Goal: Task Accomplishment & Management: Manage account settings

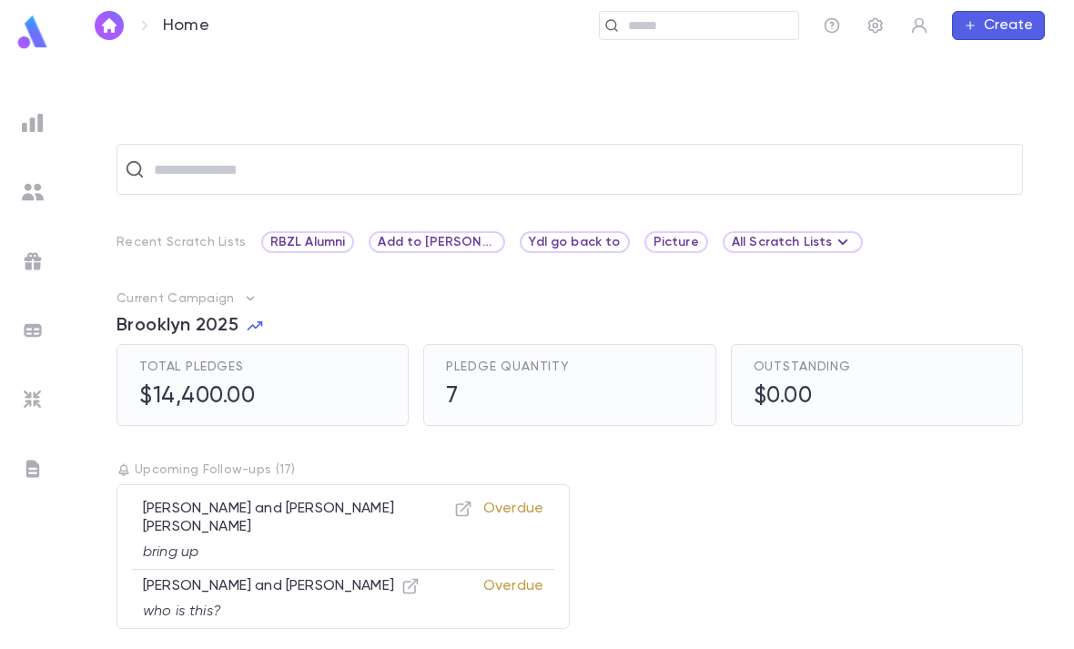
scroll to position [57, 0]
click at [36, 117] on img at bounding box center [33, 123] width 22 height 22
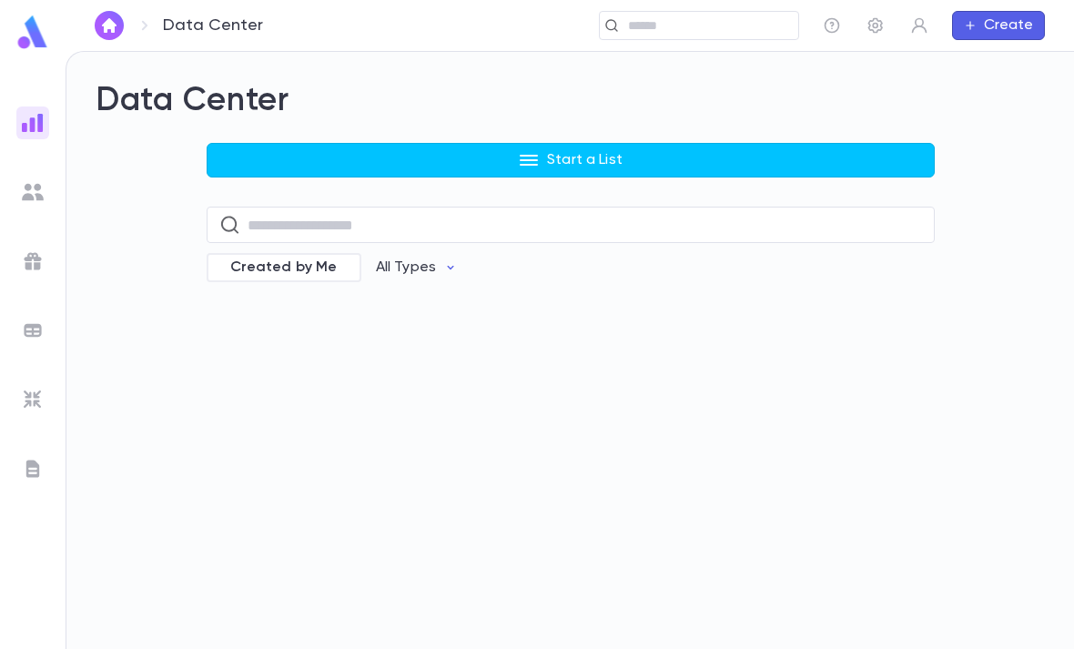
click at [625, 143] on button "Start a List" at bounding box center [571, 160] width 728 height 35
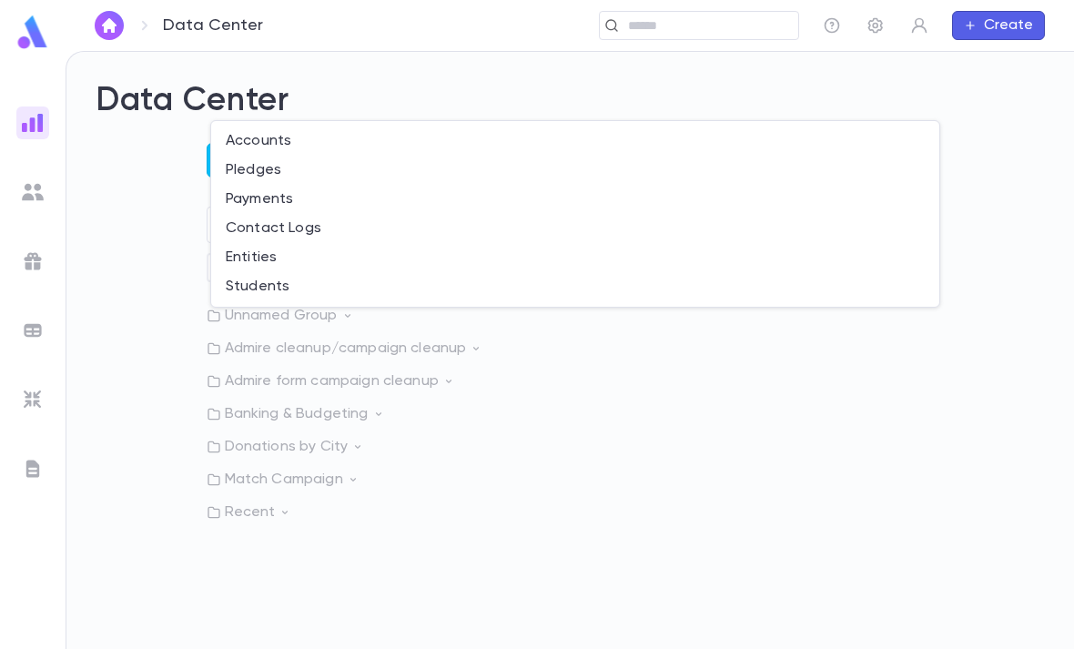
click at [364, 201] on li "Payments" at bounding box center [575, 199] width 728 height 29
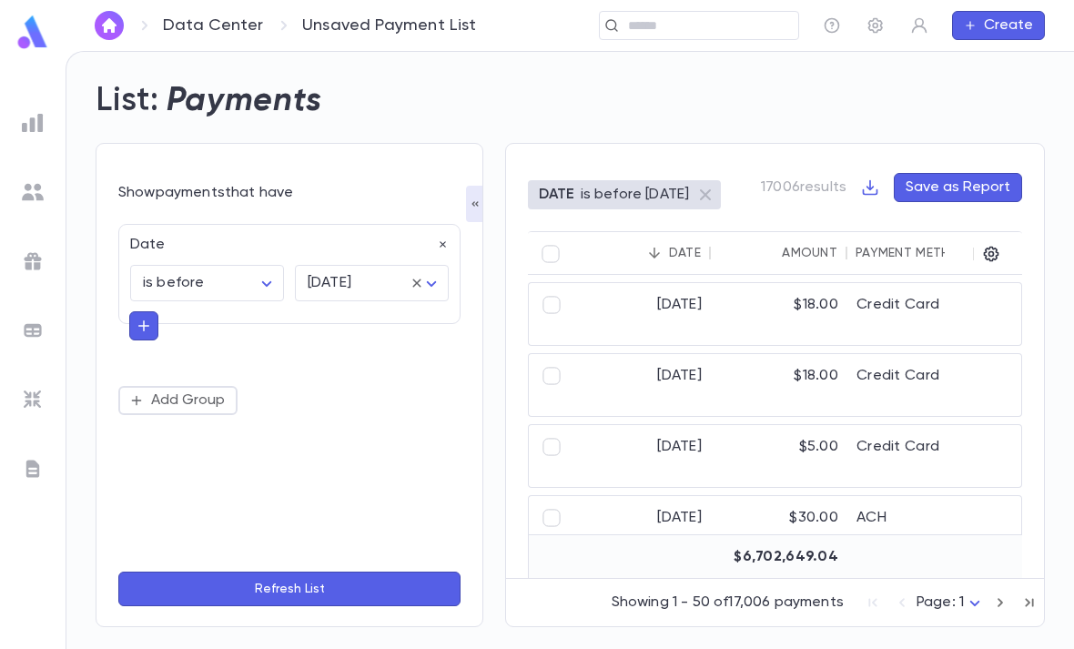
click at [437, 239] on icon "button" at bounding box center [443, 245] width 13 height 13
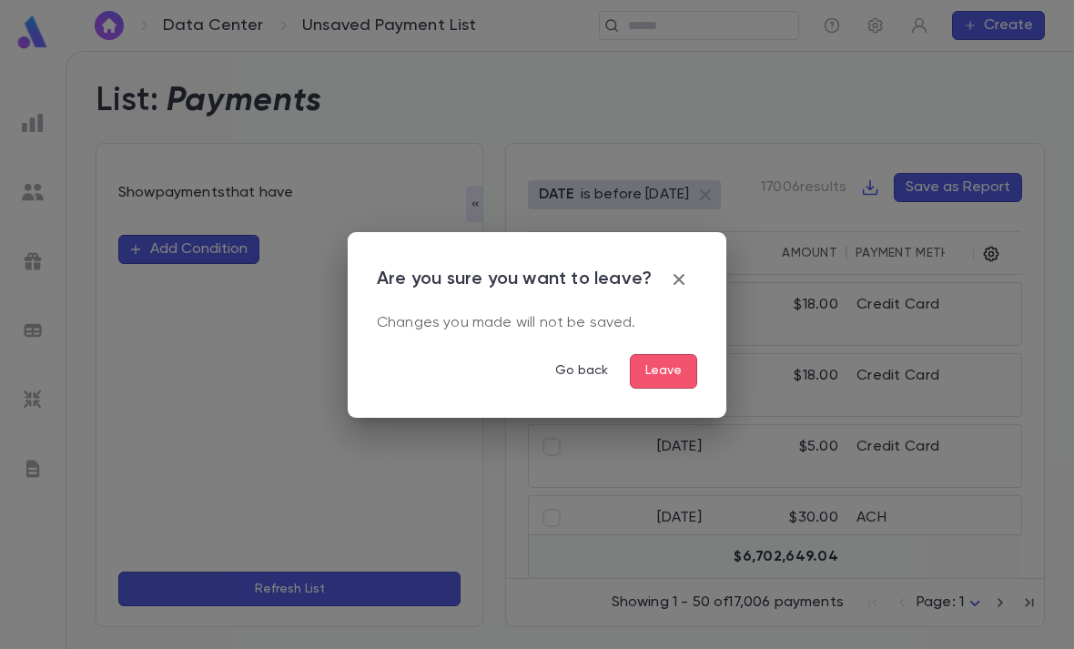
click at [667, 423] on div "Are you sure you want to leave? Changes you made will not be saved. Go back Lea…" at bounding box center [537, 324] width 1074 height 649
click at [674, 362] on button "Leave" at bounding box center [663, 371] width 67 height 35
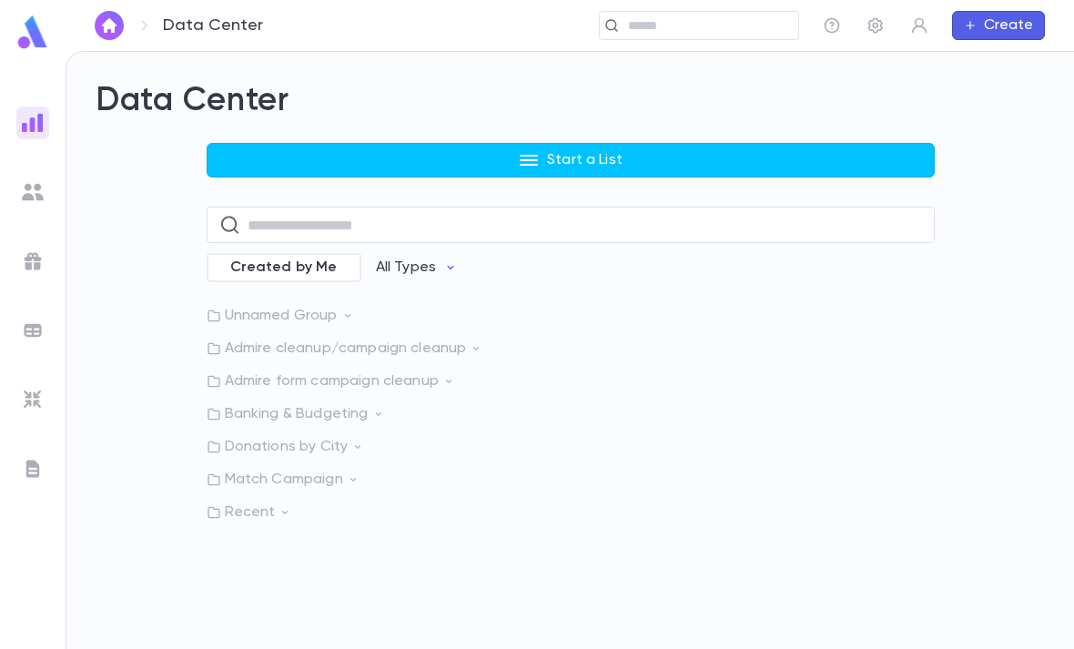
click at [626, 152] on button "Start a List" at bounding box center [571, 160] width 728 height 35
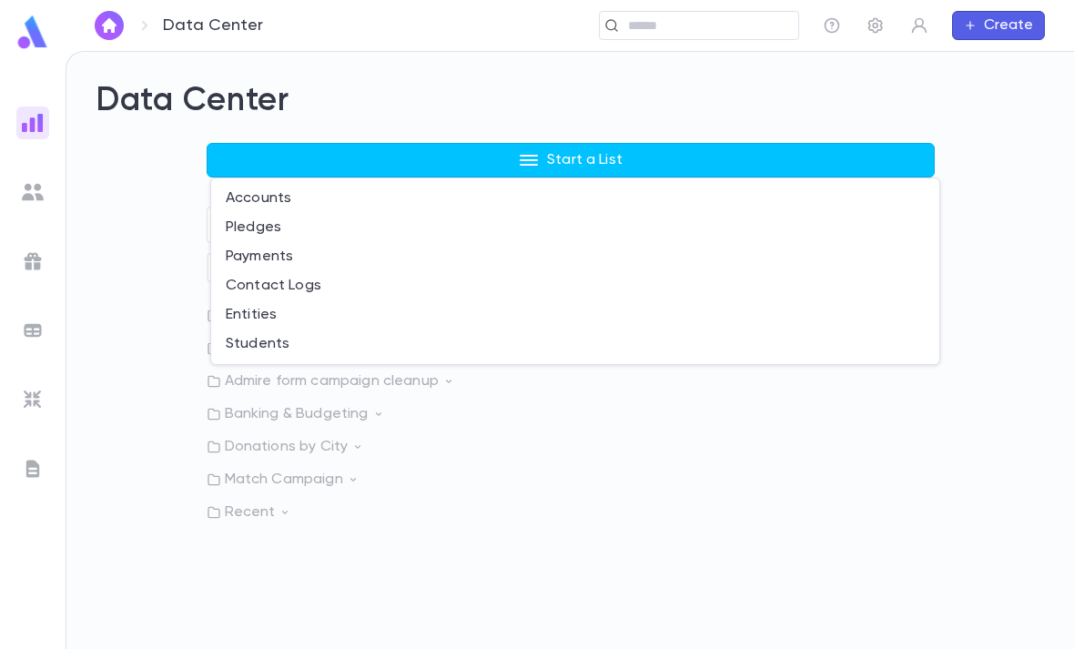
click at [319, 260] on li "Payments" at bounding box center [575, 256] width 728 height 29
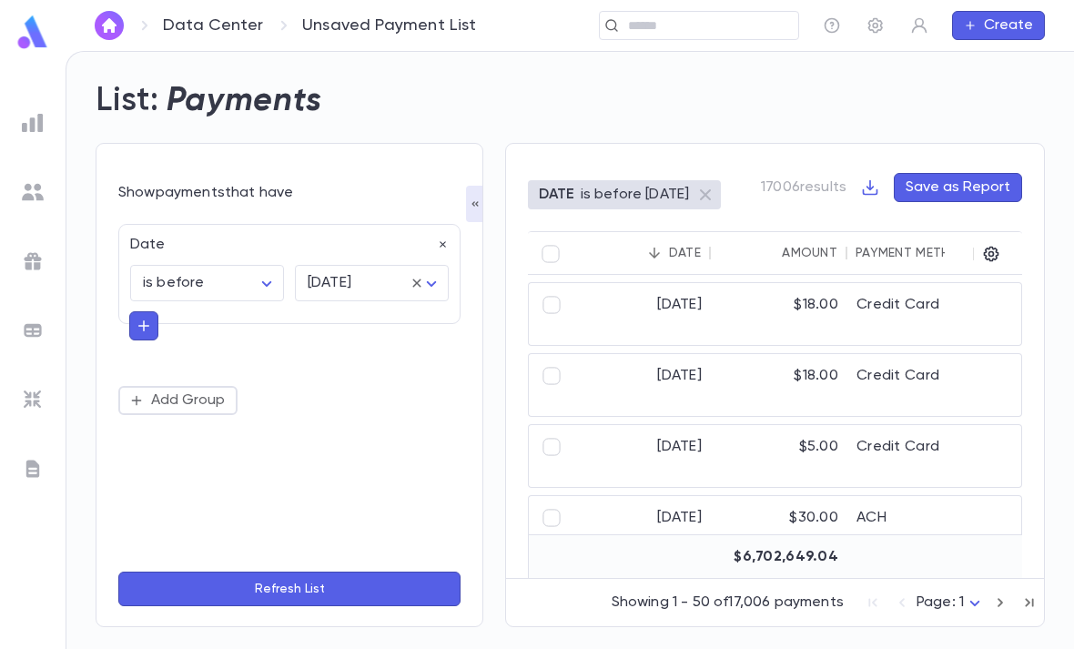
click at [415, 284] on icon at bounding box center [416, 283] width 8 height 8
click at [421, 292] on body "Data Center Unsaved Payment List ​ Create List: Payments Show payments that hav…" at bounding box center [537, 350] width 1074 height 598
click at [254, 279] on div at bounding box center [537, 324] width 1074 height 649
click at [259, 290] on body "Data Center Unsaved Payment List ​ Create List: Payments Show payments that hav…" at bounding box center [537, 350] width 1074 height 598
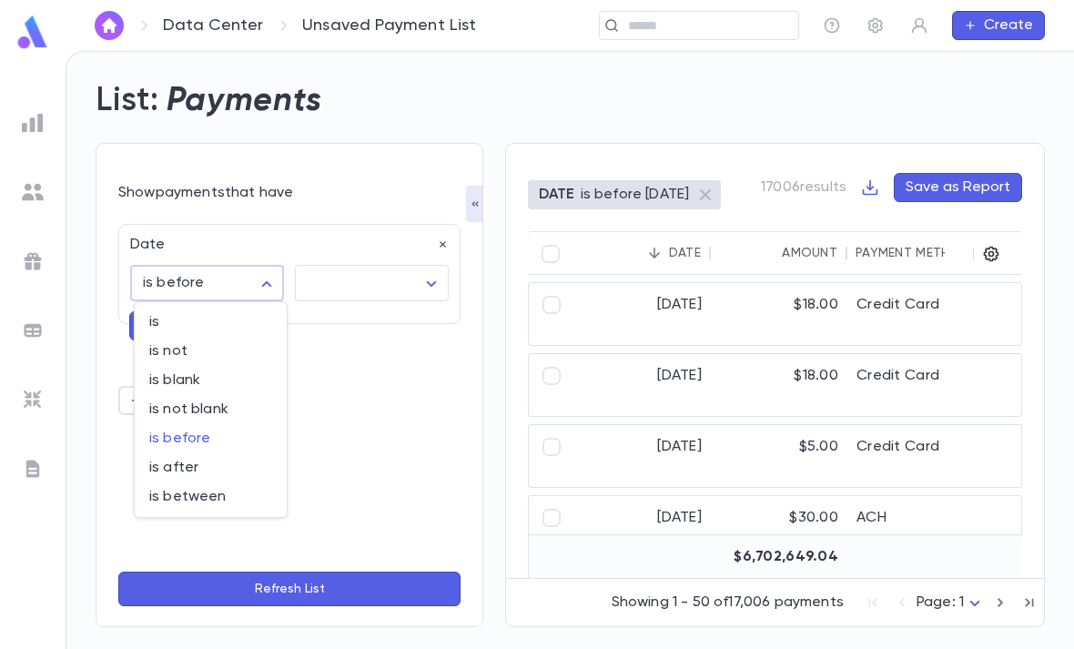
click at [224, 323] on span "is" at bounding box center [210, 322] width 123 height 18
type input "******"
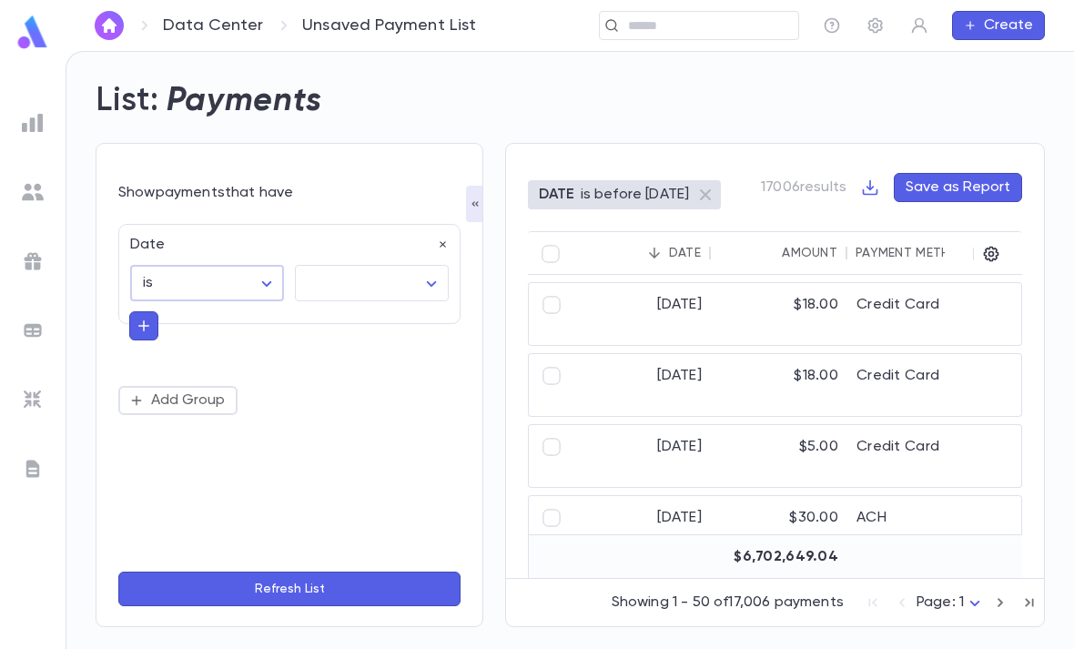
click at [397, 277] on body "Data Center Unsaved Payment List ​ Create List: Payments Show payments that hav…" at bounding box center [537, 350] width 1074 height 598
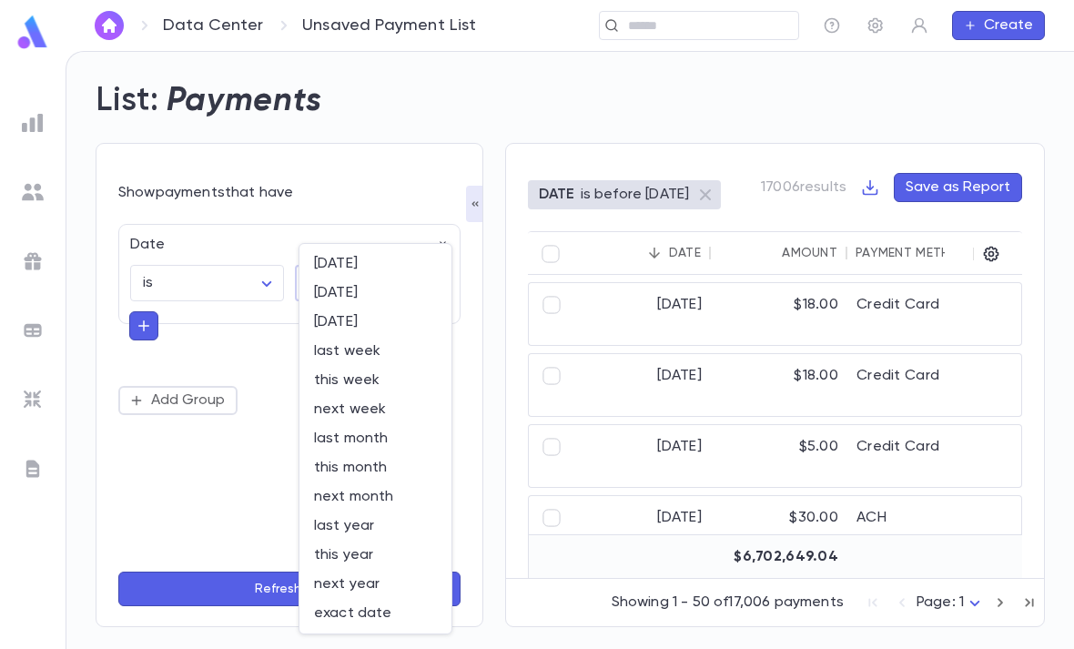
click at [396, 460] on span "this month" at bounding box center [375, 468] width 123 height 18
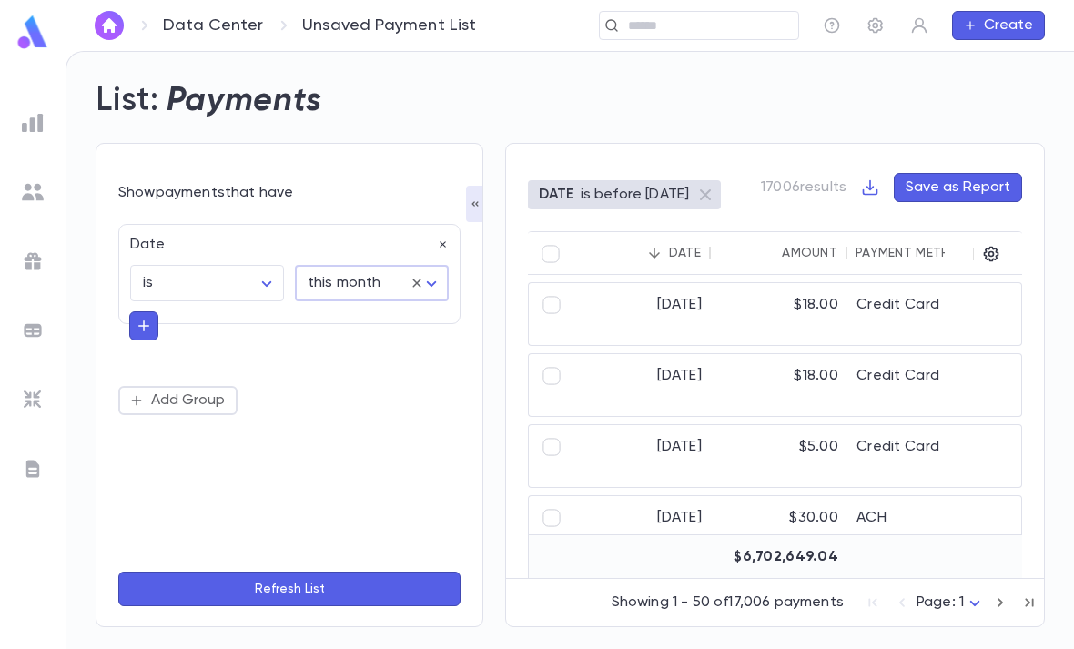
type input "*********"
click at [307, 606] on button "Refresh List" at bounding box center [289, 589] width 342 height 35
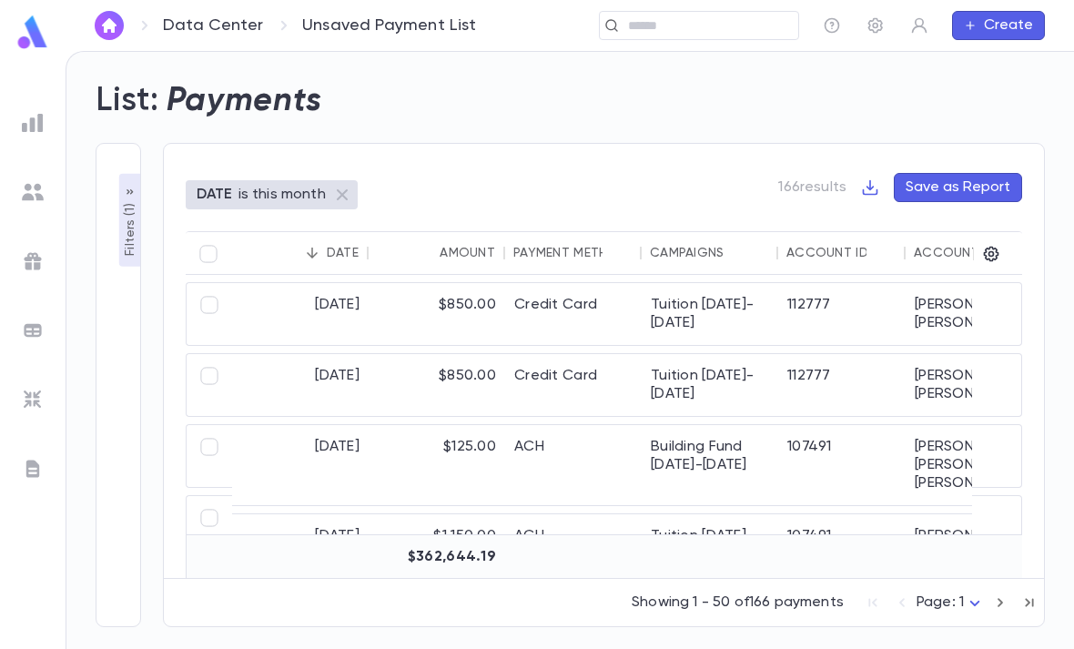
click at [125, 248] on p "Filters ( 1 )" at bounding box center [130, 227] width 18 height 56
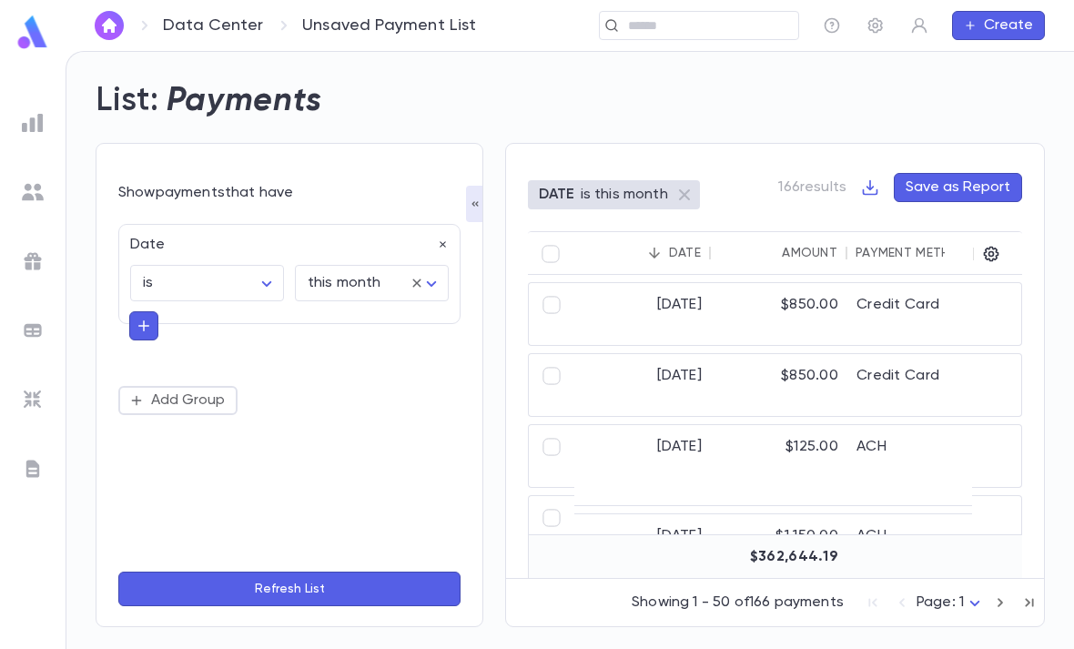
click at [148, 317] on icon "button" at bounding box center [144, 326] width 16 height 18
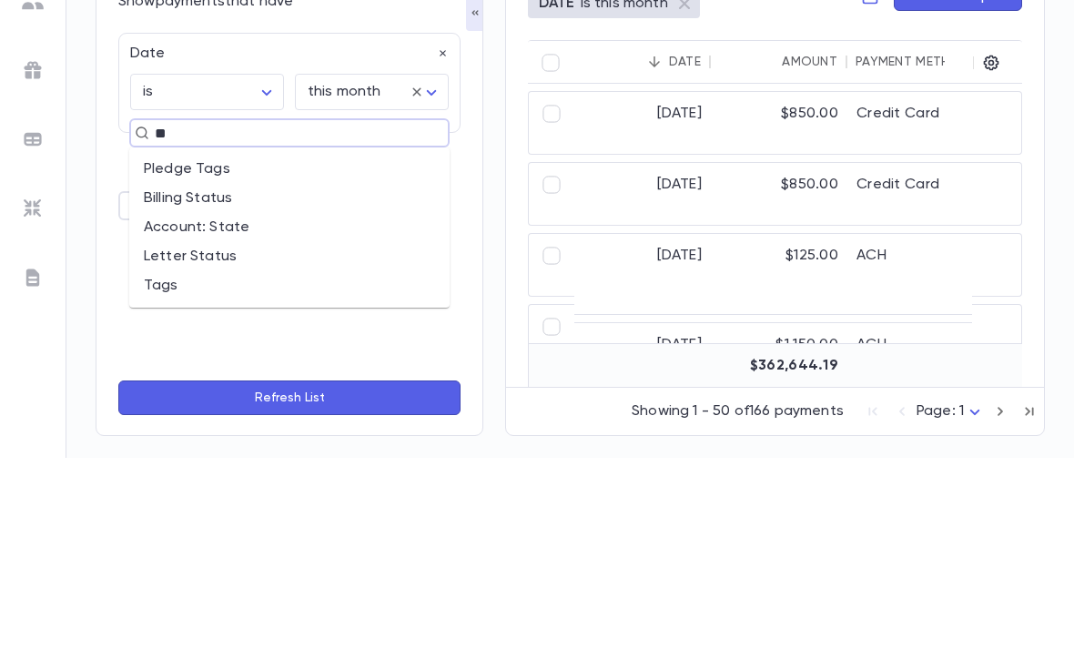
type input "***"
click at [270, 346] on li "Pledge Tags" at bounding box center [289, 360] width 320 height 29
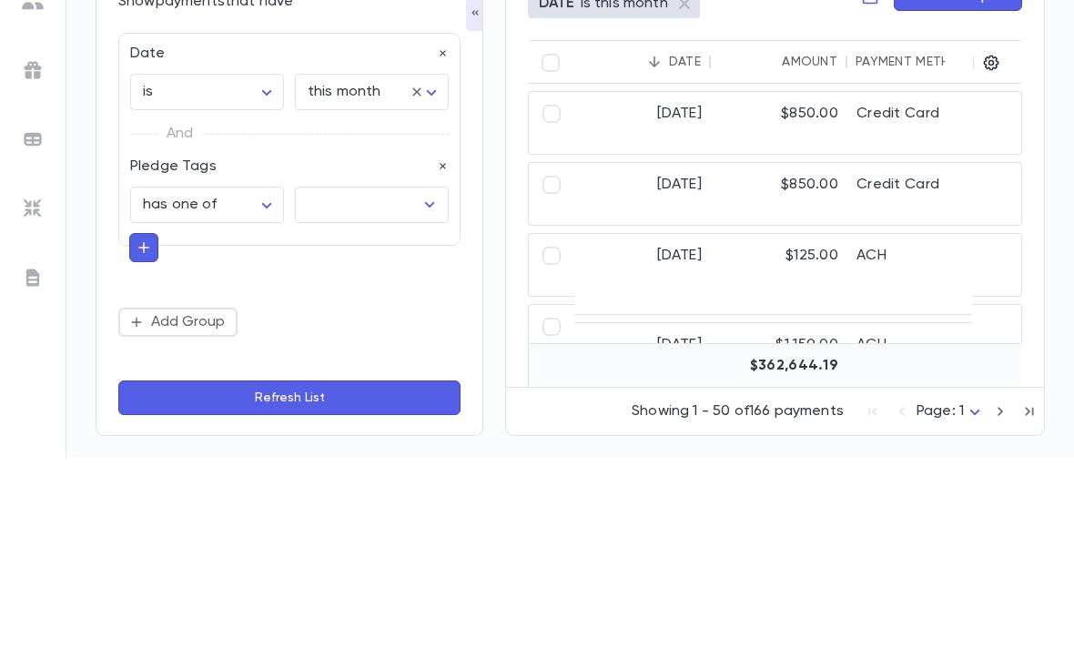
scroll to position [58, 0]
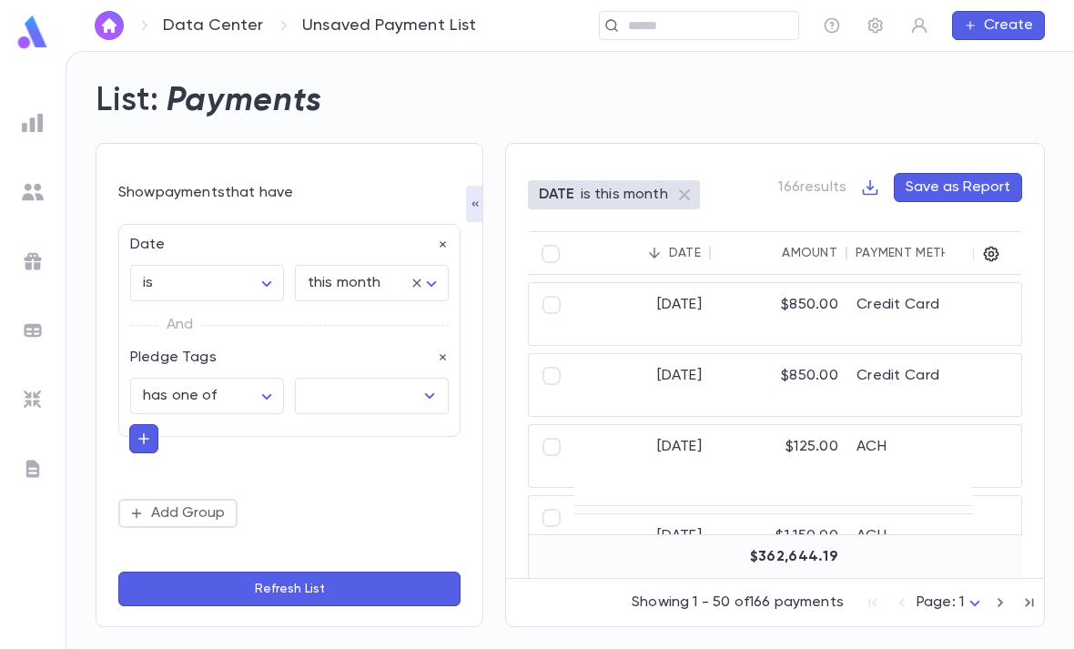
click at [371, 379] on input "text" at bounding box center [358, 396] width 110 height 35
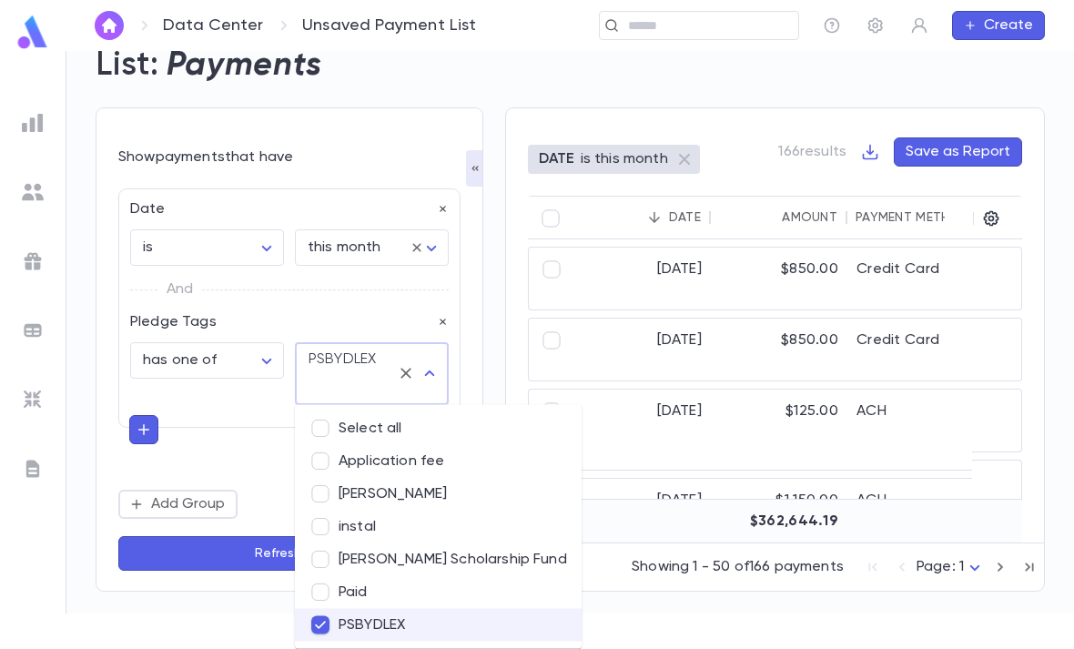
click at [210, 522] on div "**********" at bounding box center [289, 350] width 342 height 344
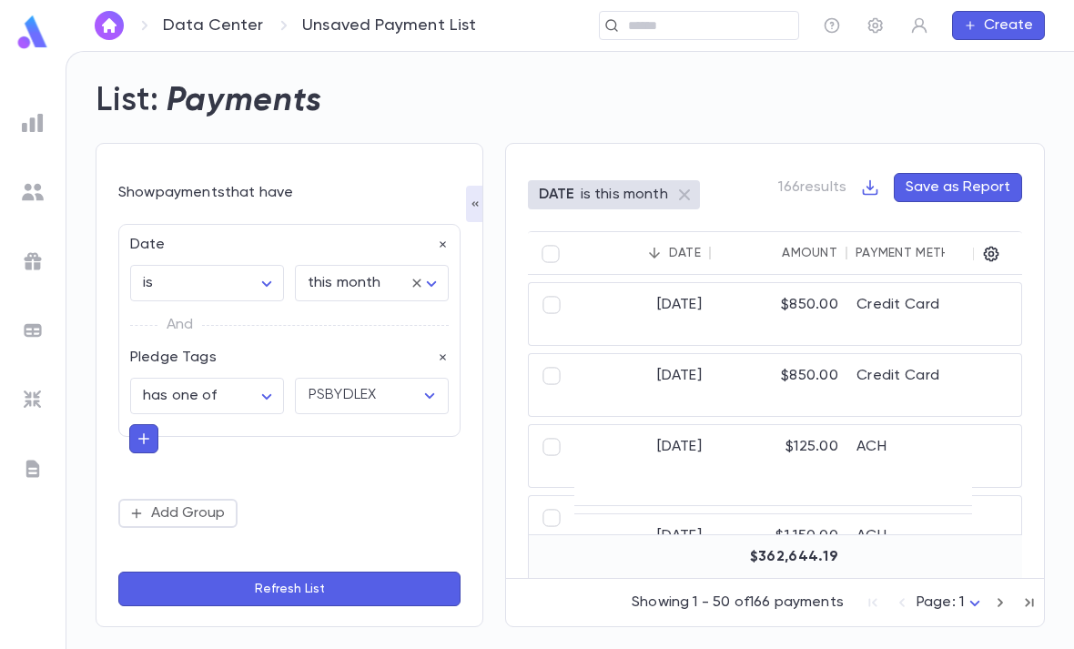
click at [294, 586] on button "Refresh List" at bounding box center [289, 589] width 342 height 35
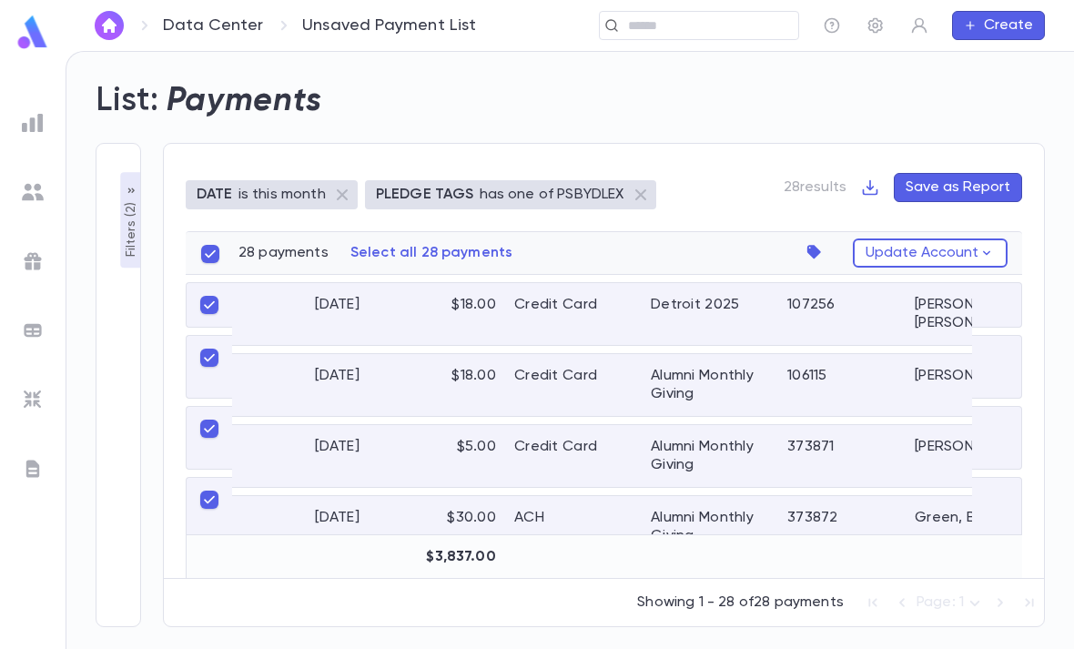
click at [456, 244] on p "Select all 28 payments" at bounding box center [432, 253] width 163 height 18
click at [822, 240] on icon "button" at bounding box center [818, 252] width 25 height 25
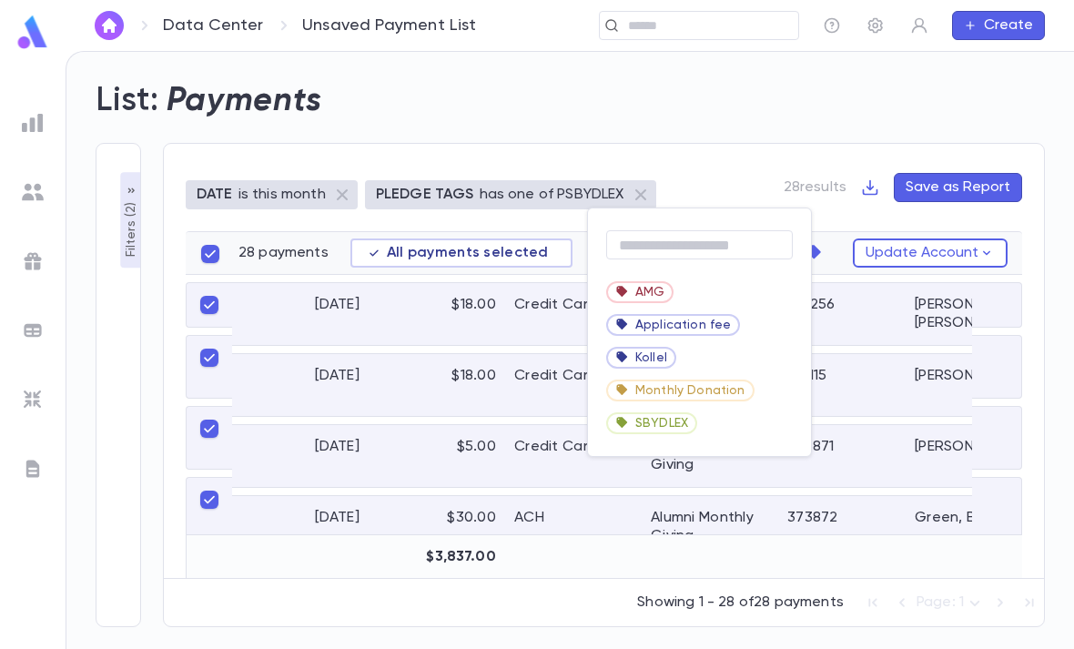
click at [679, 420] on span "SBYDLEX" at bounding box center [661, 423] width 53 height 15
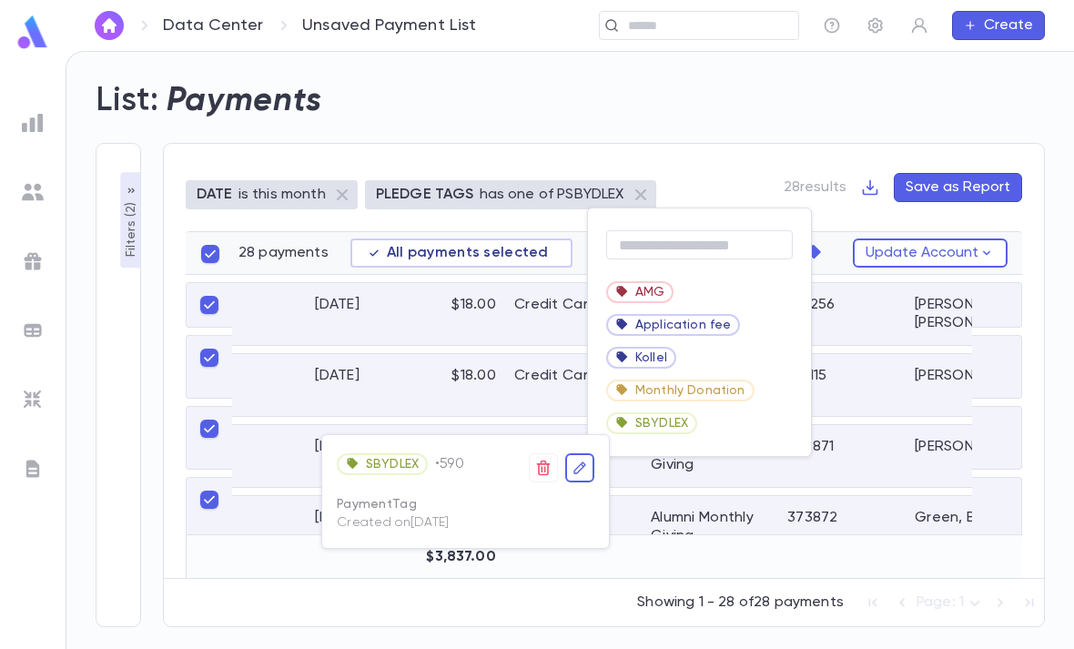
click at [703, 424] on div at bounding box center [537, 324] width 1074 height 649
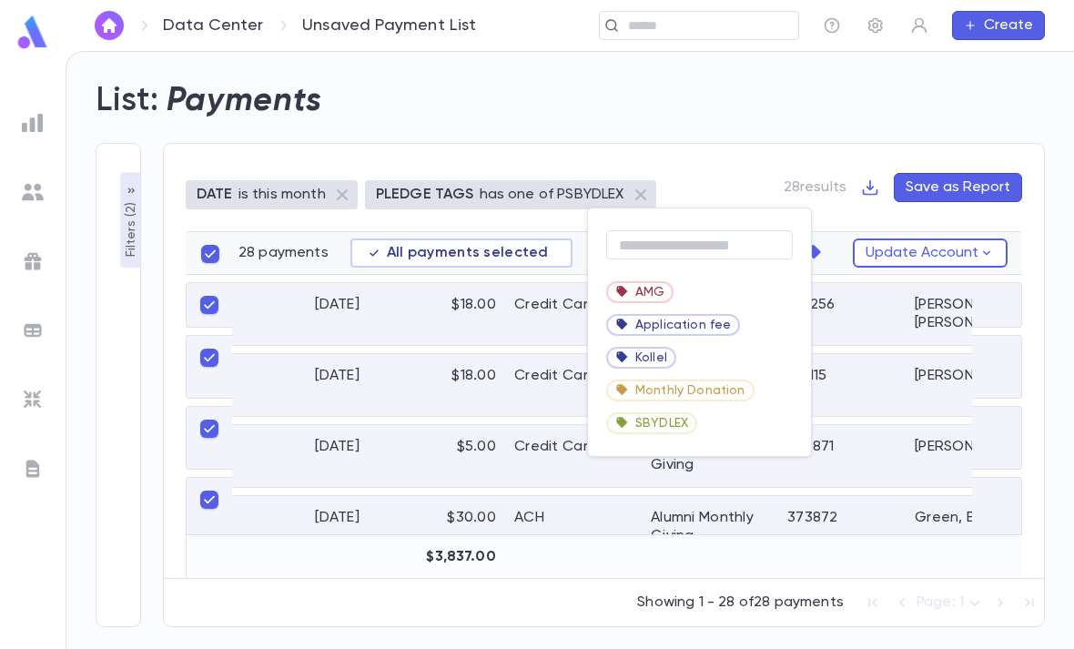
click at [702, 423] on div at bounding box center [537, 324] width 1074 height 649
click at [712, 432] on div "SBYDLEX" at bounding box center [699, 423] width 223 height 33
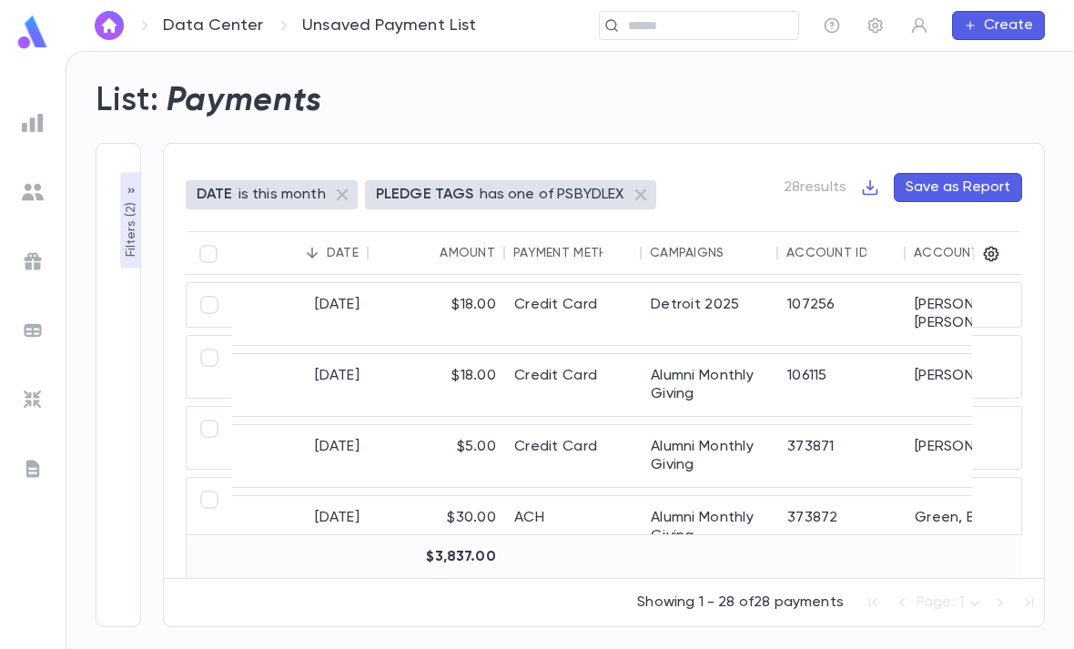
click at [126, 198] on p "Filters ( 2 )" at bounding box center [131, 227] width 18 height 59
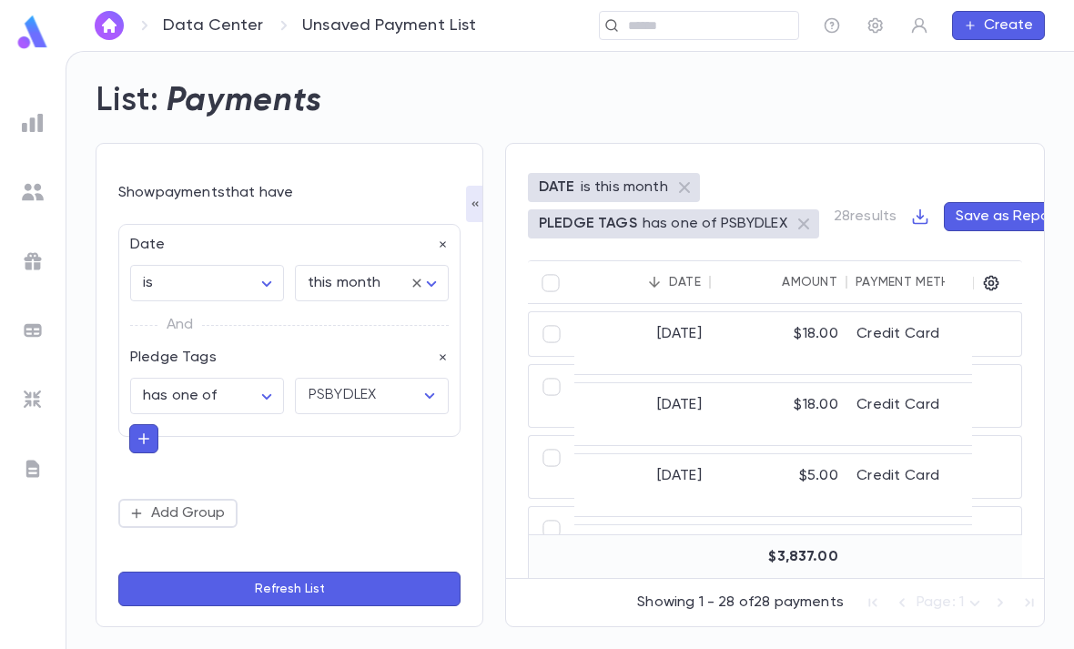
click at [442, 349] on button "button" at bounding box center [443, 358] width 13 height 18
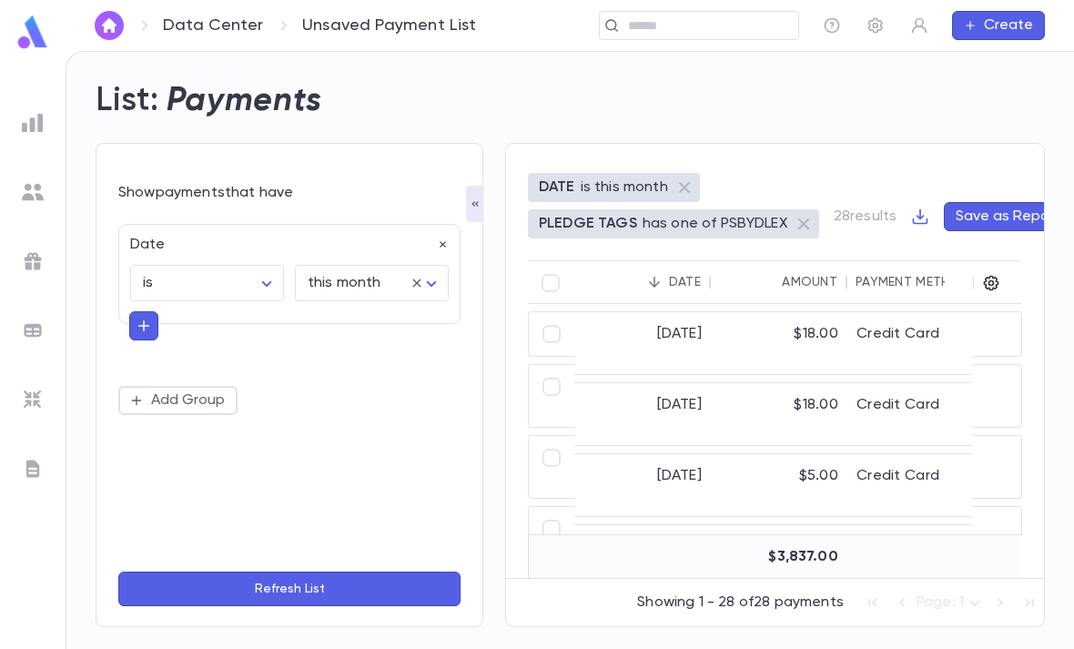
click at [152, 311] on button "button" at bounding box center [143, 325] width 29 height 29
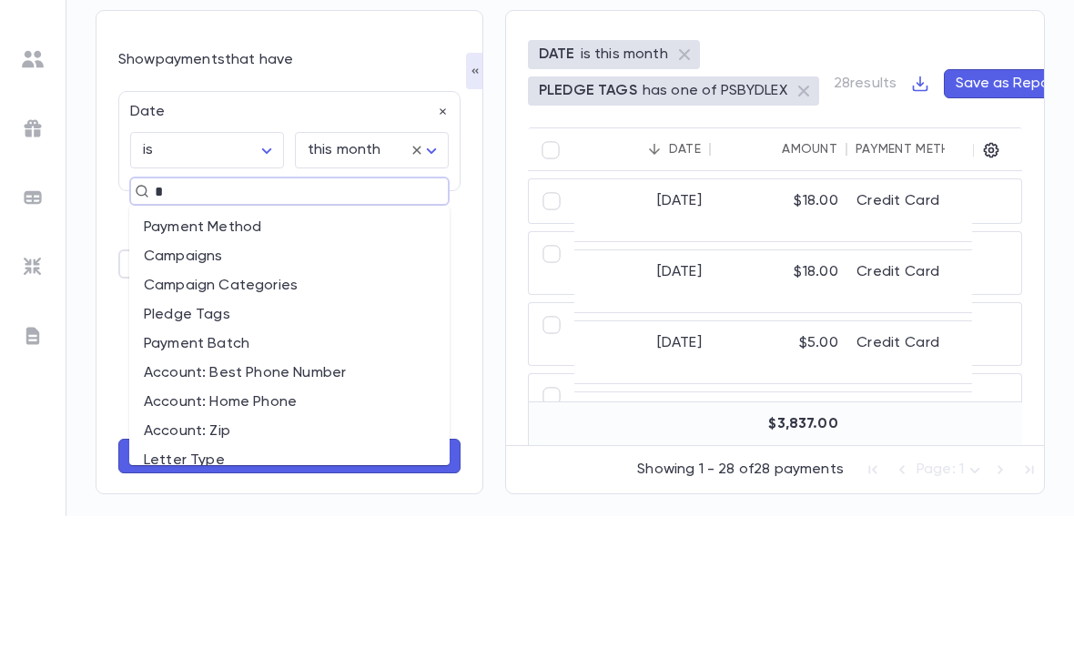
type input "**"
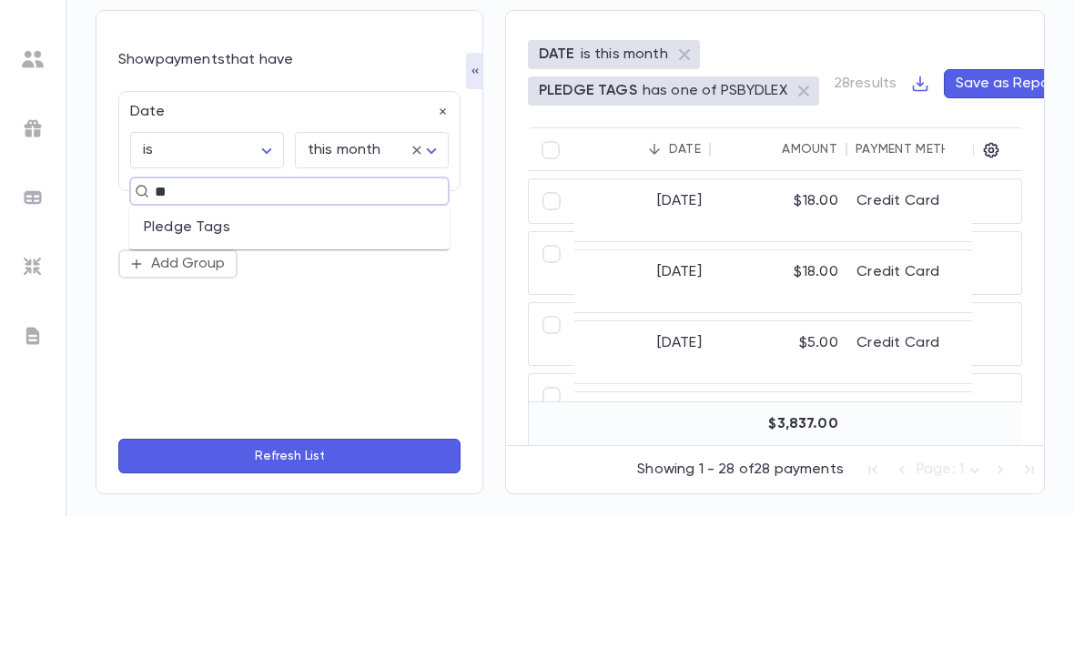
click at [271, 346] on li "Pledge Tags" at bounding box center [289, 360] width 320 height 29
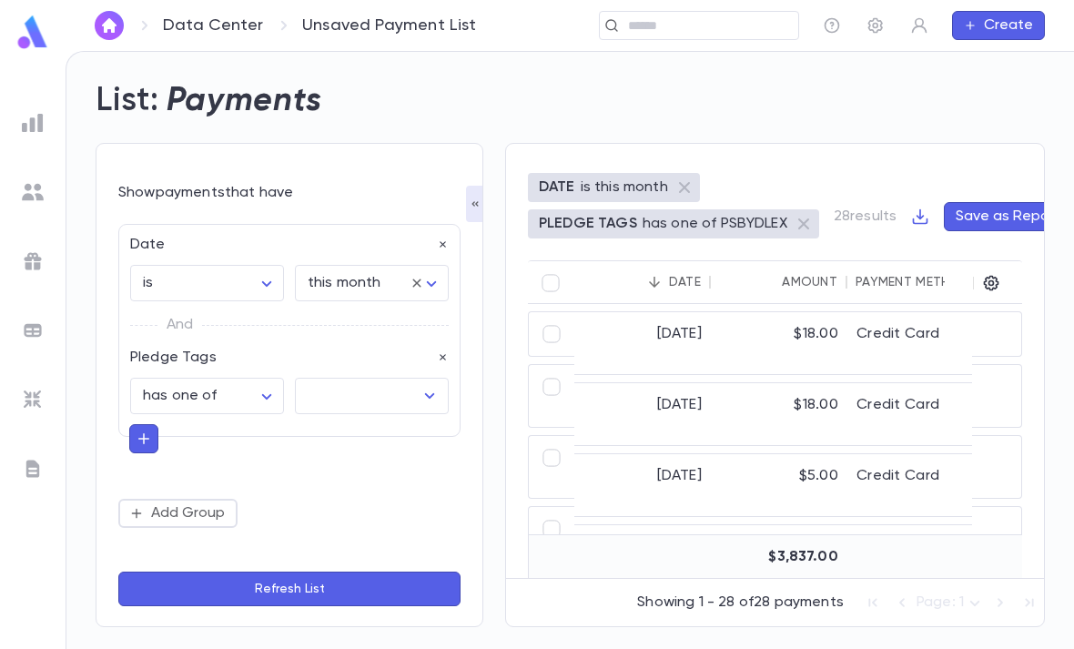
click at [353, 379] on input "text" at bounding box center [358, 396] width 110 height 35
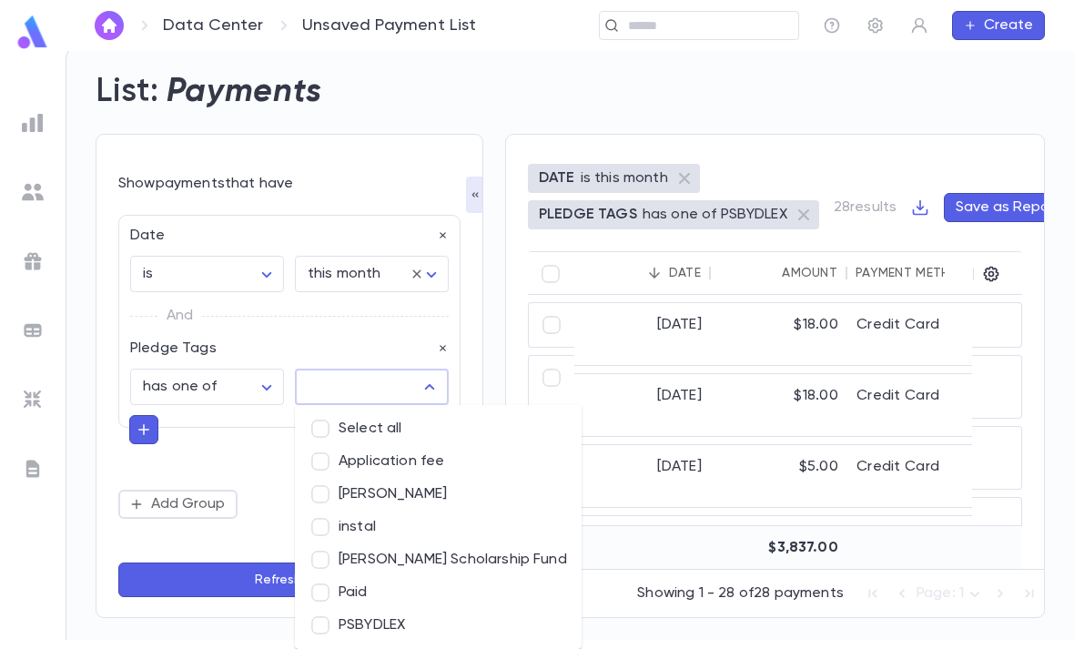
click at [438, 342] on icon "button" at bounding box center [443, 348] width 13 height 13
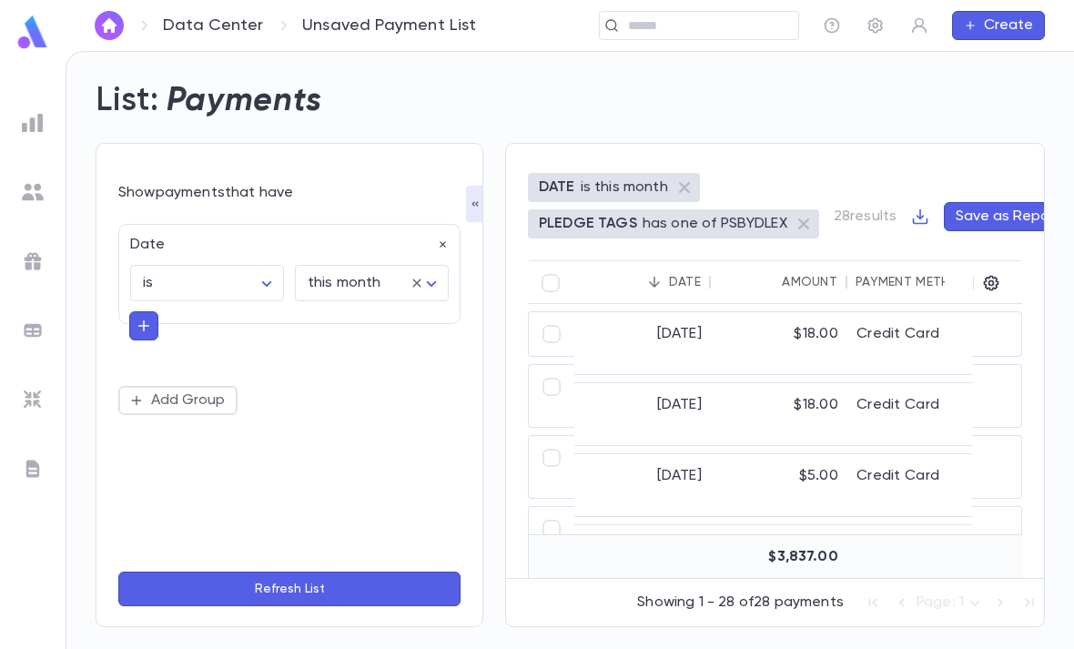
click at [136, 317] on icon "button" at bounding box center [144, 326] width 16 height 18
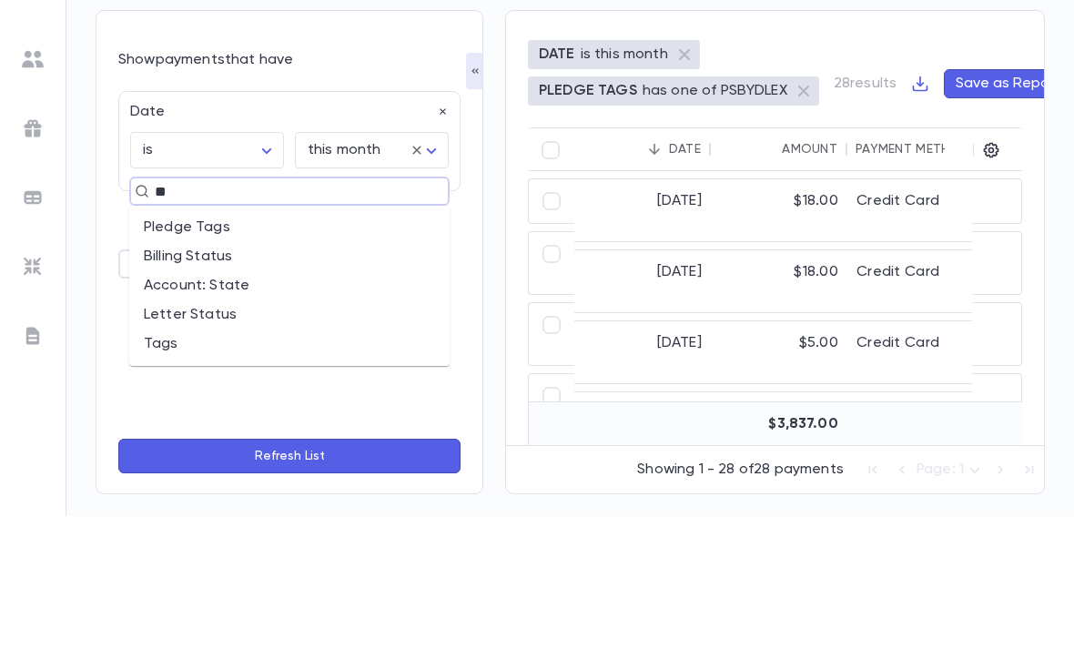
type input "***"
click at [182, 375] on li "Tags" at bounding box center [289, 389] width 320 height 29
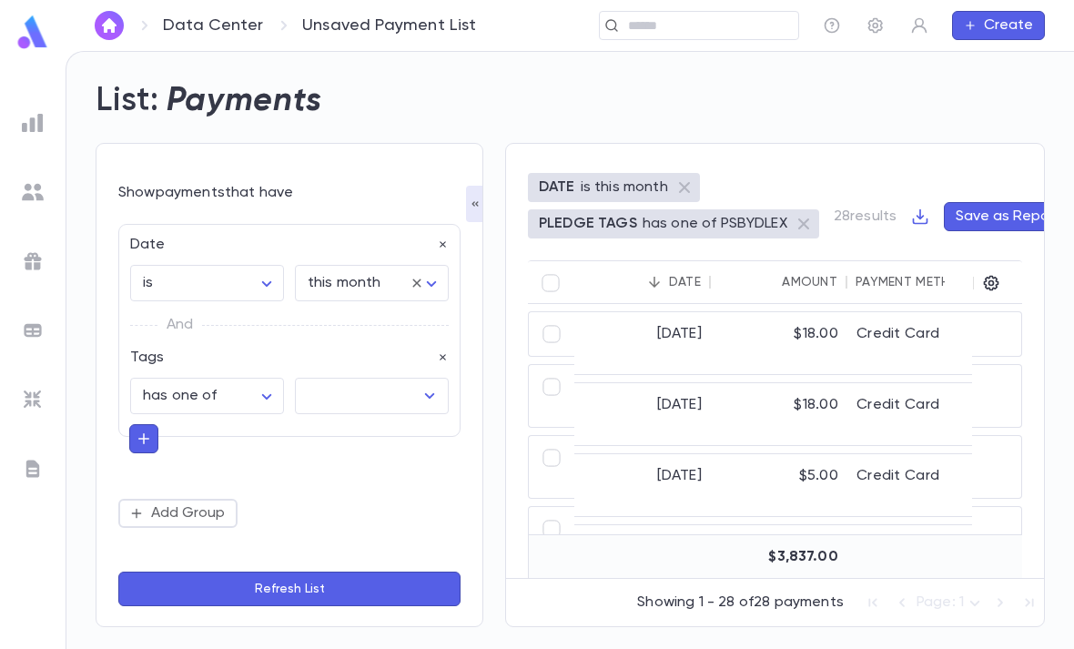
click at [412, 379] on input "text" at bounding box center [358, 396] width 110 height 35
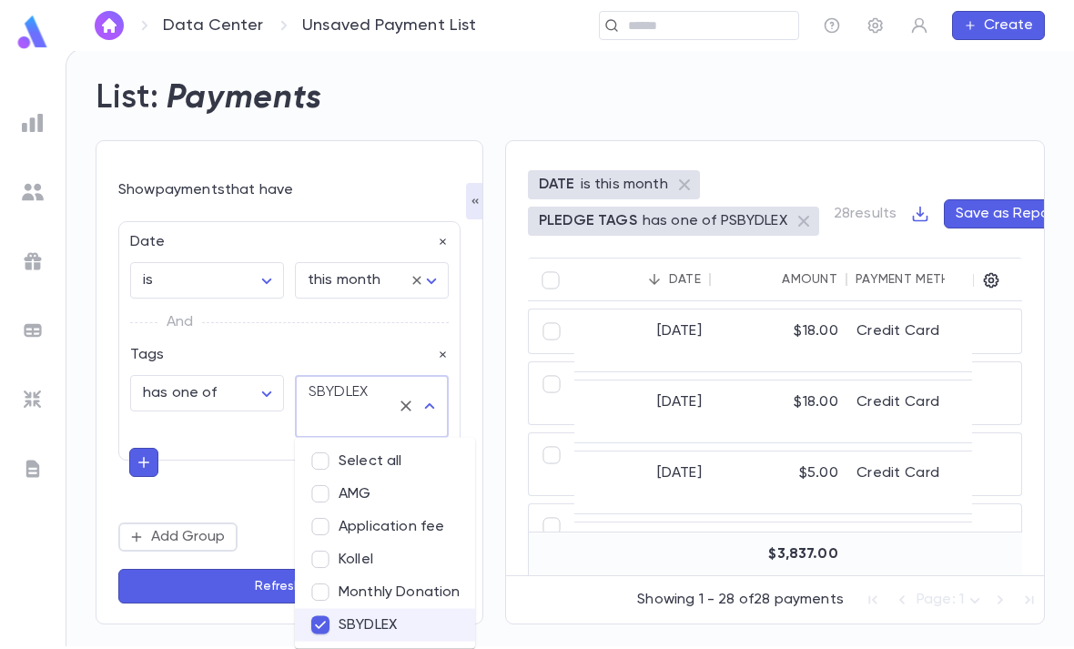
click at [202, 559] on form "**********" at bounding box center [289, 393] width 342 height 424
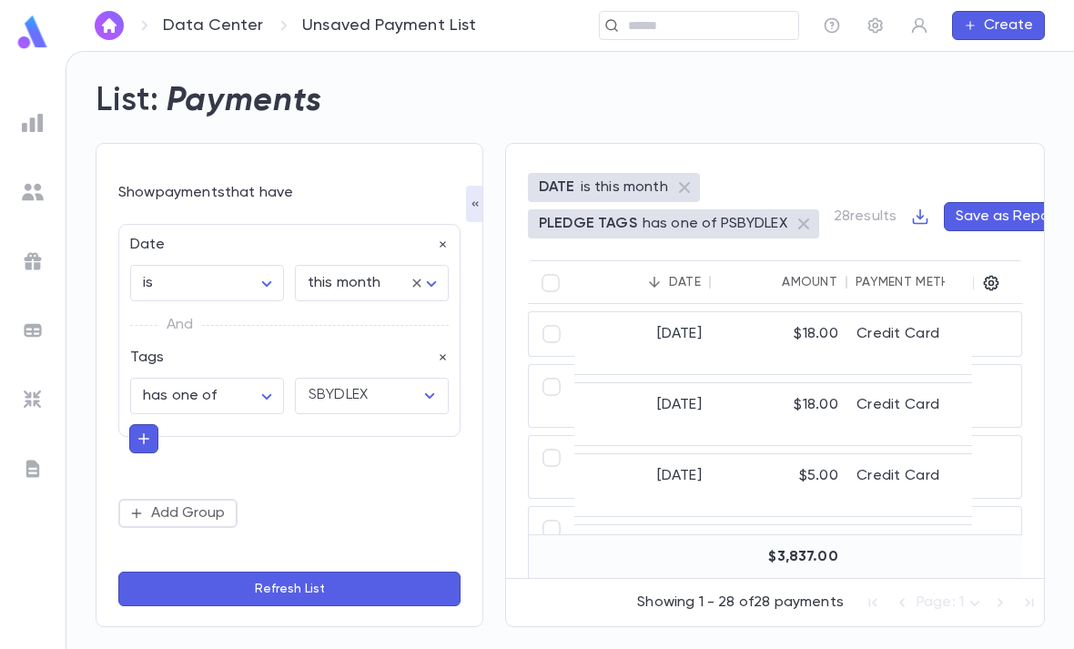
click at [306, 587] on button "Refresh List" at bounding box center [289, 589] width 342 height 35
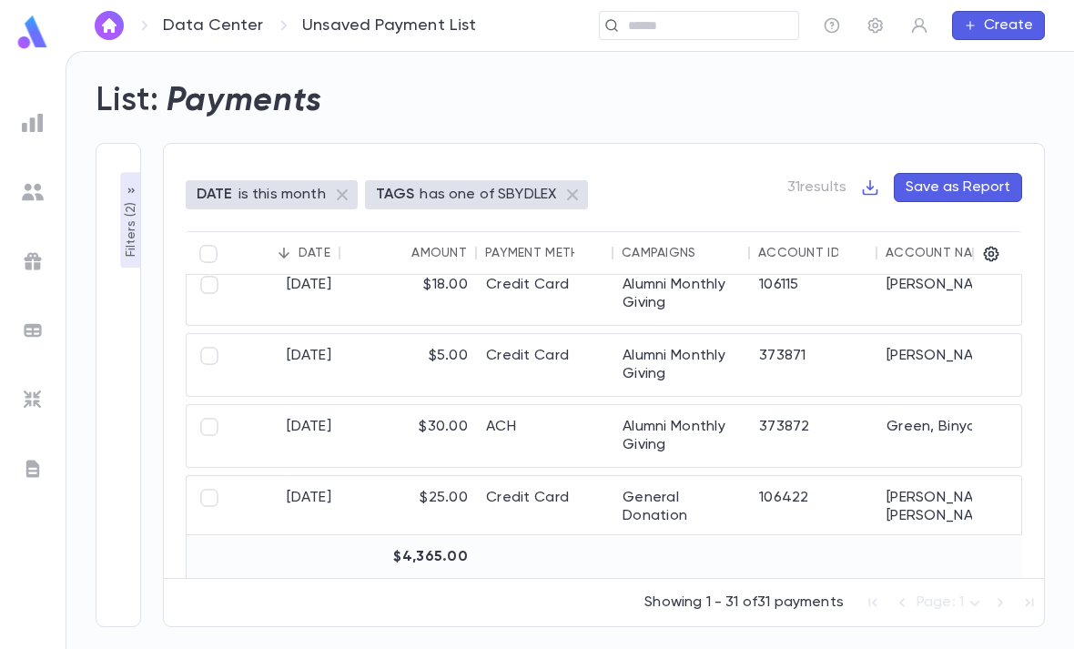
scroll to position [65, 28]
click at [798, 477] on div "106422" at bounding box center [813, 508] width 127 height 62
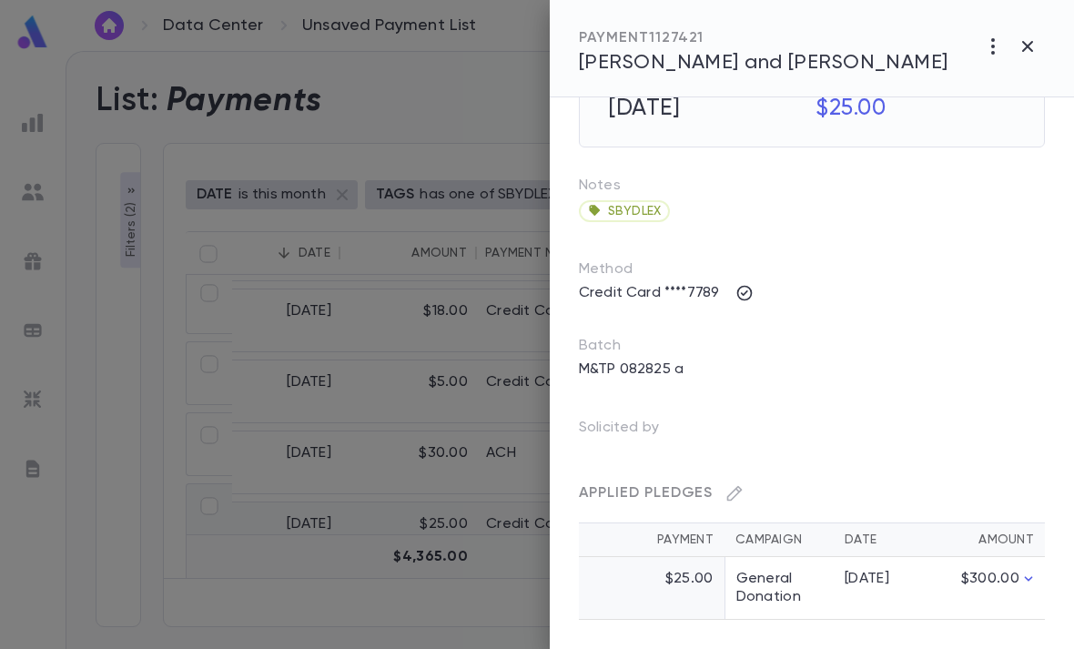
scroll to position [70, 0]
click at [1002, 49] on icon "button" at bounding box center [993, 47] width 22 height 22
click at [989, 117] on p "Send Letter" at bounding box center [973, 116] width 82 height 18
click at [1022, 147] on li "Print" at bounding box center [1029, 149] width 64 height 33
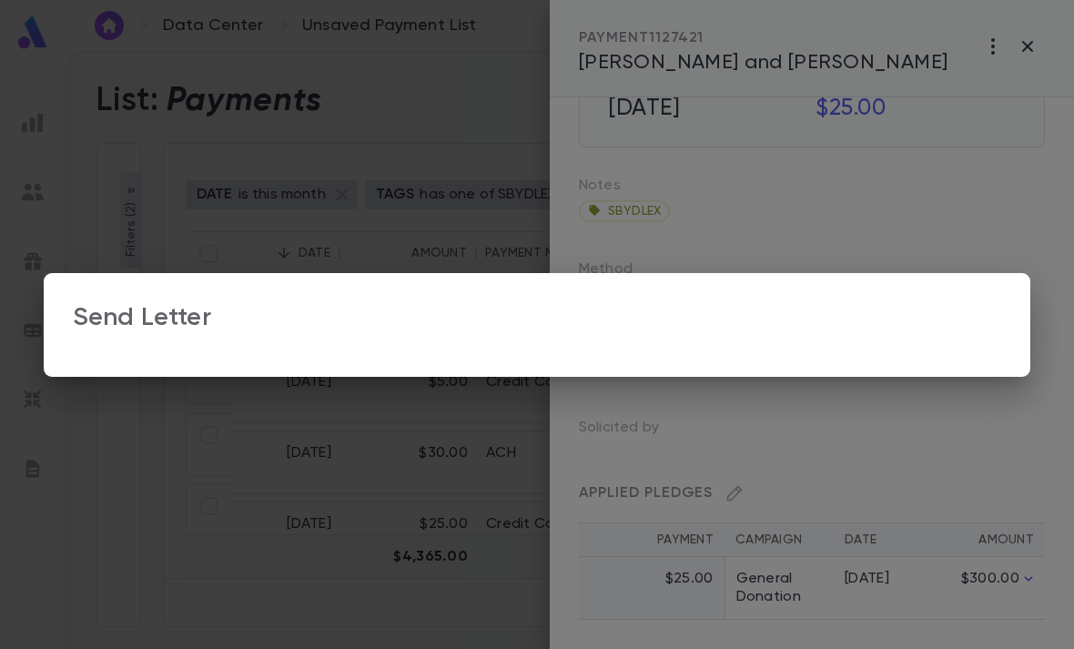
click at [852, 336] on div "Send Letter" at bounding box center [537, 325] width 929 height 46
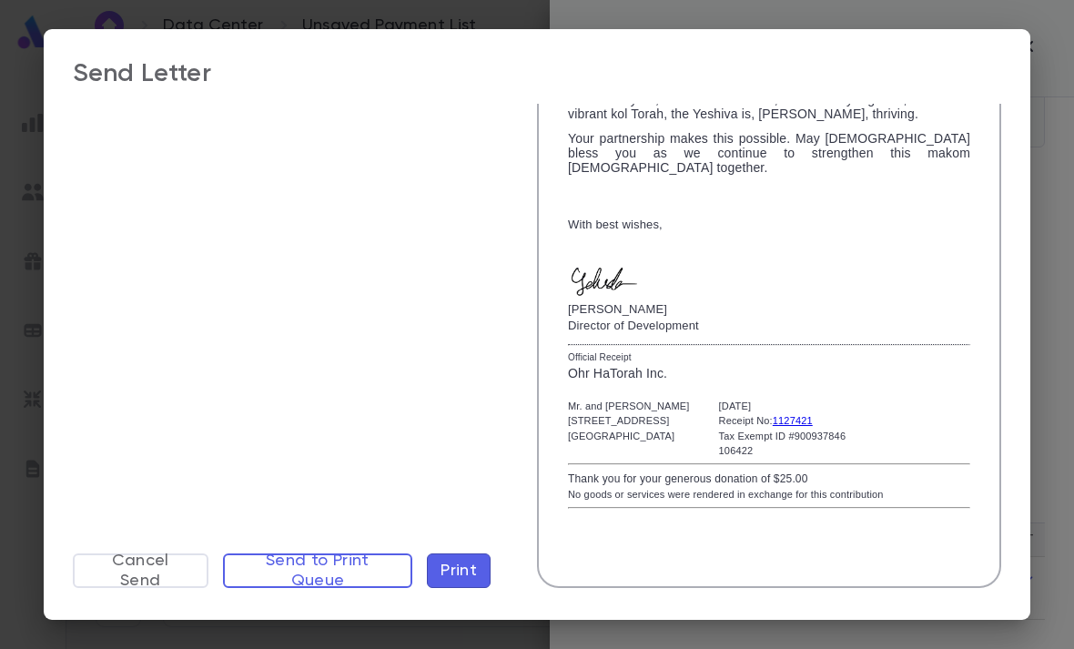
scroll to position [376, 0]
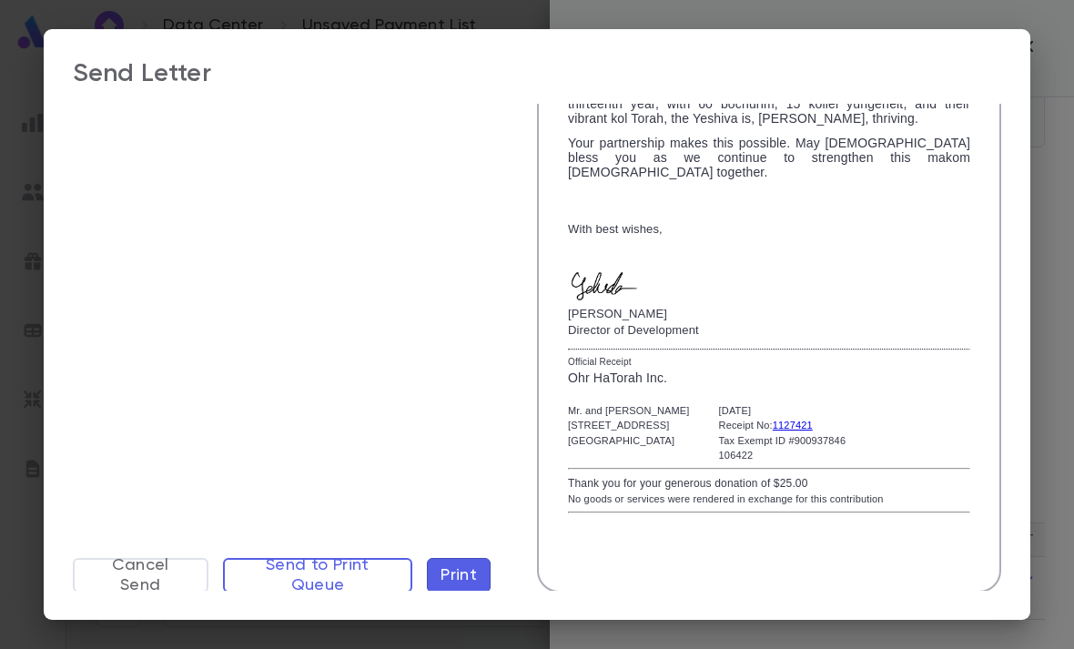
click at [146, 585] on button "Cancel Send" at bounding box center [141, 575] width 136 height 35
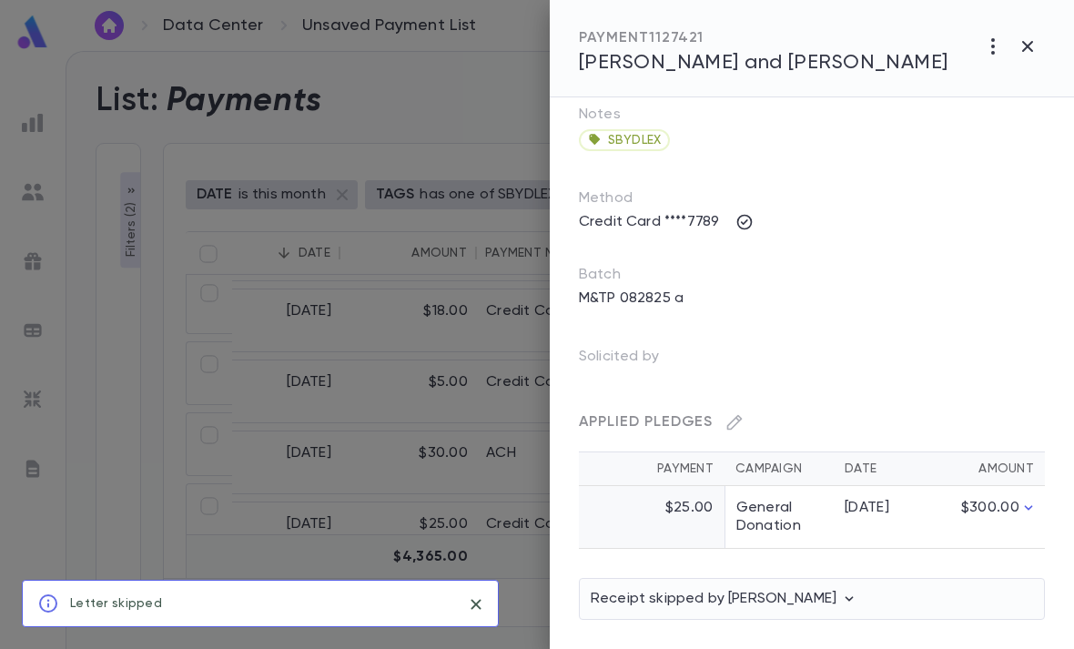
scroll to position [141, 0]
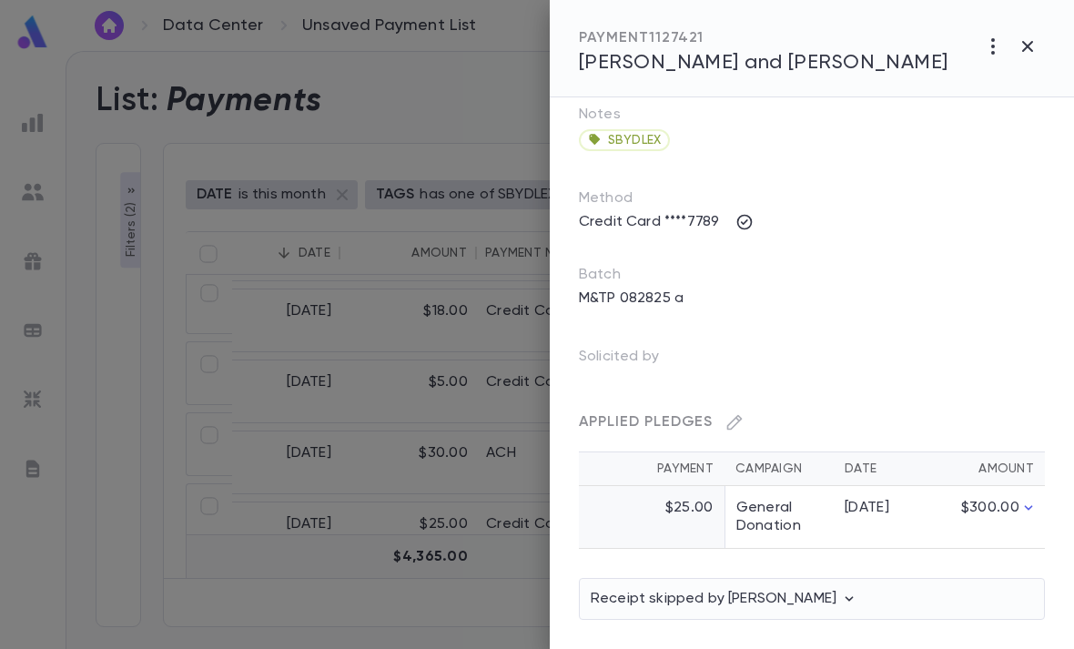
click at [1030, 36] on icon "button" at bounding box center [1028, 47] width 22 height 22
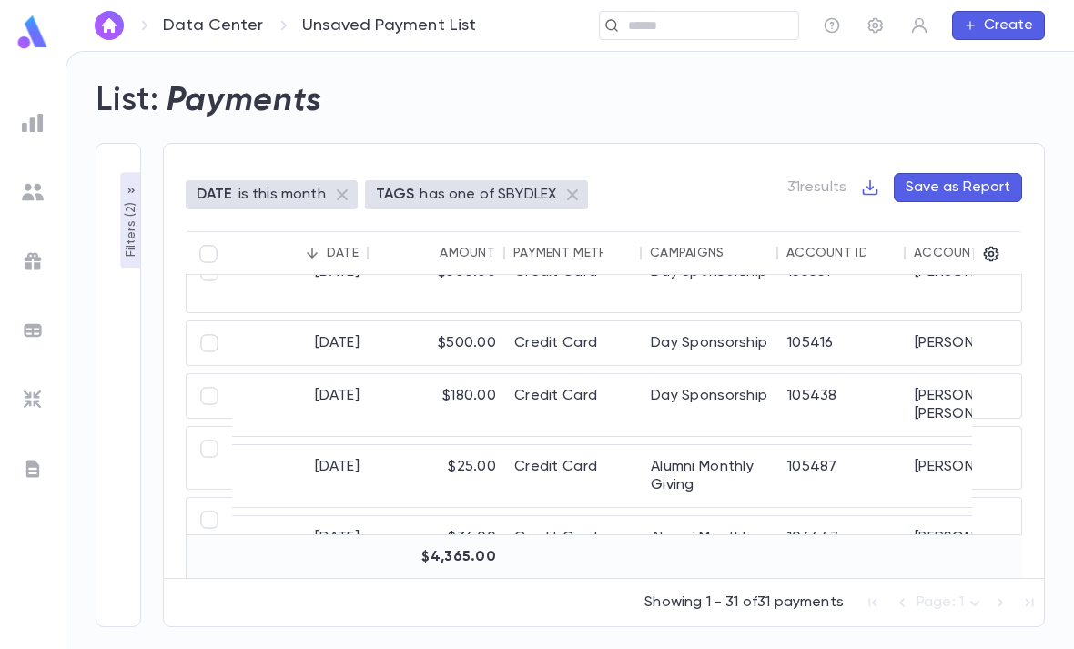
scroll to position [356, 0]
click at [647, 444] on div "Alumni Monthly Giving" at bounding box center [710, 475] width 137 height 62
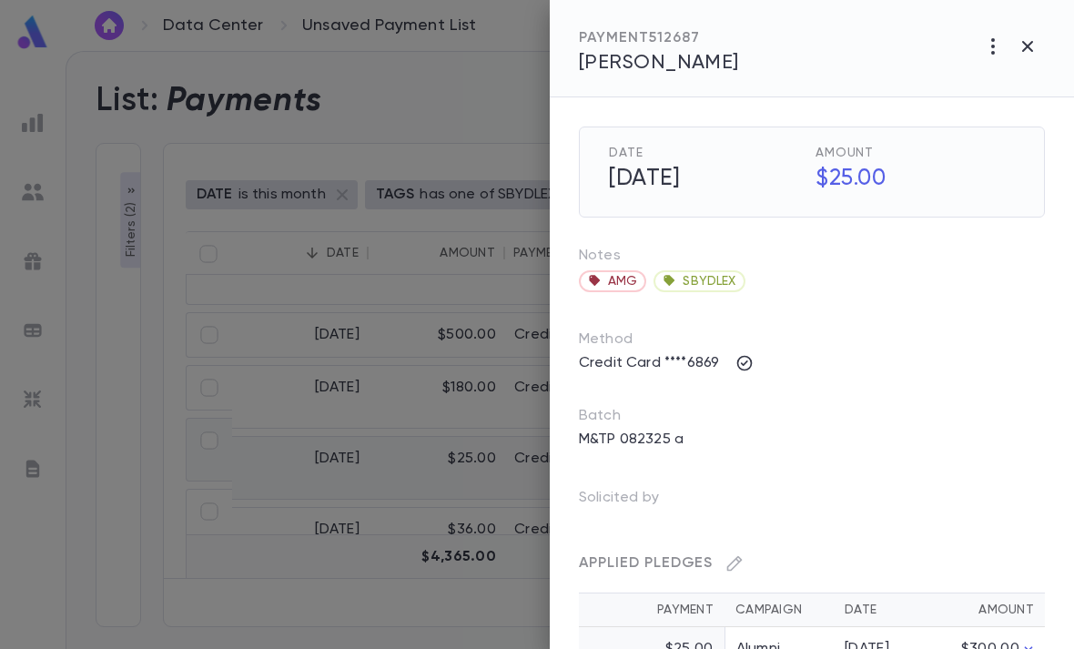
click at [1027, 47] on icon "button" at bounding box center [1027, 46] width 11 height 11
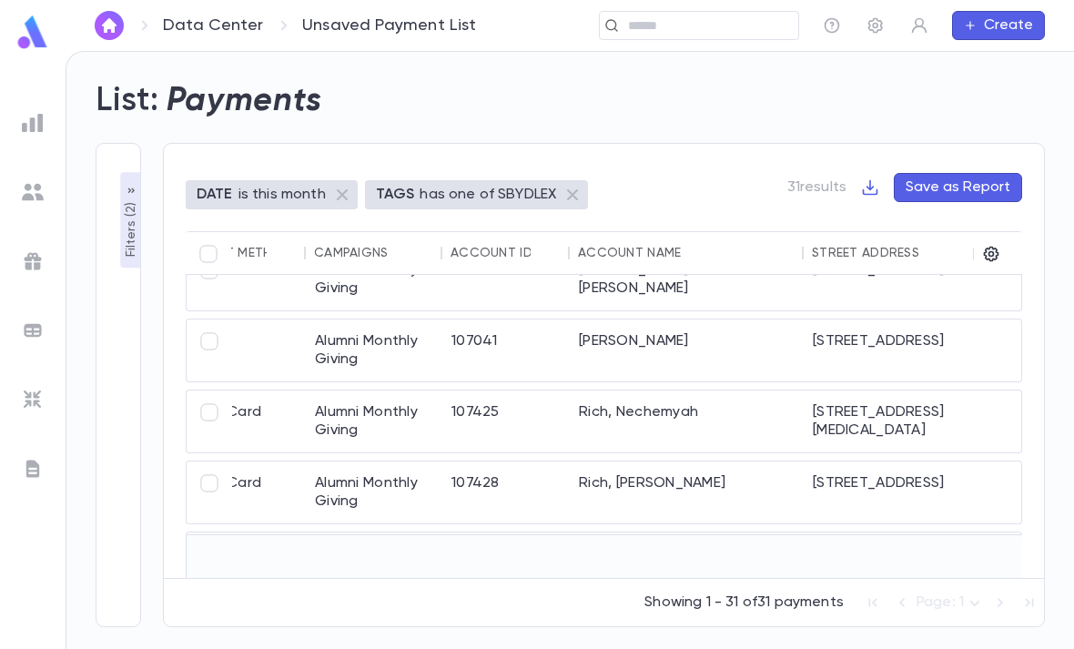
scroll to position [815, 336]
click at [730, 391] on div "Rich, Nechemyah" at bounding box center [687, 422] width 234 height 62
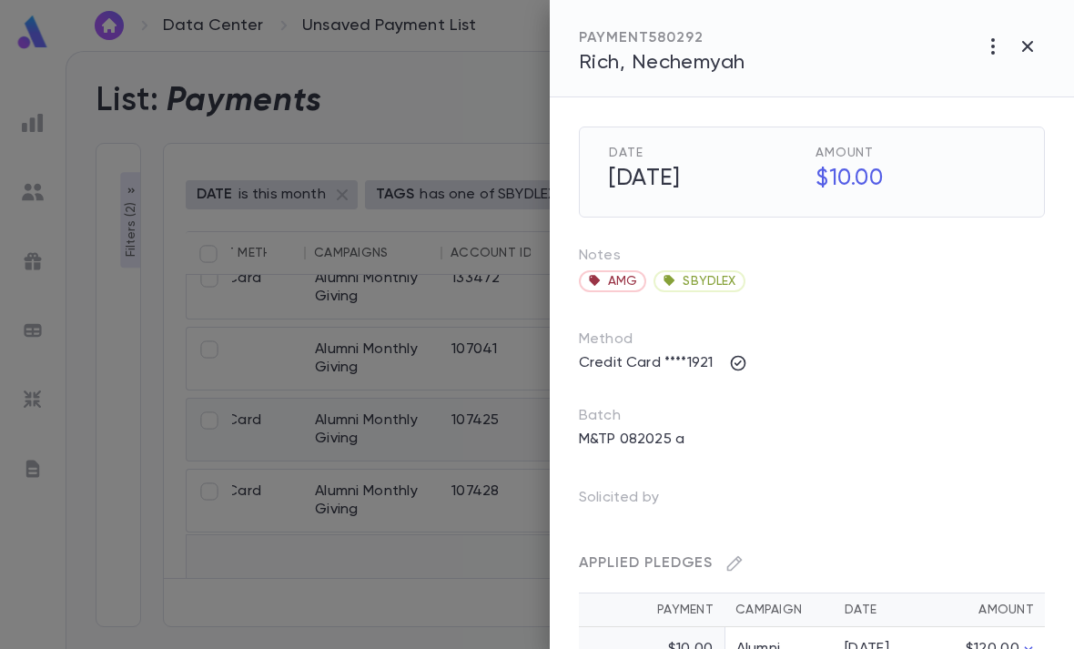
click at [699, 56] on span "Rich, Nechemyah" at bounding box center [662, 63] width 167 height 20
click at [716, 57] on span "Rich, Nechemyah" at bounding box center [662, 63] width 167 height 20
click at [1041, 51] on button "button" at bounding box center [1028, 46] width 35 height 35
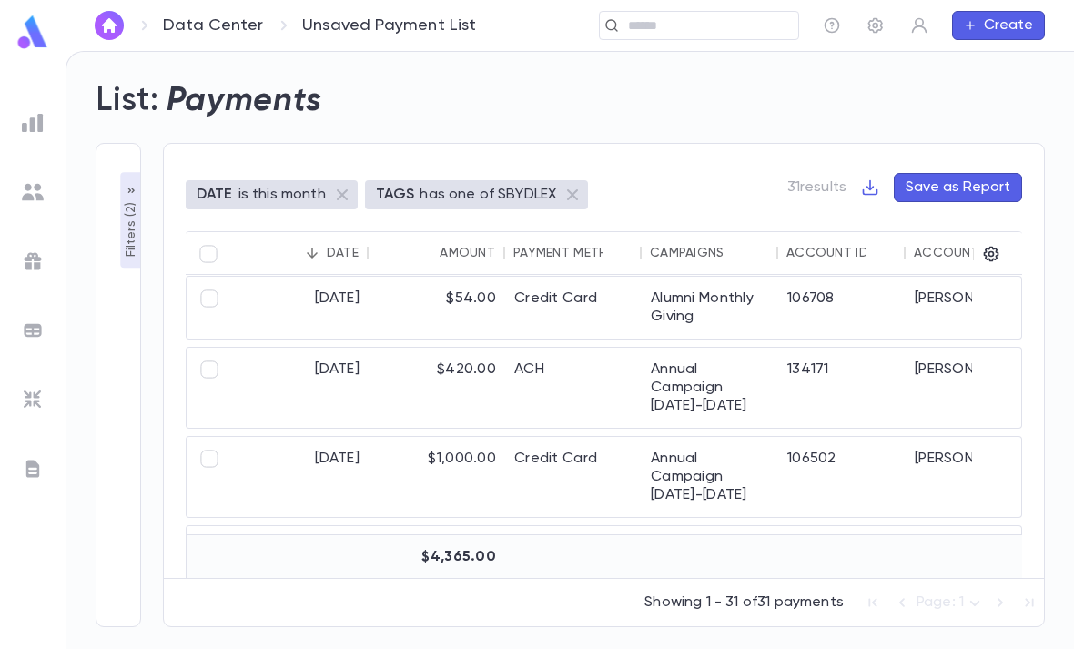
scroll to position [1260, 0]
click at [445, 436] on div "$1,000.00" at bounding box center [437, 476] width 137 height 80
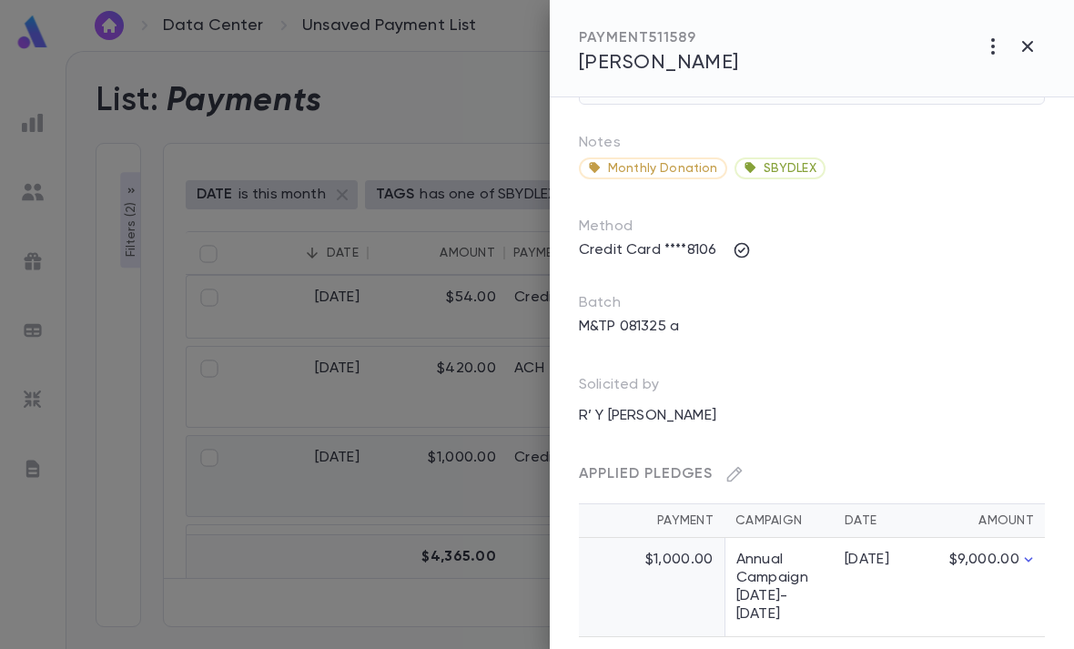
scroll to position [112, 0]
click at [1027, 558] on icon "button" at bounding box center [1029, 561] width 18 height 18
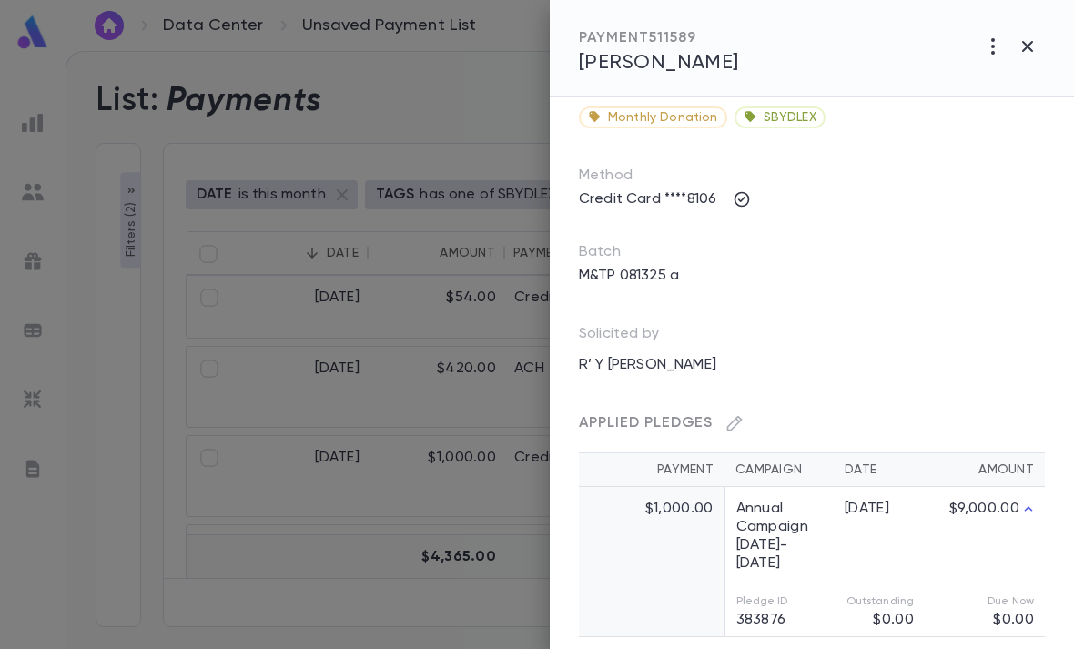
scroll to position [163, 0]
click at [638, 540] on td "$1,000.00" at bounding box center [652, 537] width 146 height 99
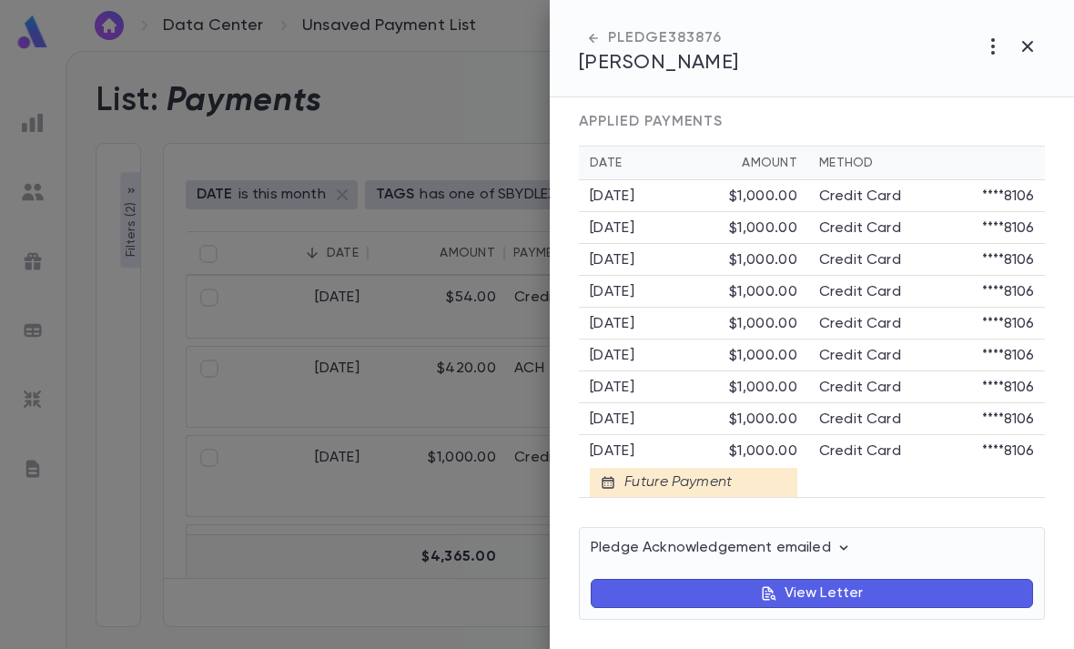
scroll to position [1053, 0]
click at [1022, 44] on icon "button" at bounding box center [1028, 47] width 22 height 22
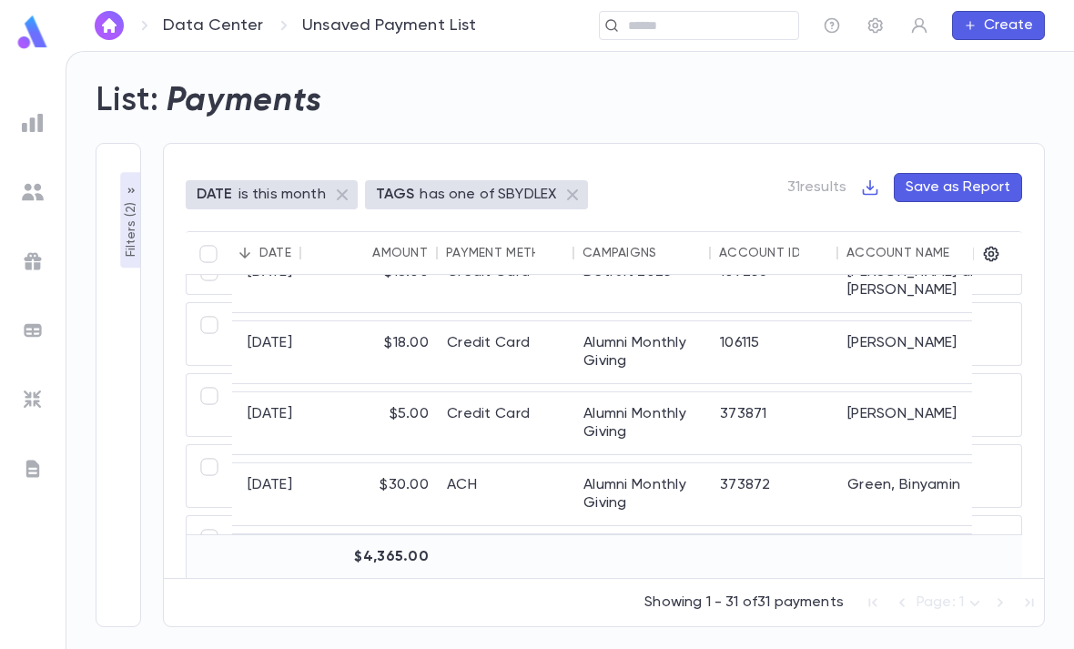
scroll to position [32, 67]
click at [764, 535] on div "106422" at bounding box center [774, 566] width 127 height 62
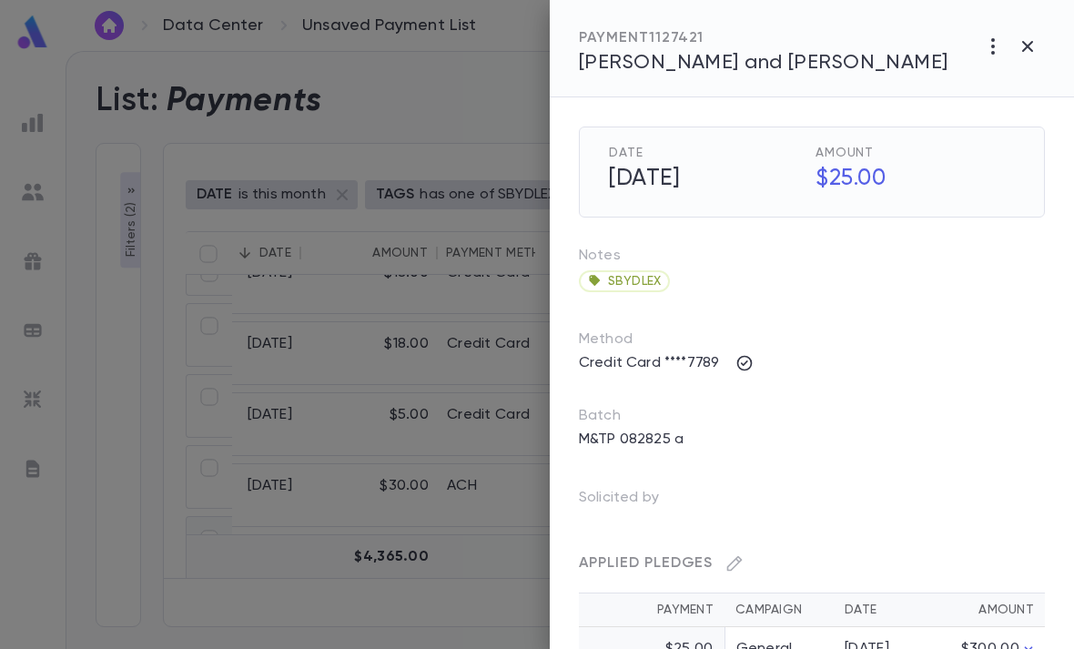
click at [991, 44] on icon "button" at bounding box center [993, 47] width 22 height 22
click at [824, 395] on div at bounding box center [537, 324] width 1074 height 649
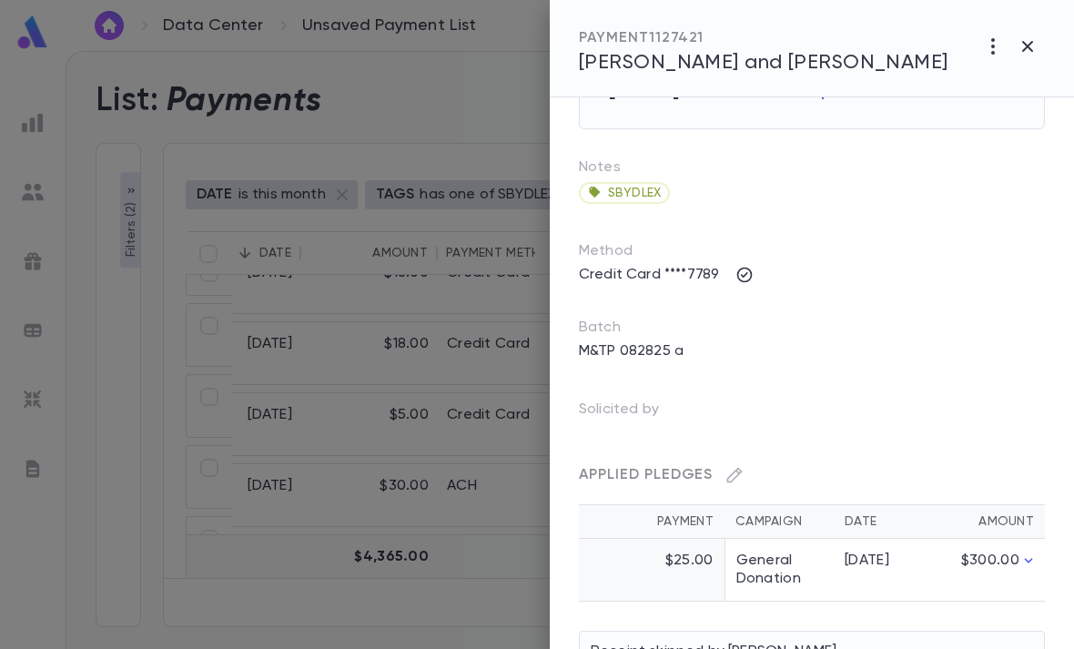
scroll to position [92, 0]
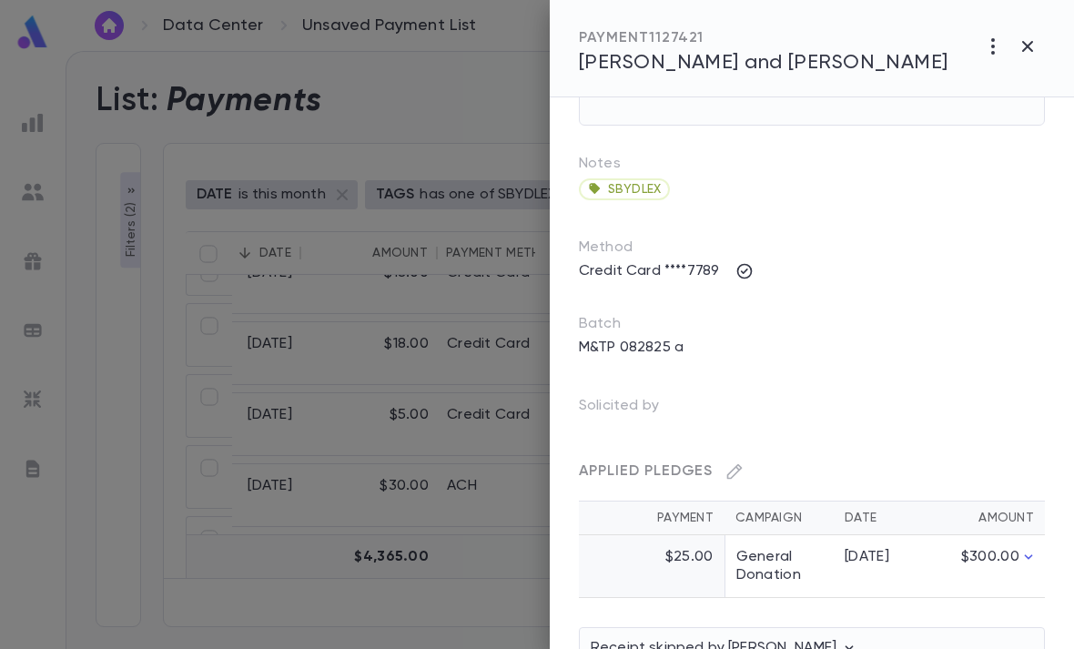
click at [798, 575] on td "General Donation" at bounding box center [779, 566] width 109 height 63
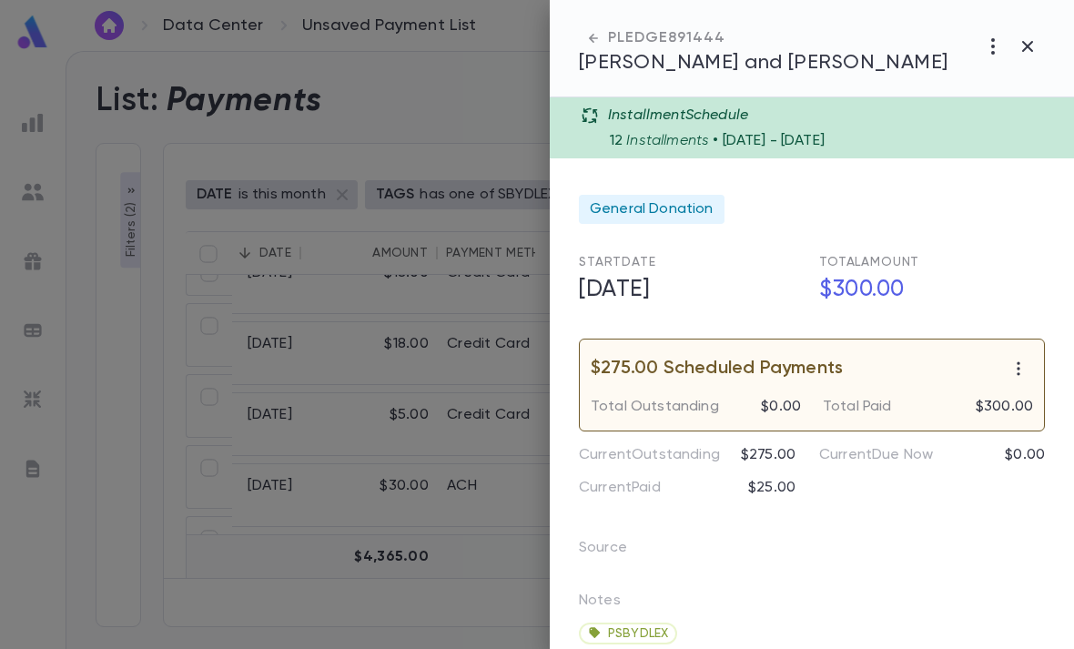
scroll to position [0, 0]
click at [986, 30] on button "button" at bounding box center [993, 46] width 35 height 35
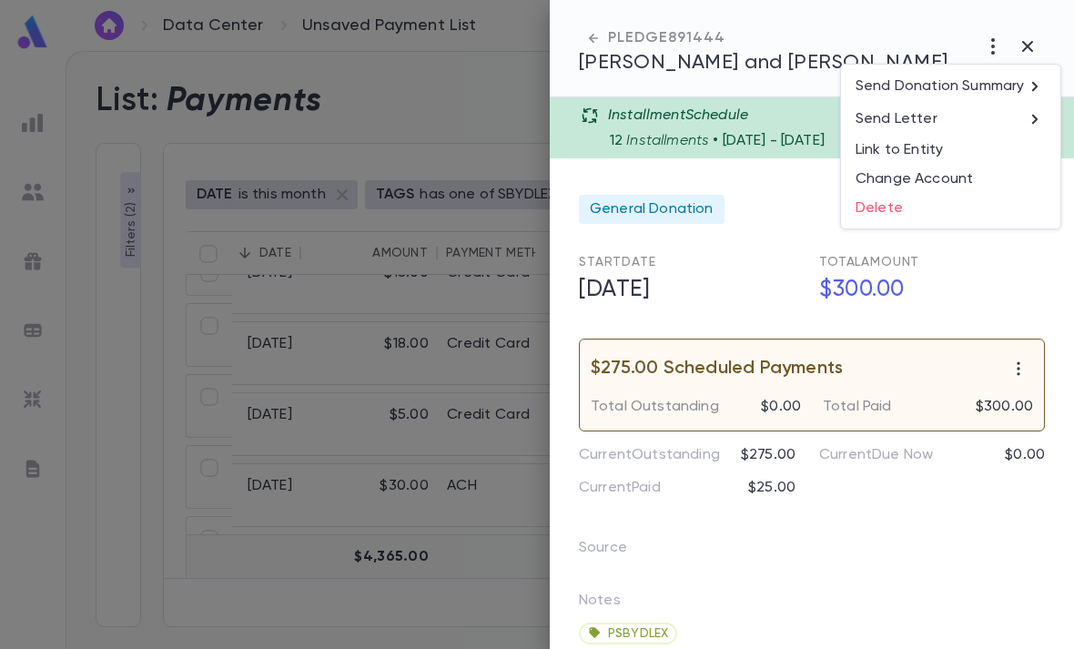
click at [933, 122] on p "Send Letter" at bounding box center [897, 119] width 82 height 18
click at [1026, 161] on li "Print" at bounding box center [1029, 153] width 64 height 33
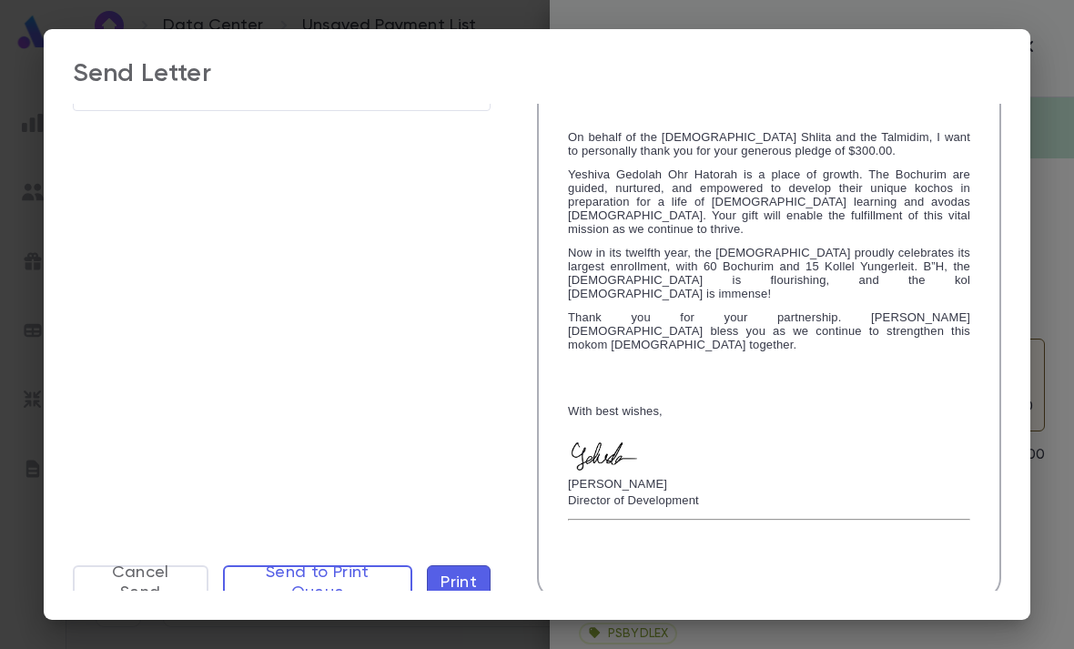
scroll to position [280, 0]
click at [147, 576] on span "Cancel Send" at bounding box center [140, 584] width 103 height 40
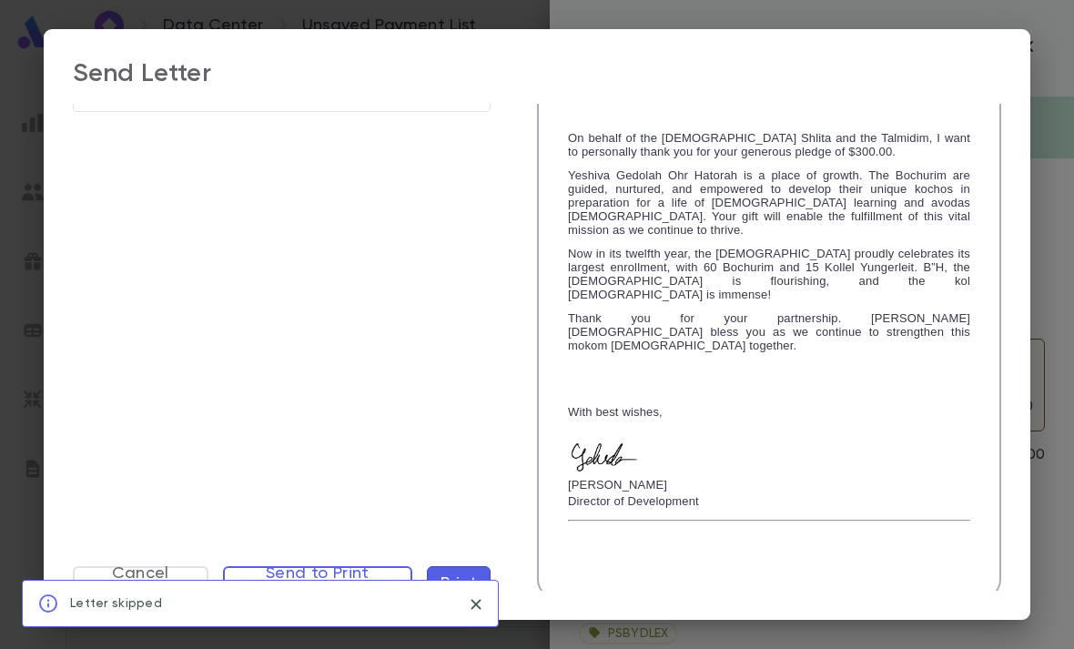
scroll to position [0, 0]
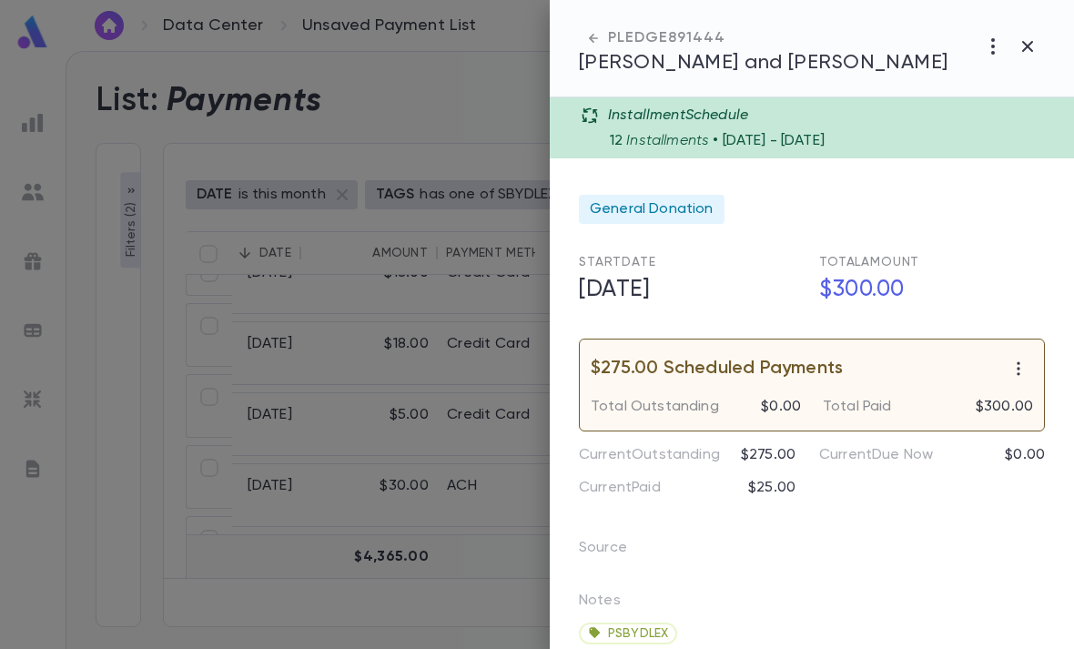
click at [446, 98] on div at bounding box center [537, 324] width 1074 height 649
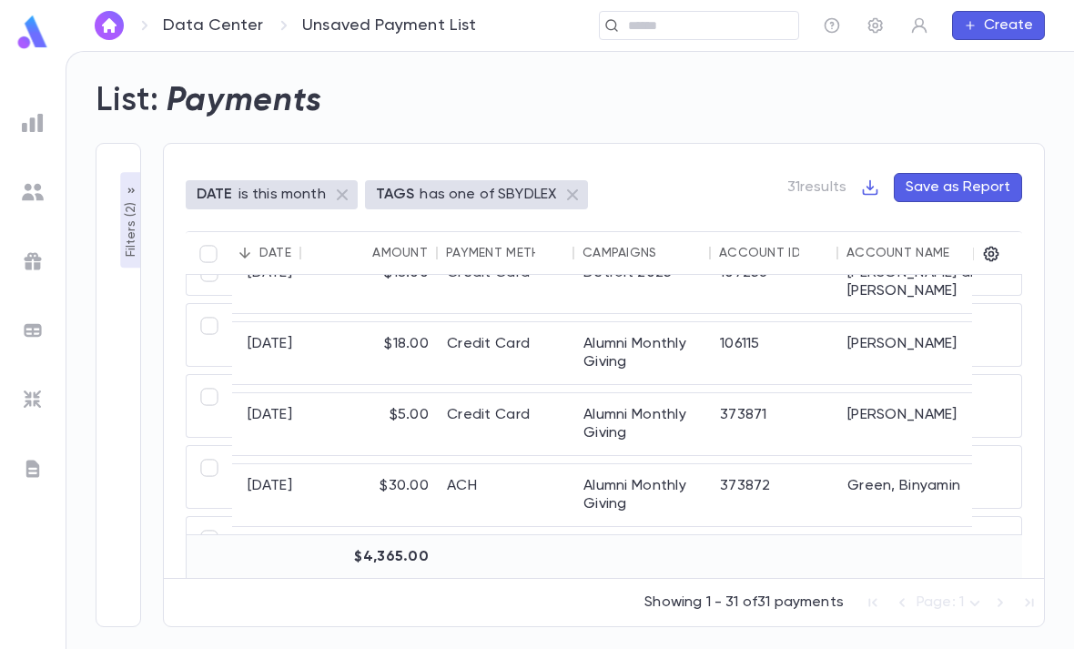
click at [33, 404] on img at bounding box center [33, 400] width 22 height 22
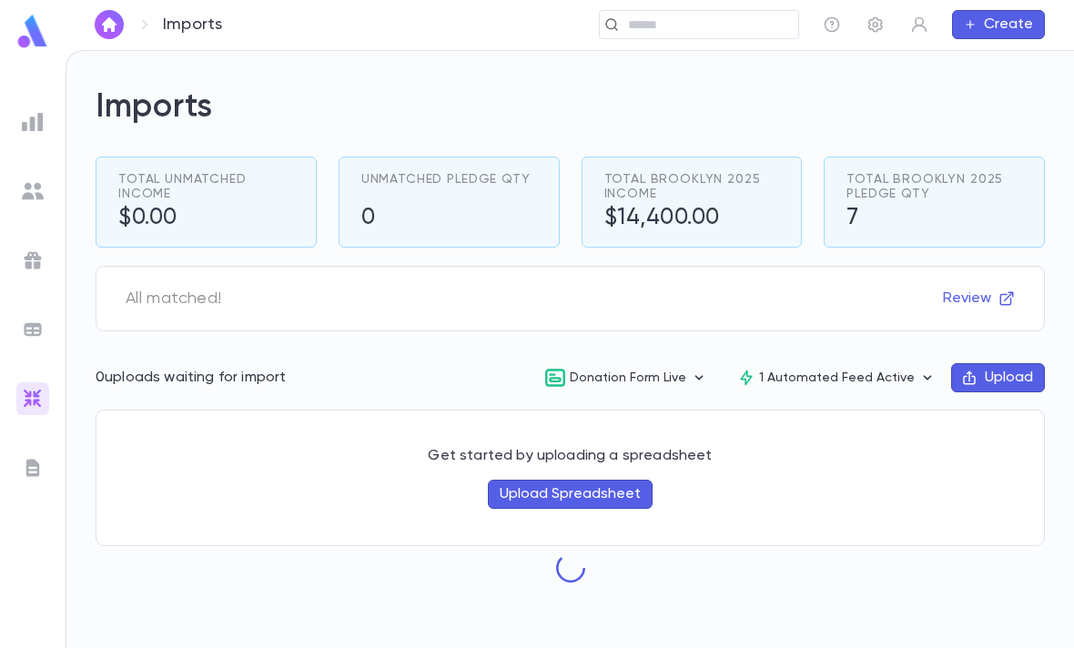
scroll to position [55, 0]
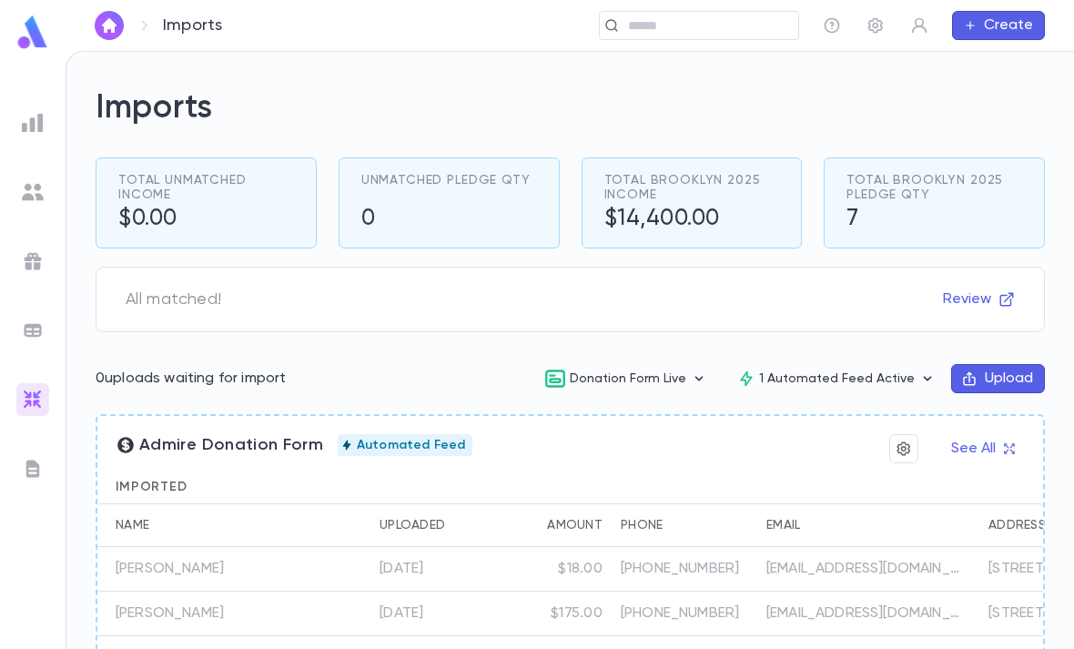
click at [871, 23] on icon "button" at bounding box center [876, 25] width 18 height 18
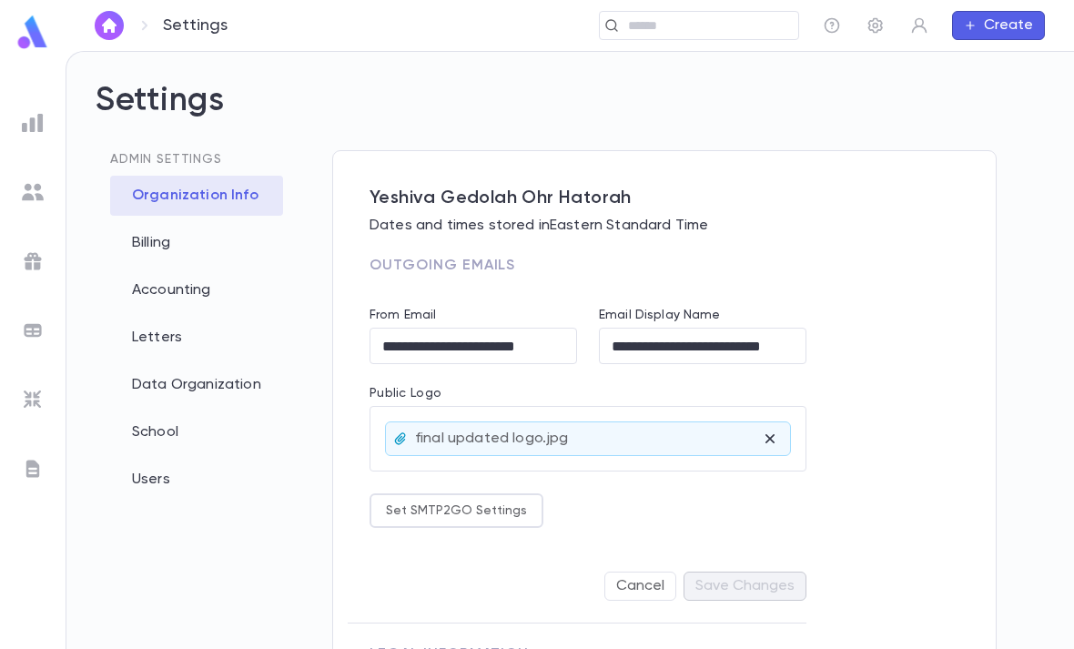
click at [211, 318] on div "Letters" at bounding box center [196, 338] width 173 height 40
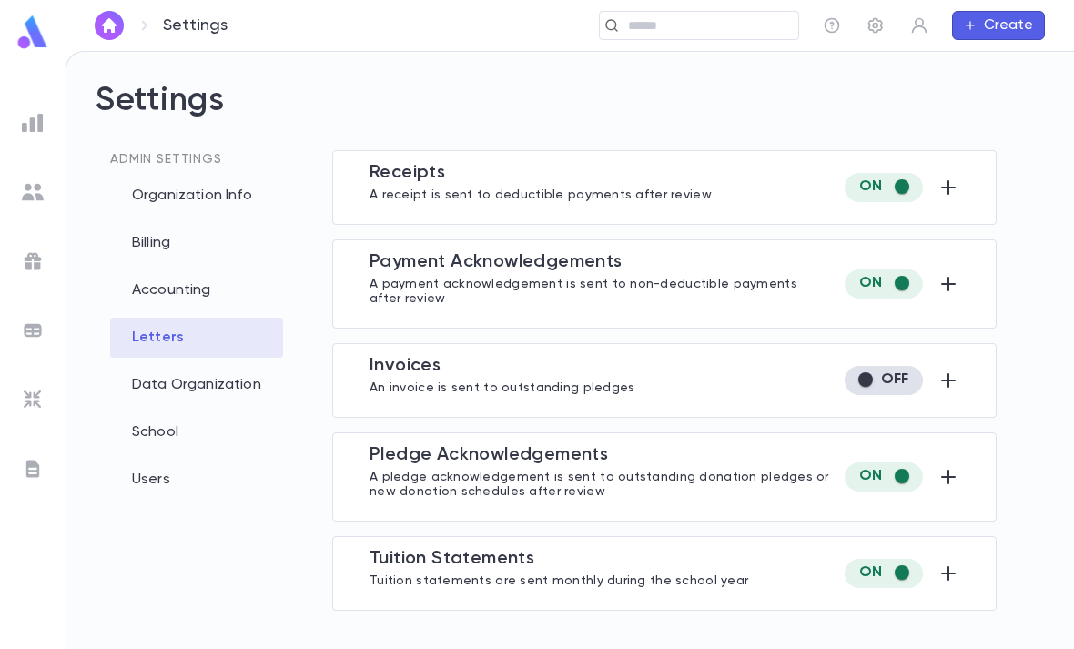
type input "**********"
type input "***"
click at [955, 177] on icon "button" at bounding box center [949, 188] width 22 height 22
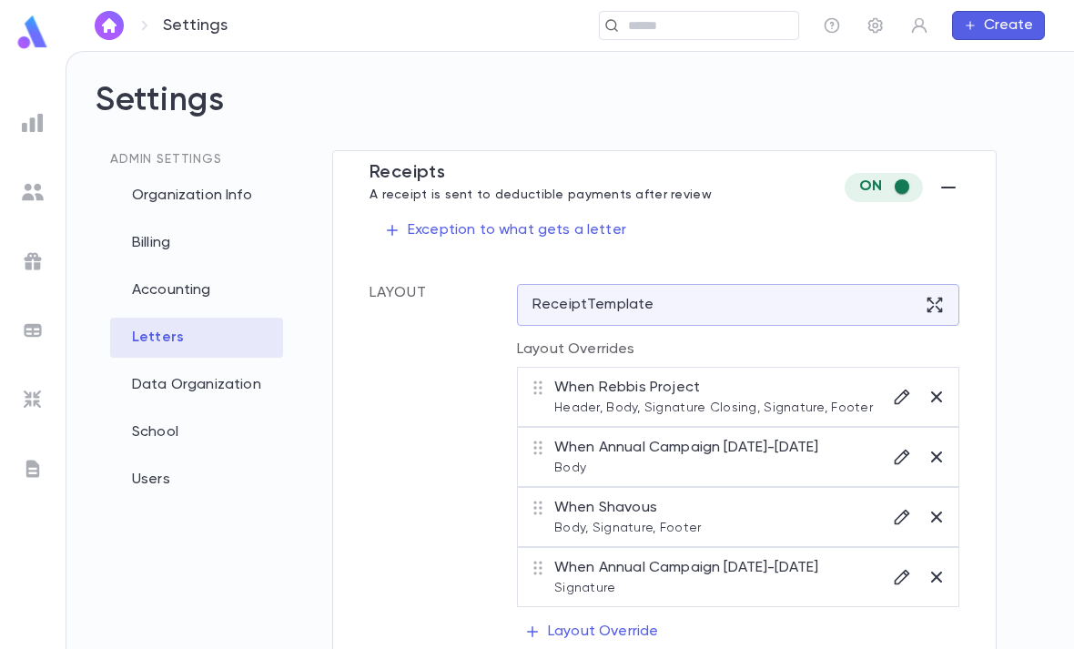
click at [928, 298] on icon at bounding box center [935, 305] width 15 height 15
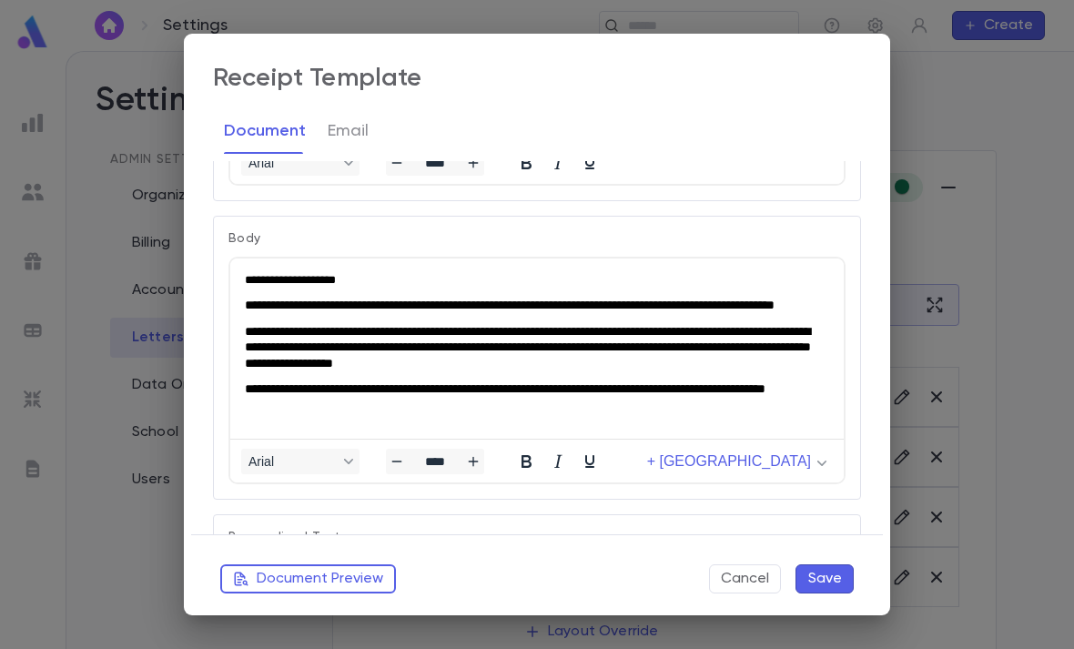
scroll to position [394, 0]
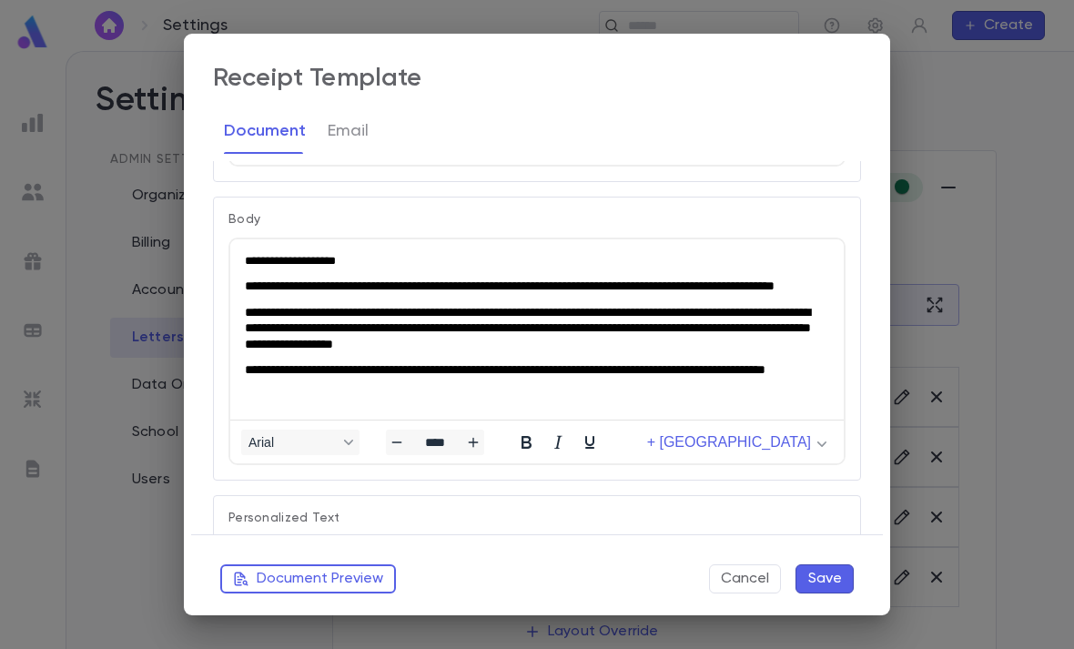
click at [600, 379] on p "**********" at bounding box center [537, 370] width 585 height 16
type input "****"
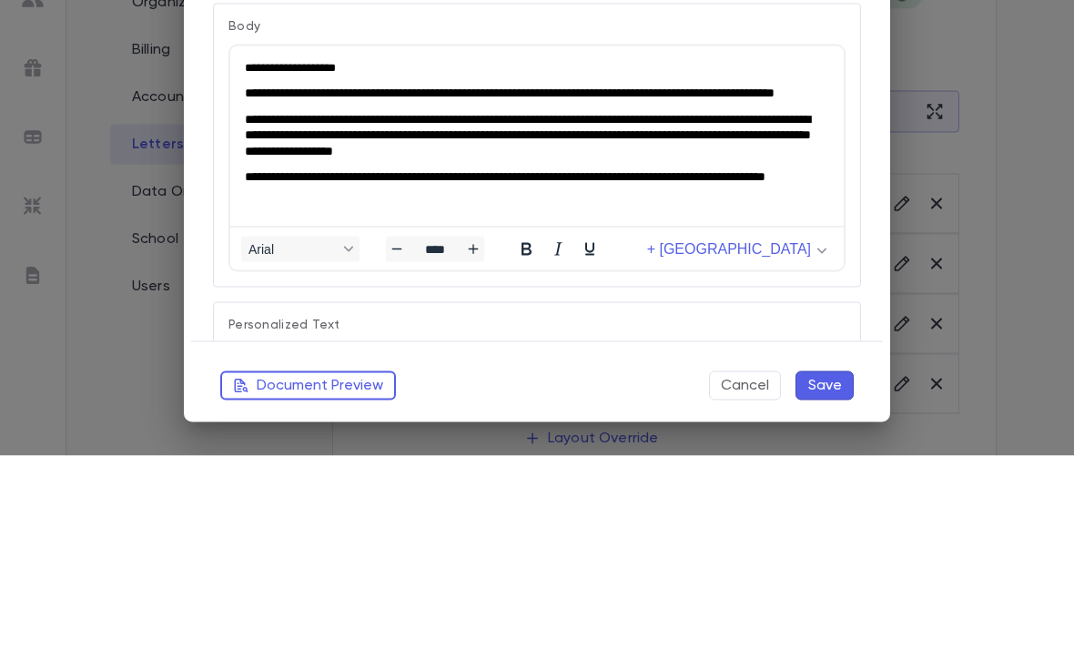
click at [245, 95] on span "**********" at bounding box center [510, 92] width 530 height 13
click at [263, 141] on span "**********" at bounding box center [528, 134] width 566 height 45
click at [268, 138] on span "**********" at bounding box center [528, 134] width 566 height 45
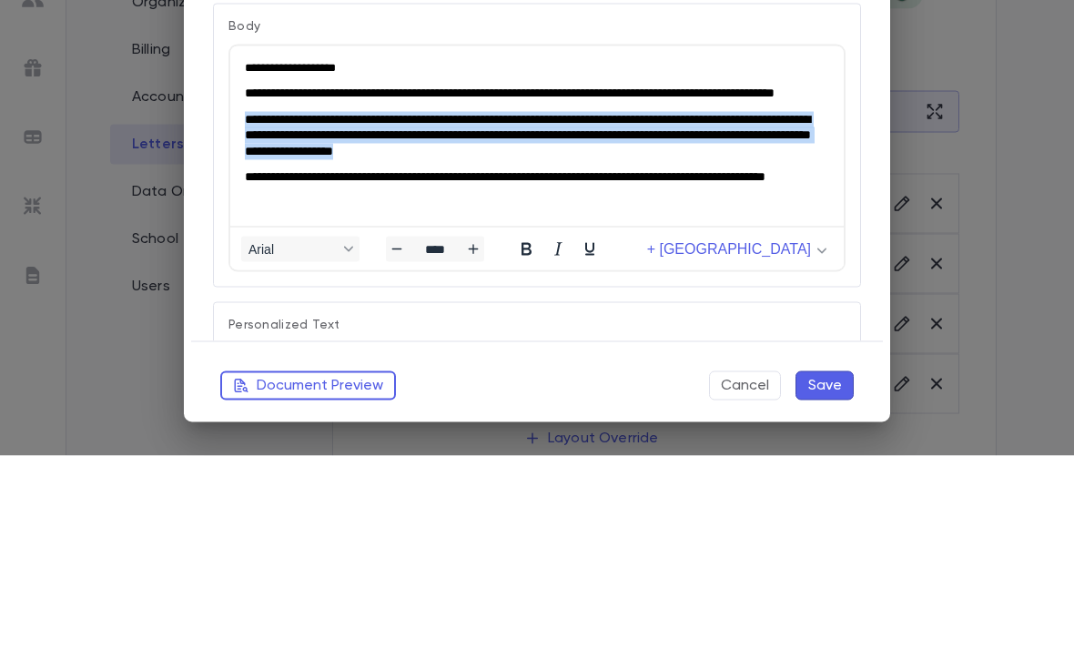
click at [261, 136] on span "**********" at bounding box center [528, 134] width 566 height 45
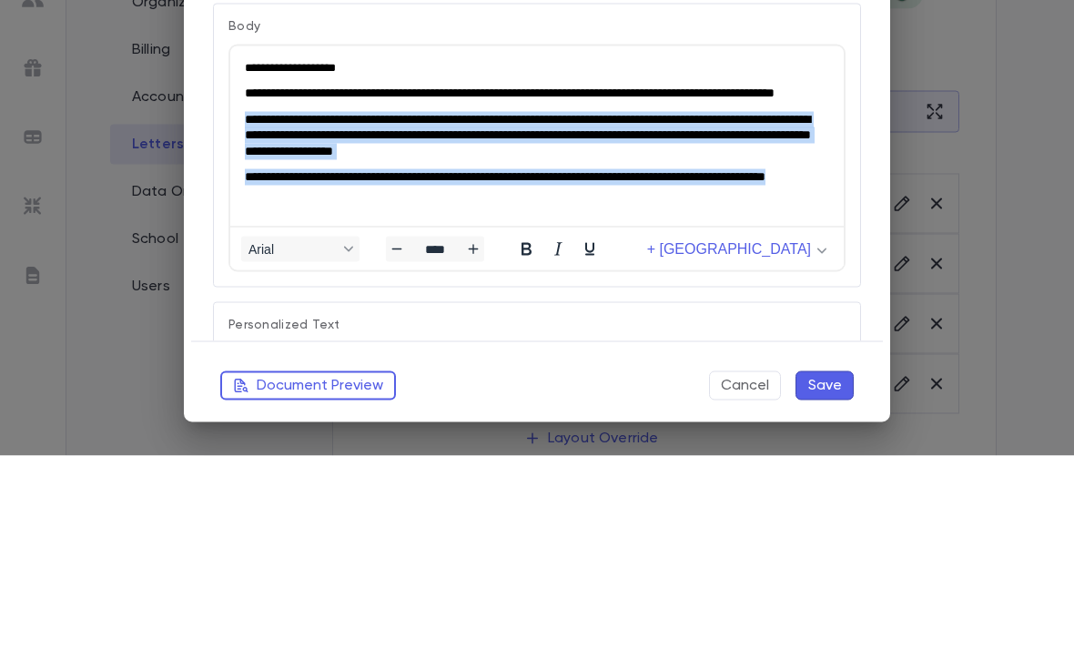
copy body "**********"
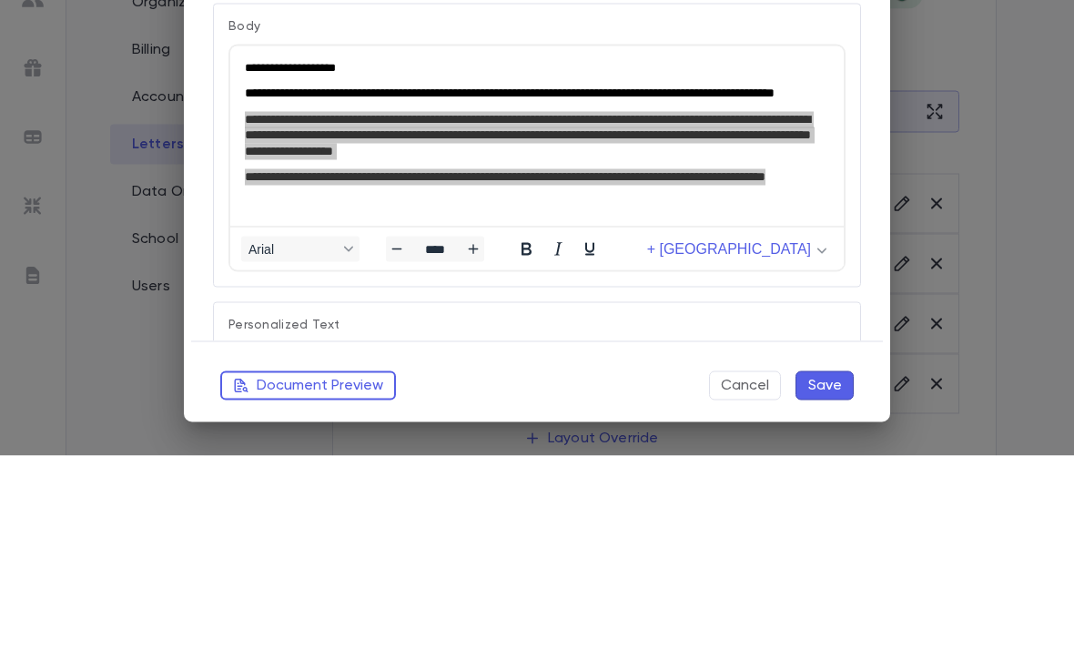
scroll to position [58, 0]
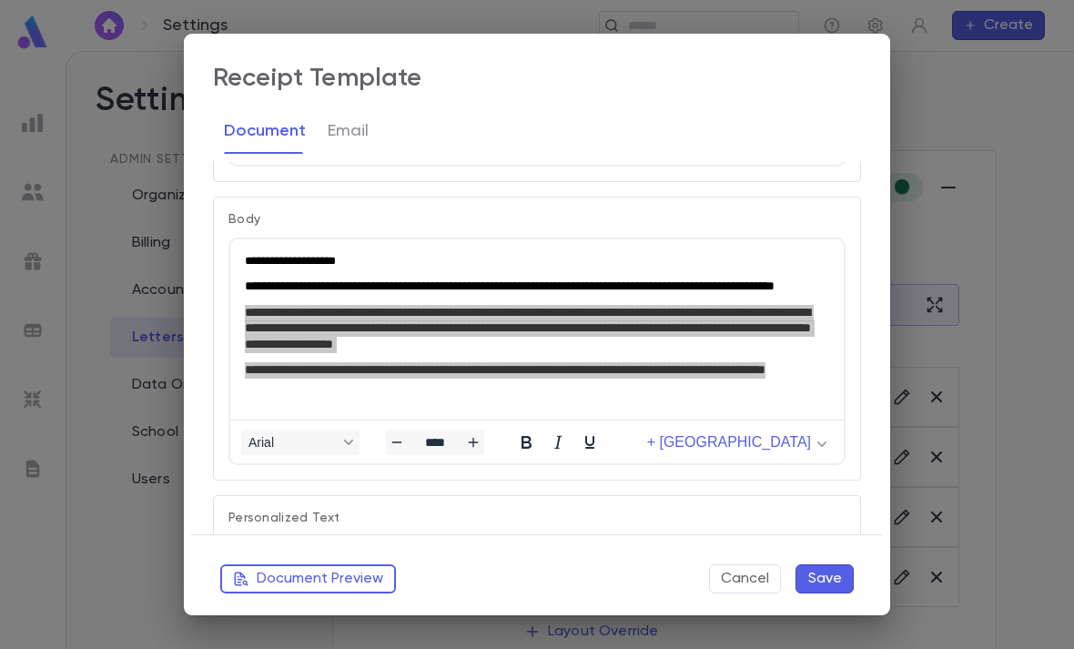
click at [743, 590] on button "Cancel" at bounding box center [745, 578] width 72 height 29
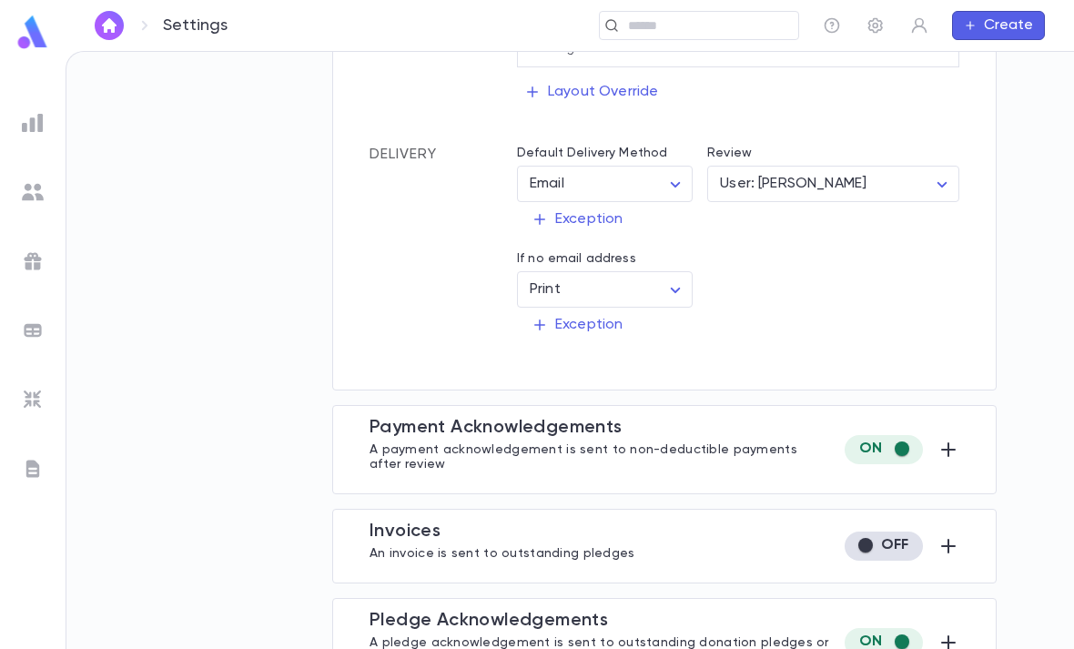
scroll to position [541, 0]
click at [954, 434] on button "button" at bounding box center [949, 448] width 22 height 29
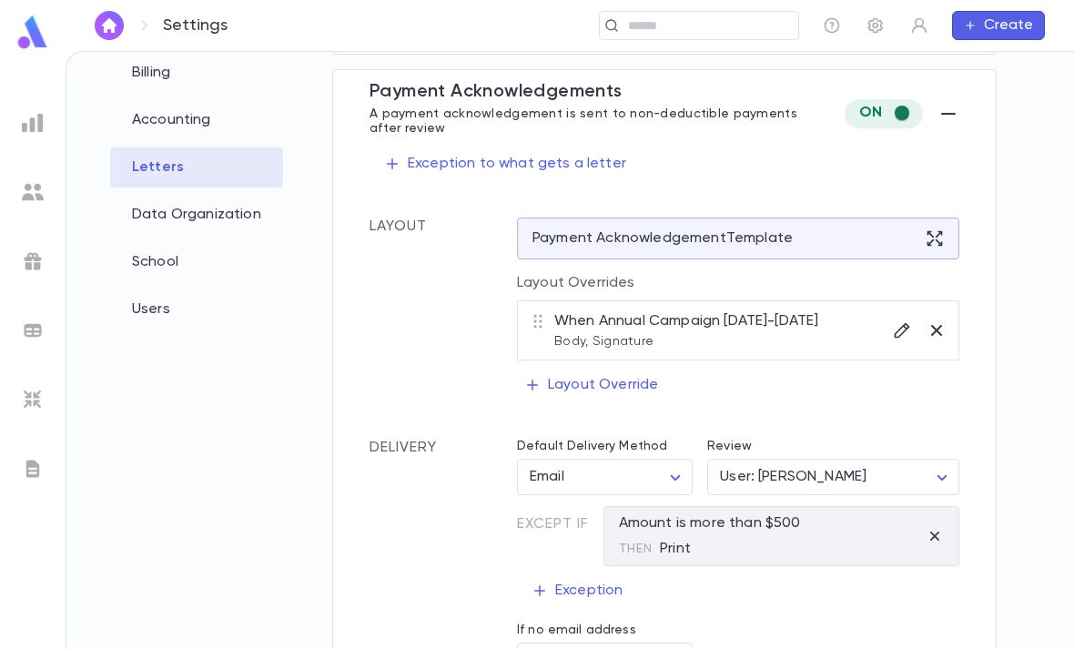
scroll to position [168, 0]
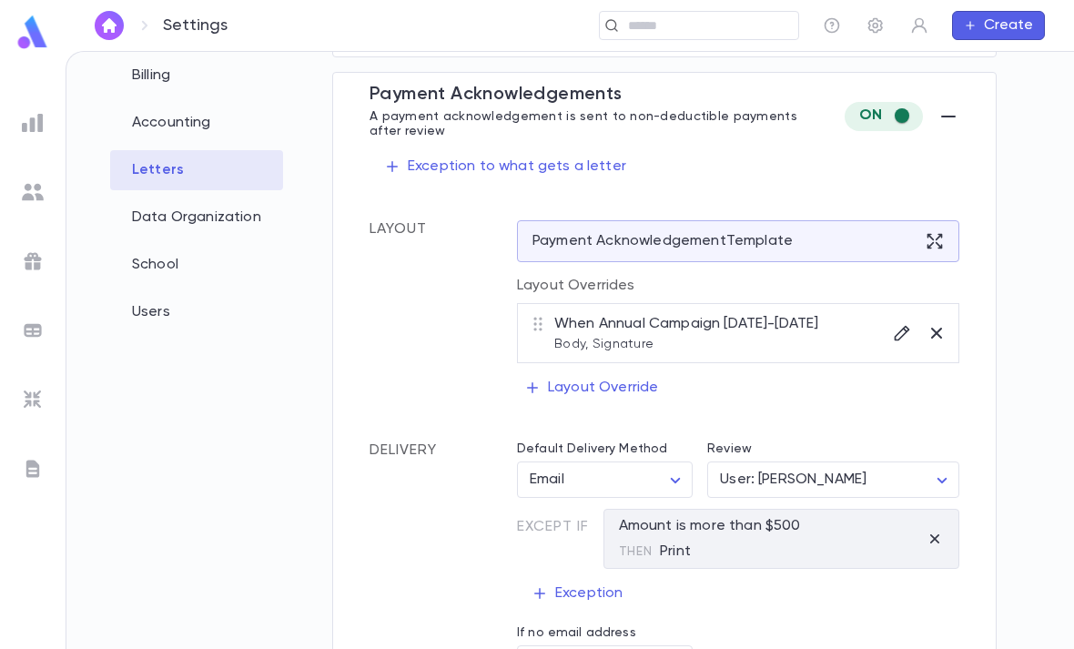
click at [929, 234] on icon at bounding box center [935, 241] width 15 height 15
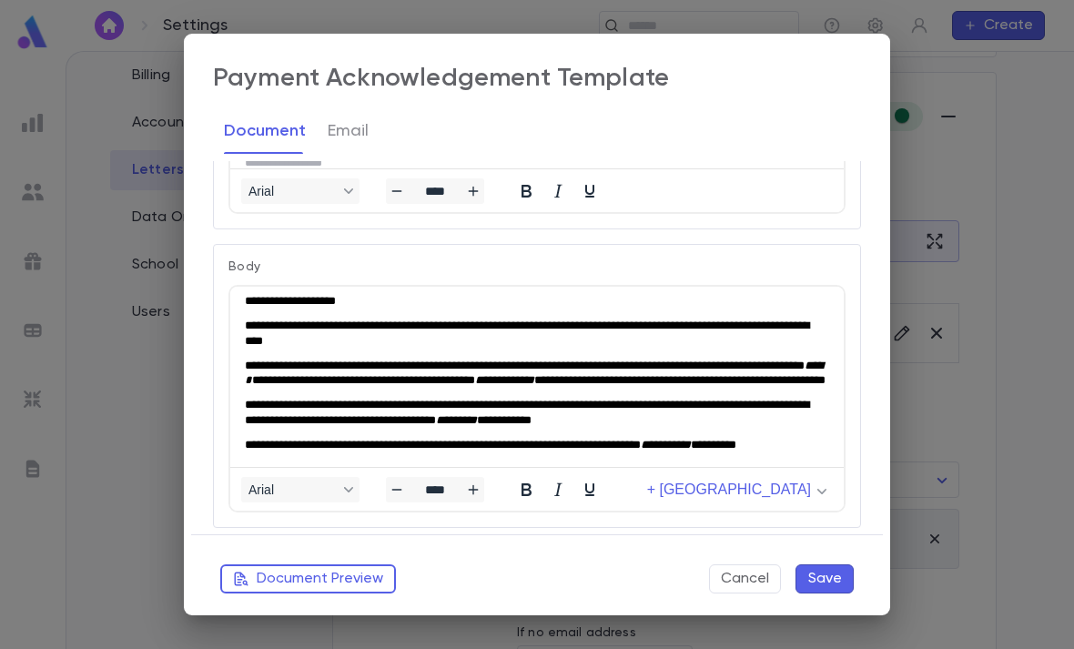
scroll to position [35, 0]
click at [737, 588] on button "Cancel" at bounding box center [745, 578] width 72 height 29
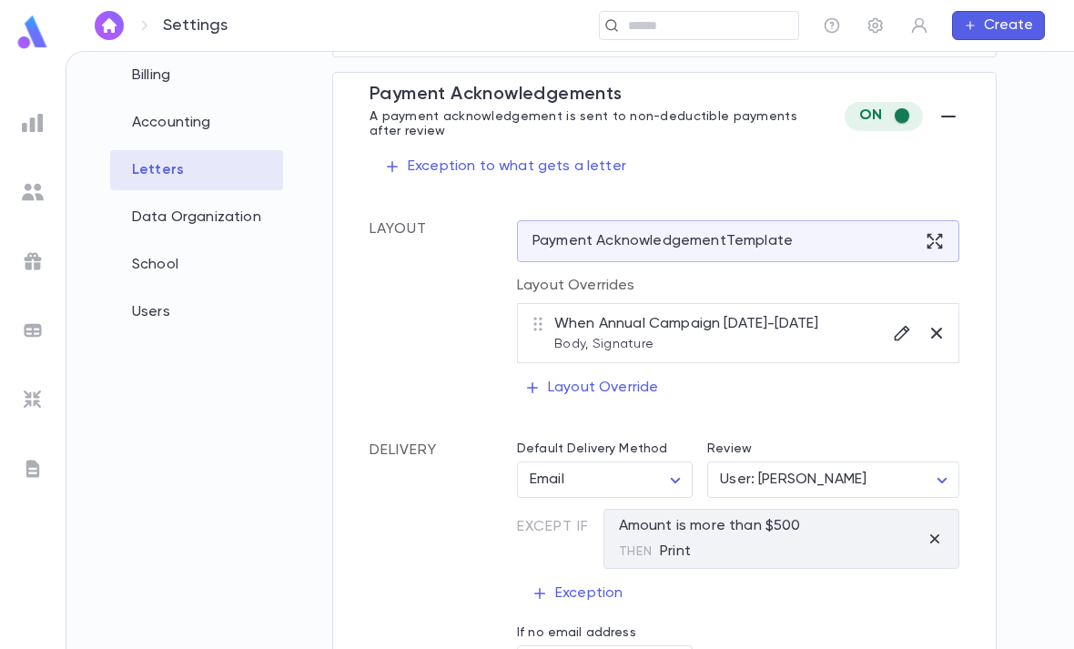
click at [15, 43] on img at bounding box center [33, 33] width 36 height 36
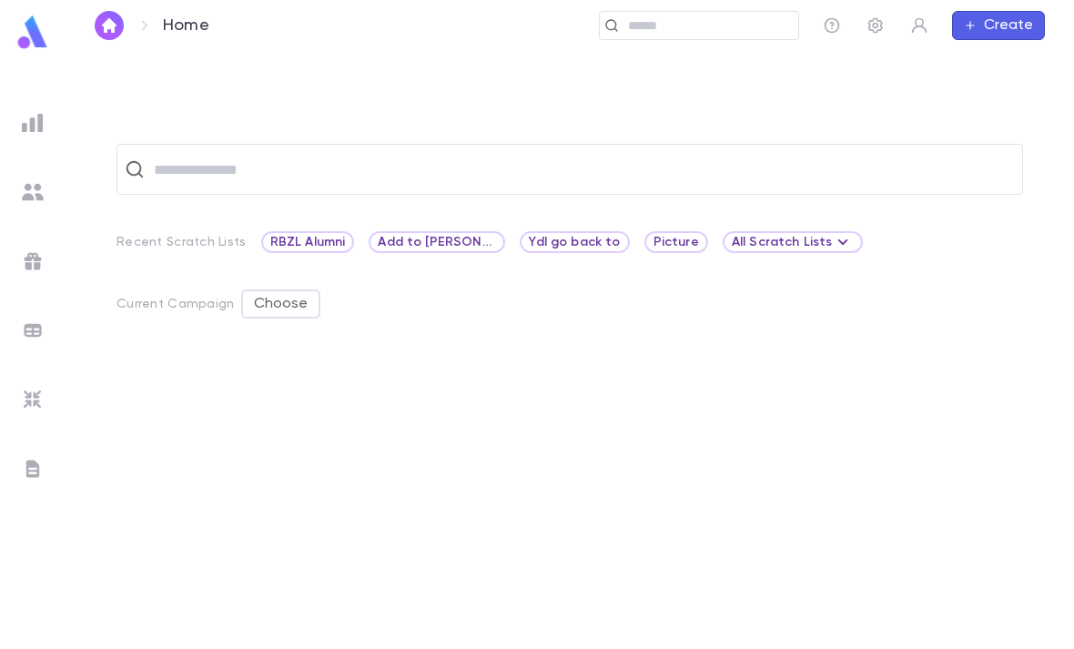
scroll to position [57, 0]
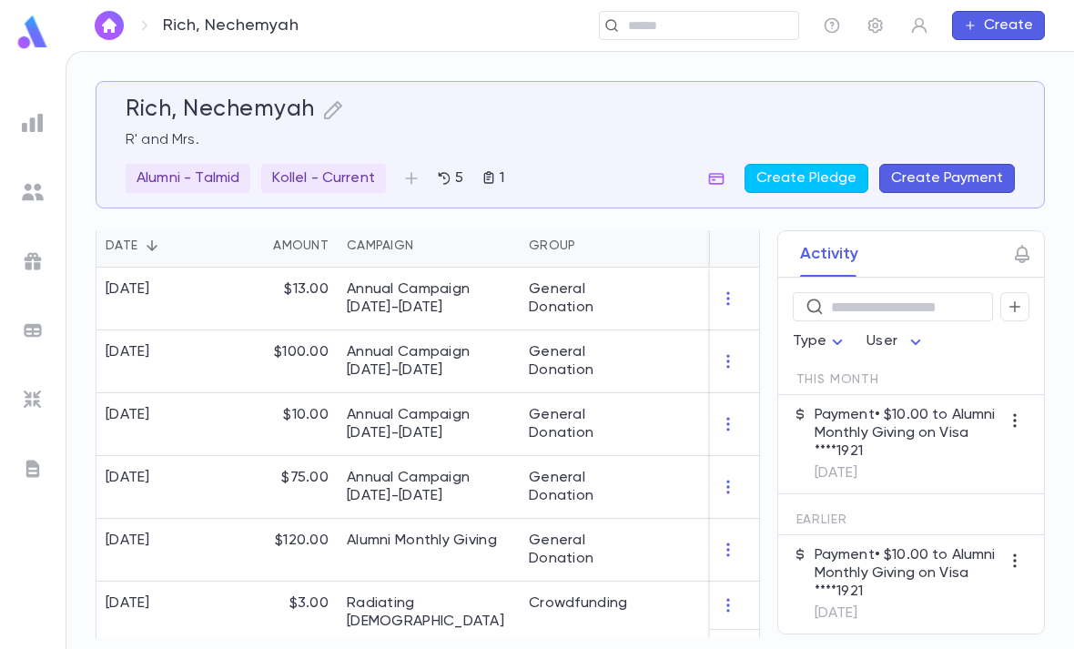
scroll to position [495, 0]
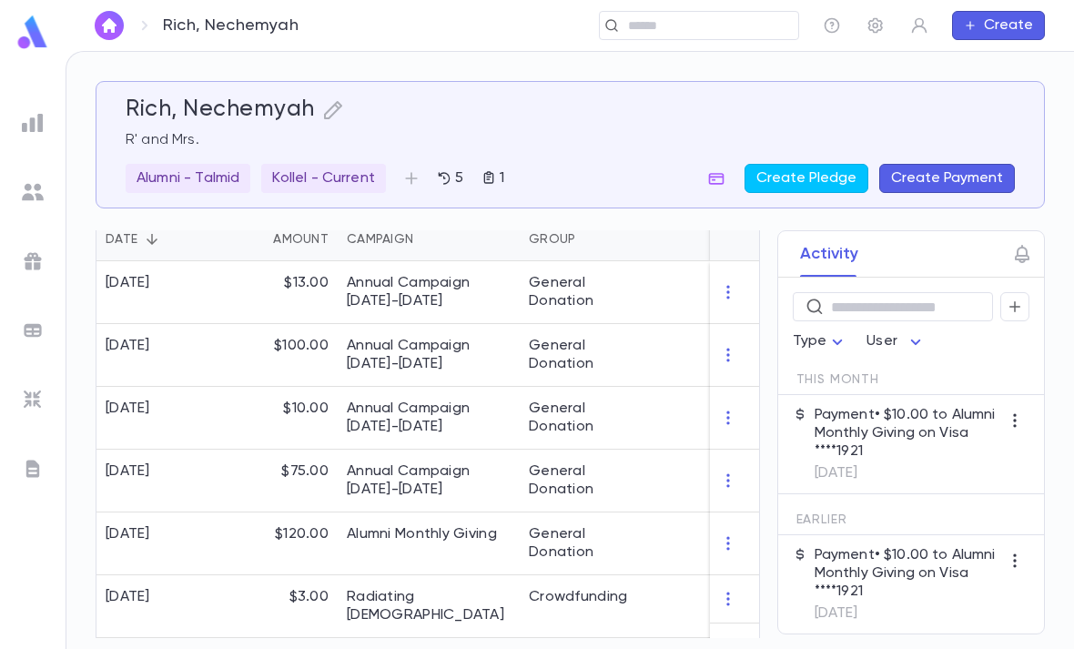
click at [702, 167] on div "Alumni - Talmid Kollel - Current 5 1 Create Pledge Create Payment" at bounding box center [571, 178] width 890 height 29
click at [717, 178] on icon "button" at bounding box center [716, 178] width 18 height 18
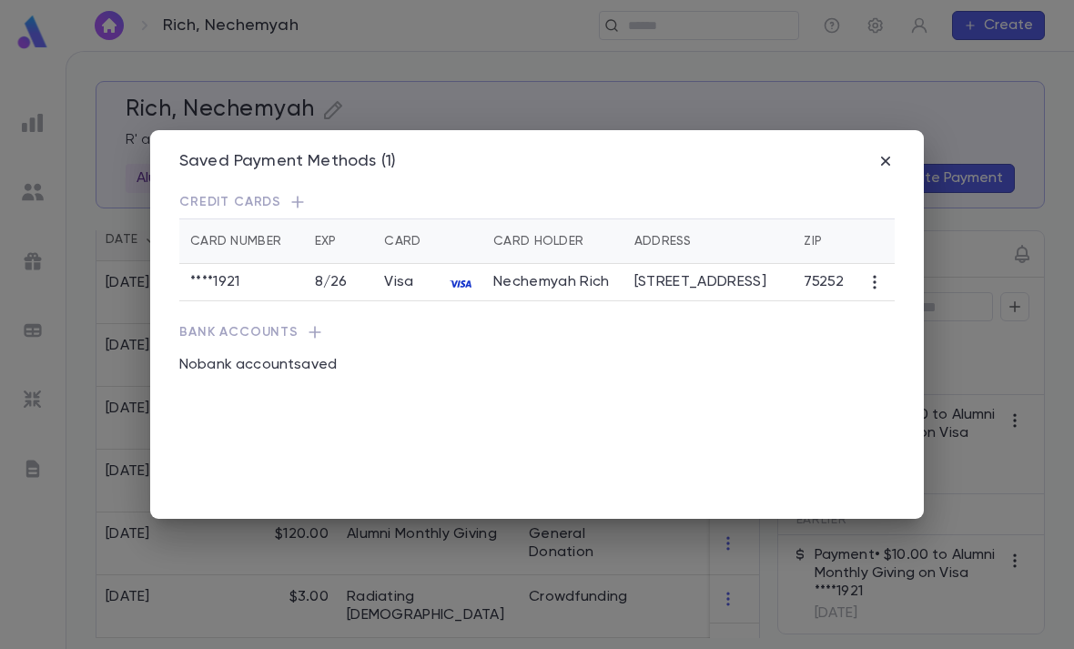
click at [885, 152] on icon "button" at bounding box center [886, 161] width 18 height 18
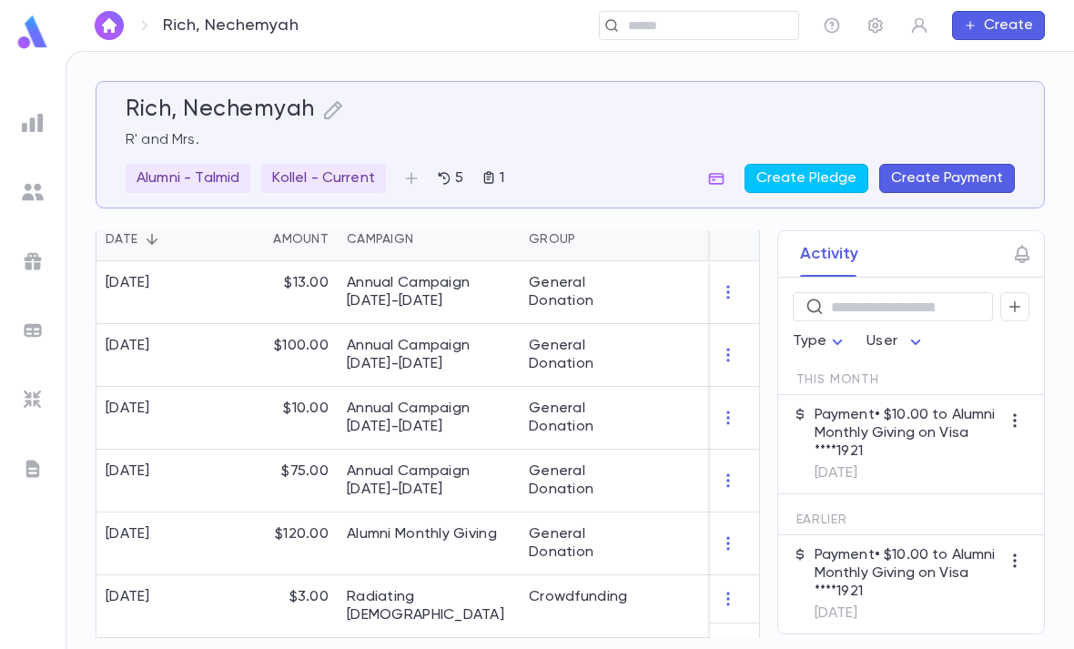
click at [436, 544] on div "Alumni Monthly Giving" at bounding box center [429, 544] width 182 height 63
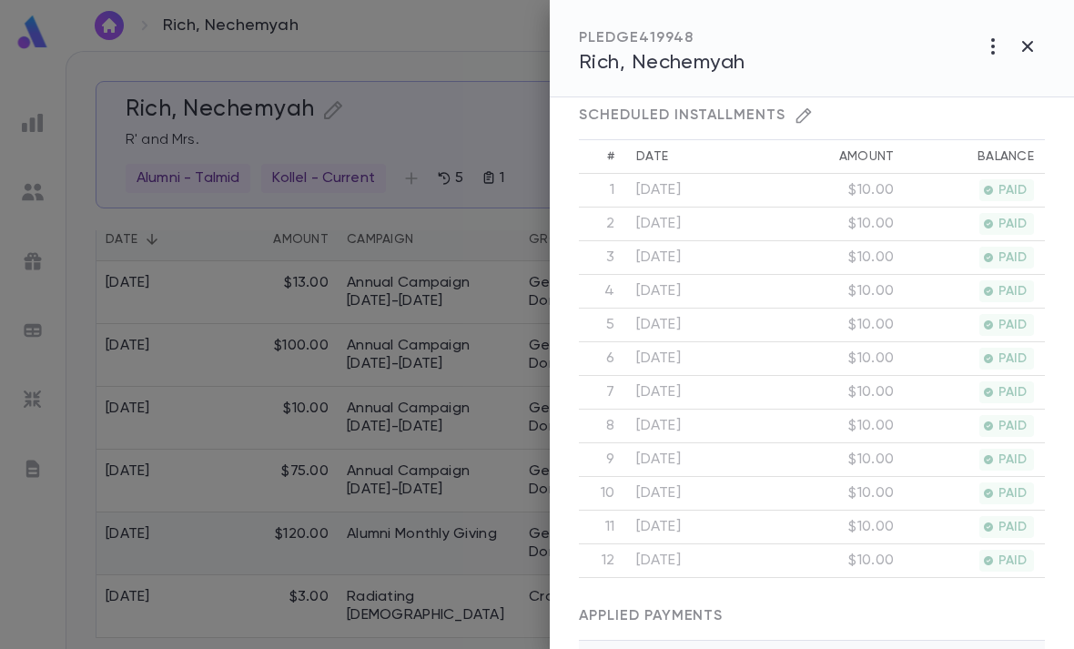
scroll to position [579, 0]
click at [1027, 42] on icon "button" at bounding box center [1028, 47] width 22 height 22
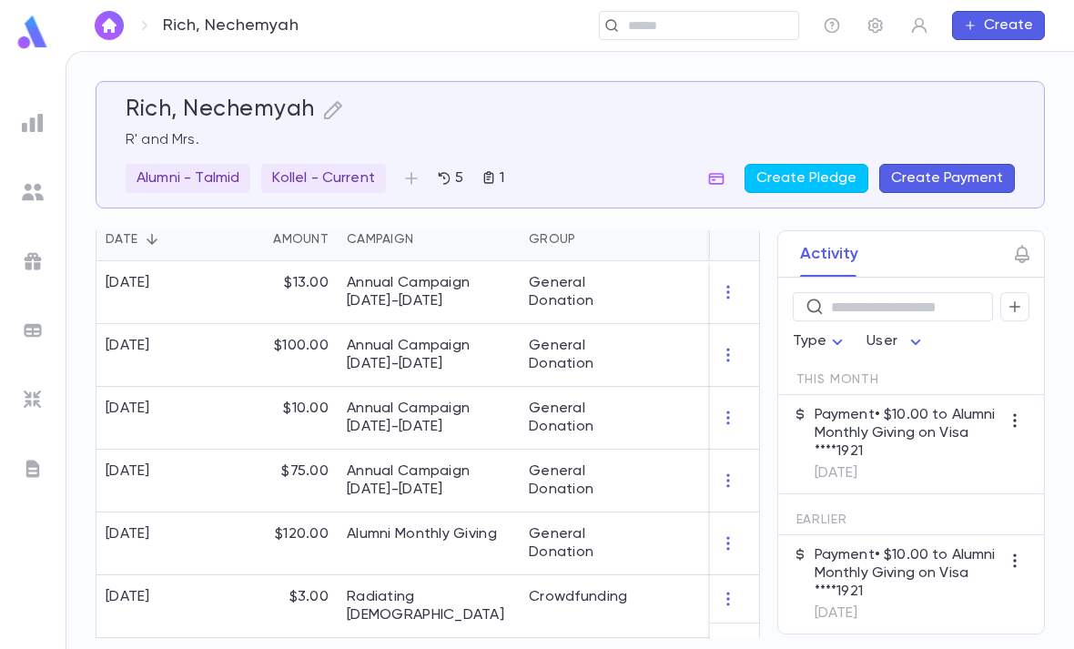
click at [820, 167] on button "Create Pledge" at bounding box center [807, 178] width 124 height 29
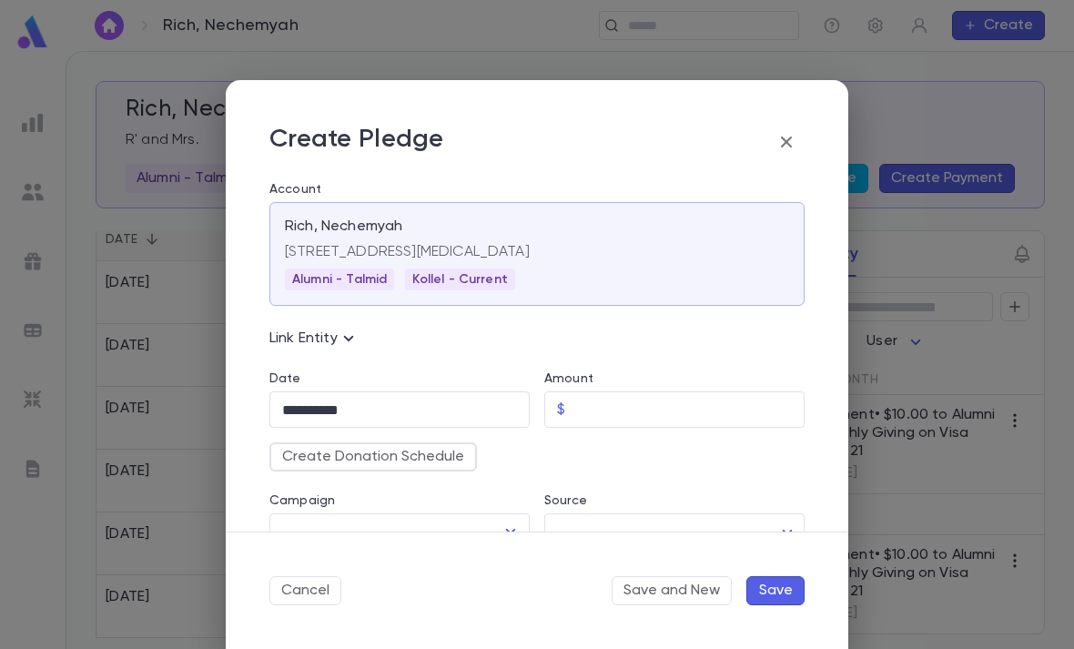
click at [437, 402] on input "**********" at bounding box center [399, 410] width 260 height 36
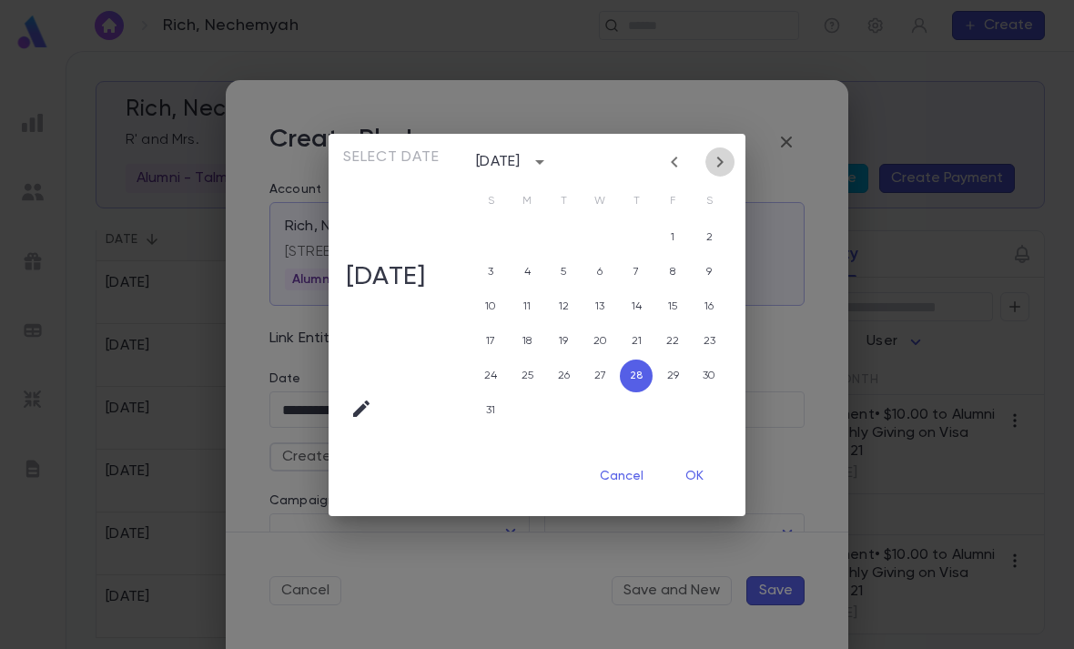
click at [727, 166] on icon "Next month" at bounding box center [720, 162] width 22 height 22
click at [723, 302] on button "20" at bounding box center [709, 306] width 33 height 33
type input "**********"
click at [696, 471] on button "OK" at bounding box center [695, 477] width 58 height 35
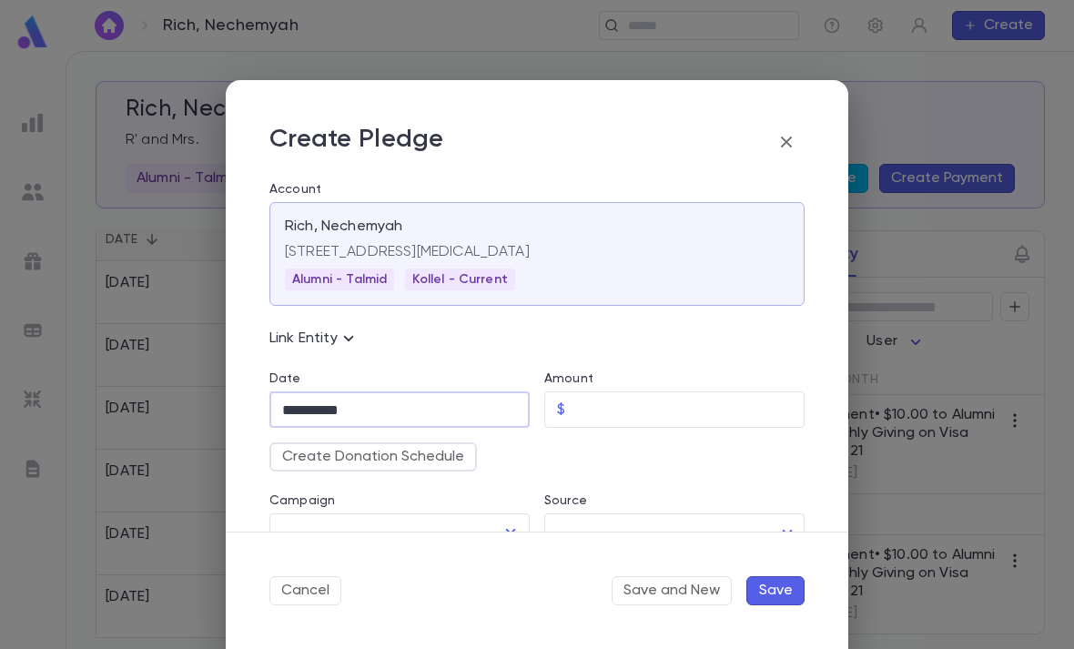
click at [643, 404] on input "Amount" at bounding box center [689, 410] width 232 height 36
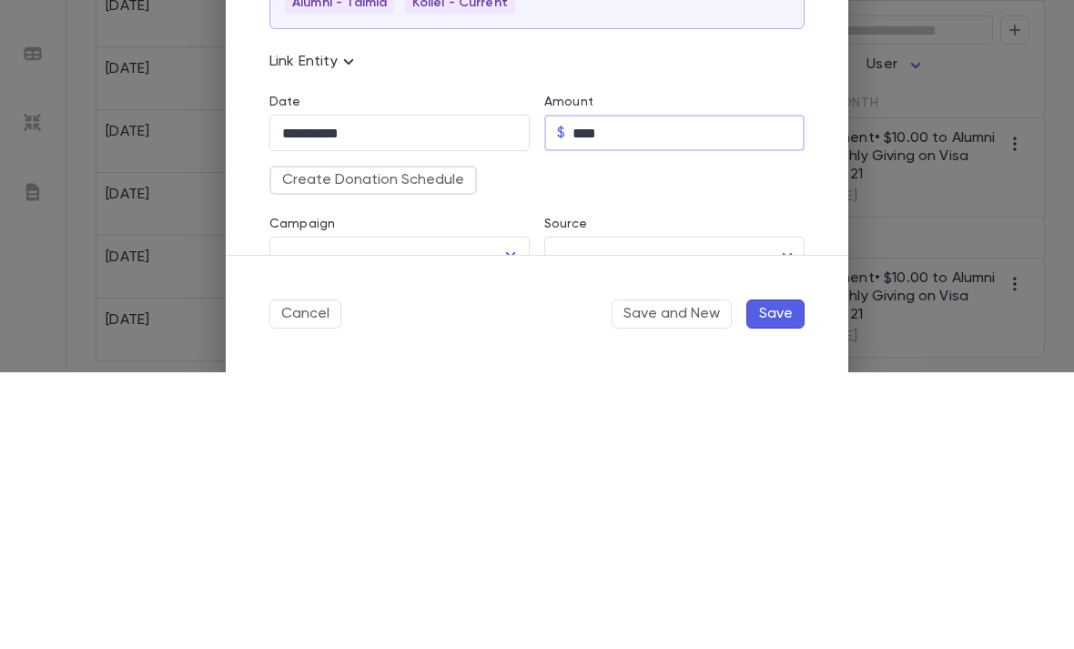
type input "*****"
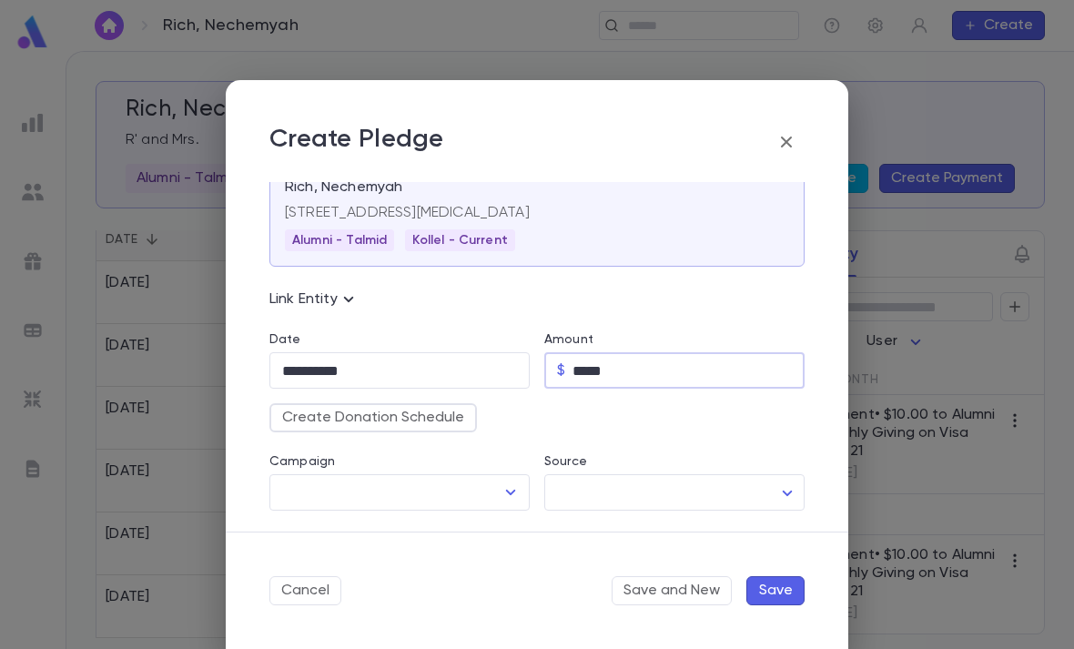
scroll to position [126, 0]
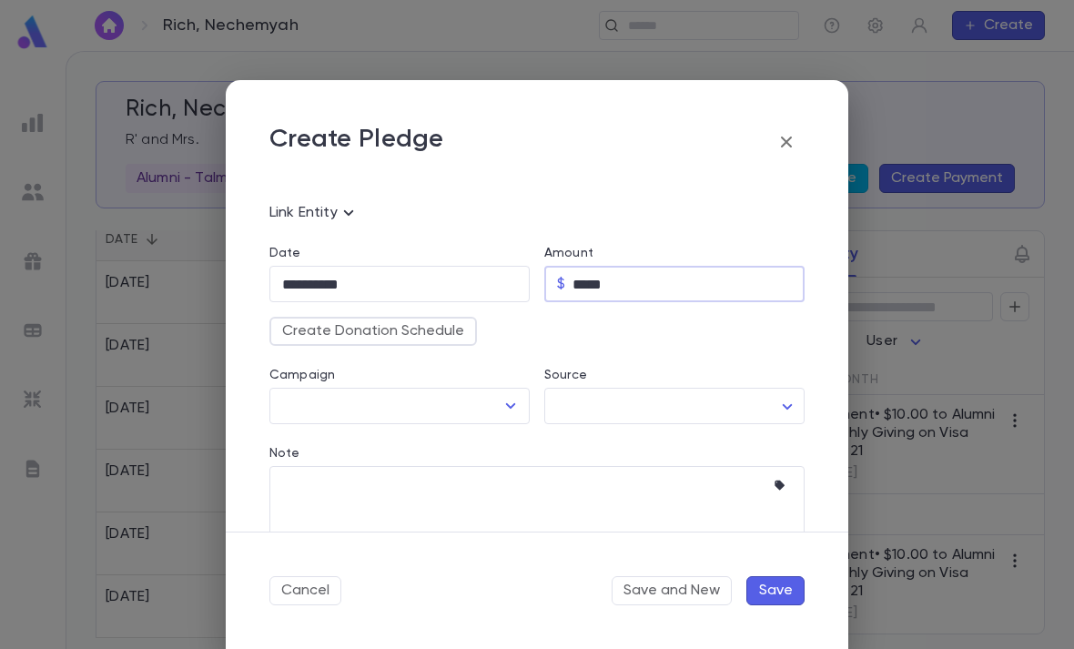
click at [432, 330] on button "Create Donation Schedule" at bounding box center [373, 331] width 208 height 29
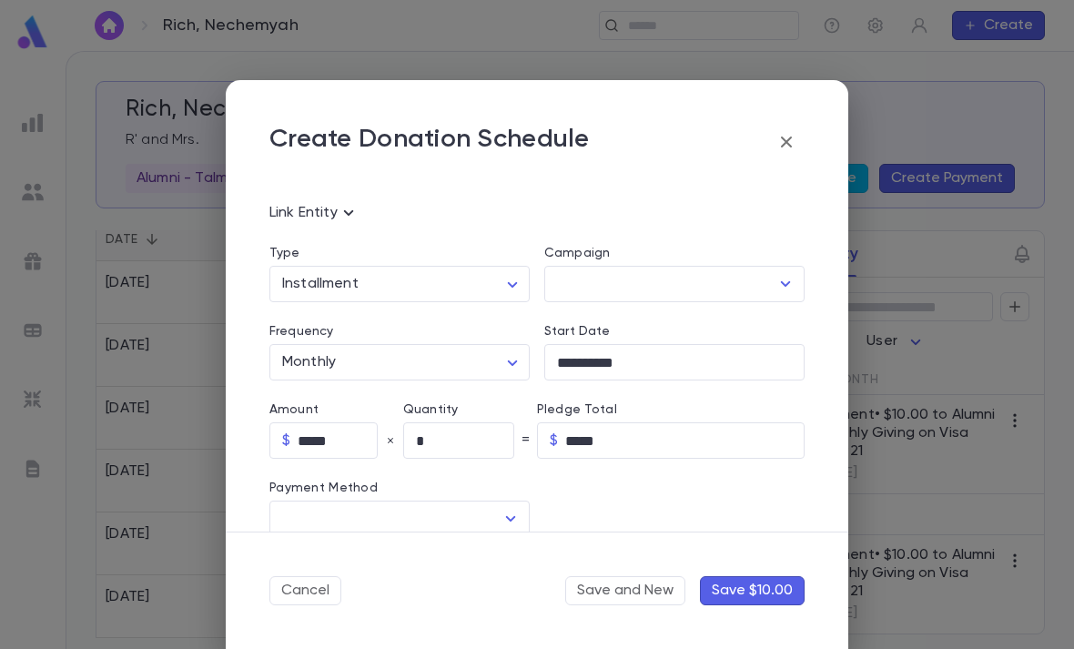
click at [471, 452] on input "*" at bounding box center [458, 441] width 111 height 36
type input "**"
click at [698, 279] on input "Campaign" at bounding box center [661, 284] width 217 height 35
type input "******"
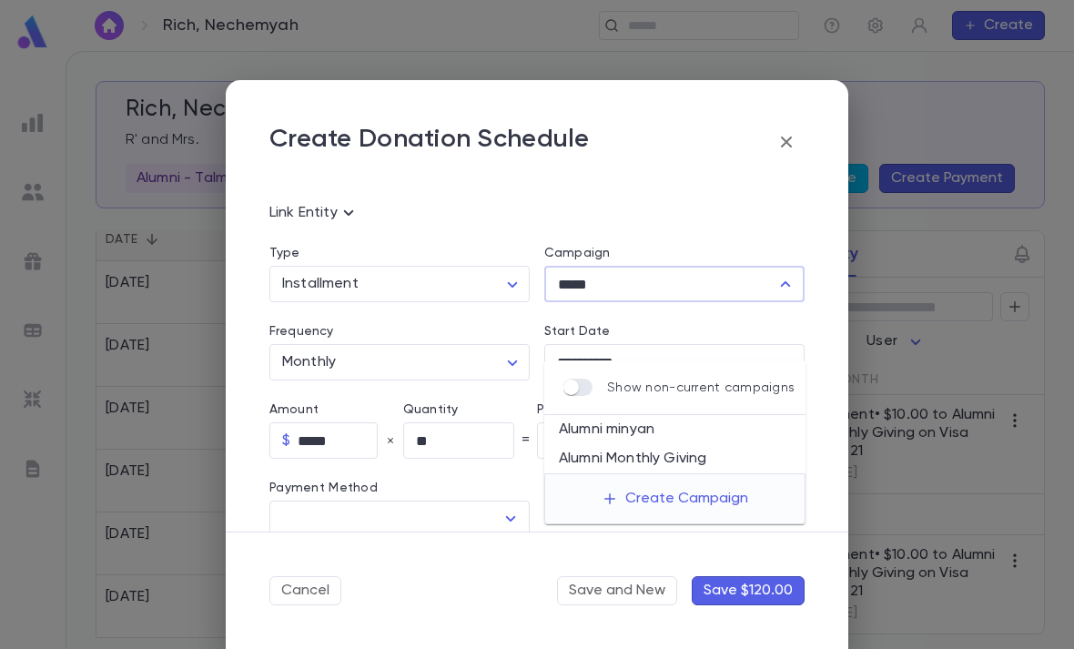
click at [676, 444] on li "Alumni Monthly Giving" at bounding box center [674, 458] width 261 height 29
type input "**********"
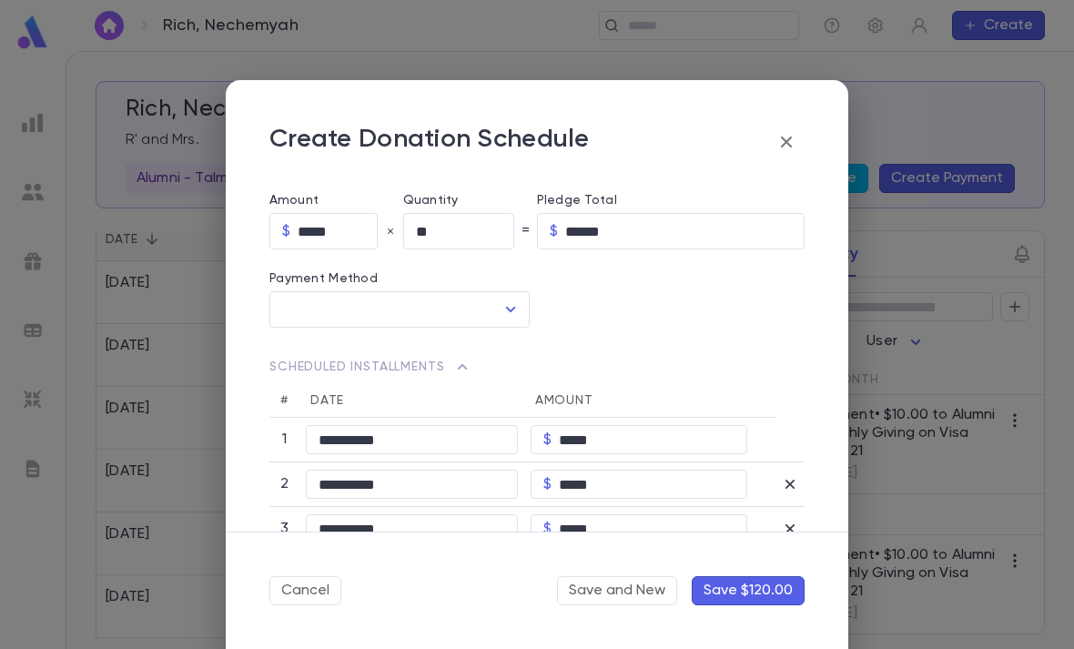
scroll to position [338, 0]
click at [486, 303] on input "text" at bounding box center [386, 307] width 217 height 35
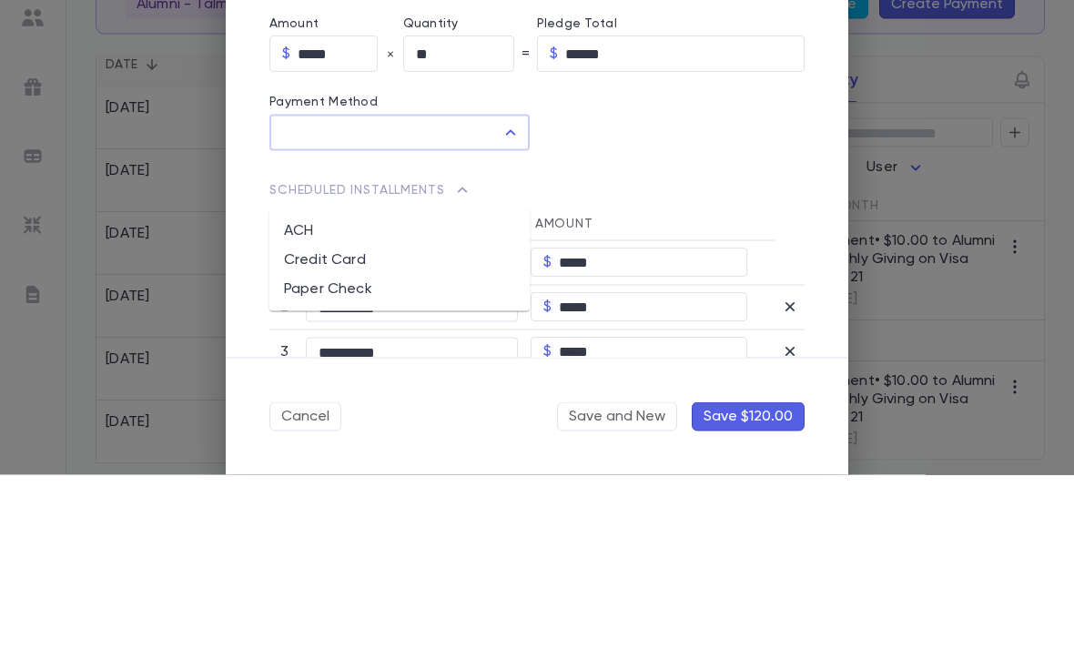
click at [371, 420] on li "Credit Card" at bounding box center [399, 434] width 260 height 29
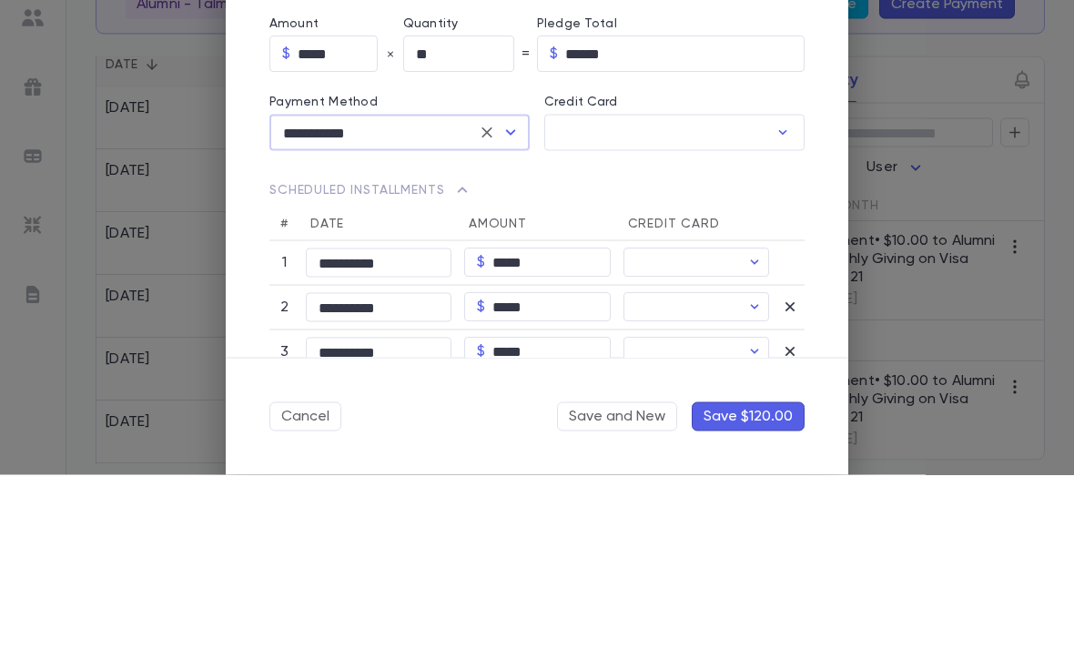
type input "**********"
click at [666, 290] on input "Credit Card" at bounding box center [656, 308] width 224 height 36
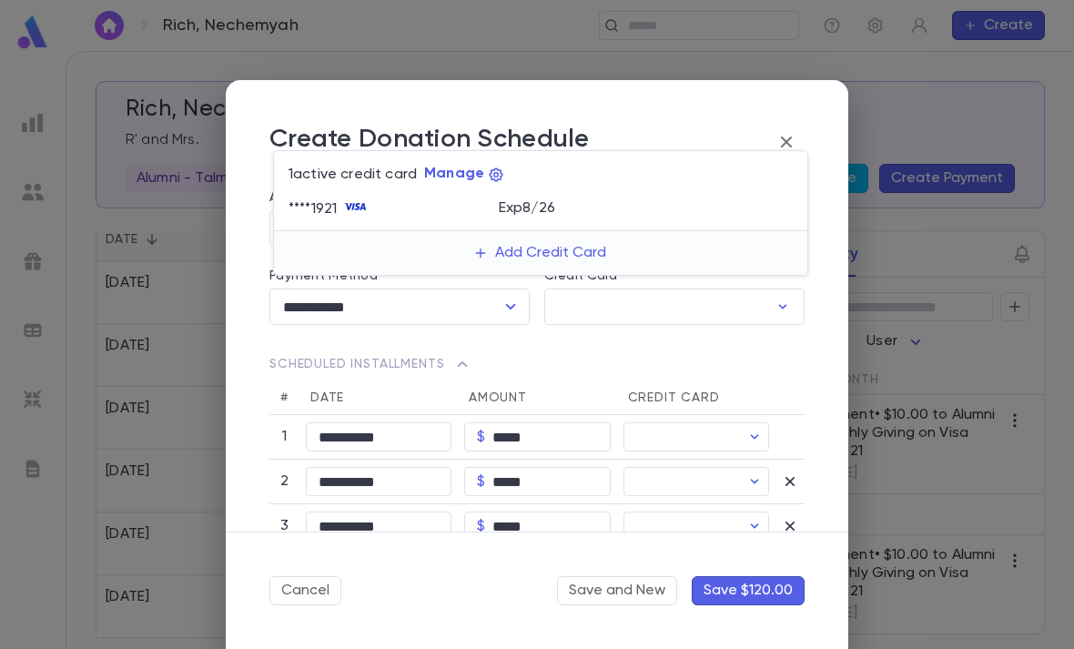
click at [587, 201] on div "Exp 8 / 26" at bounding box center [646, 207] width 294 height 22
type input "********"
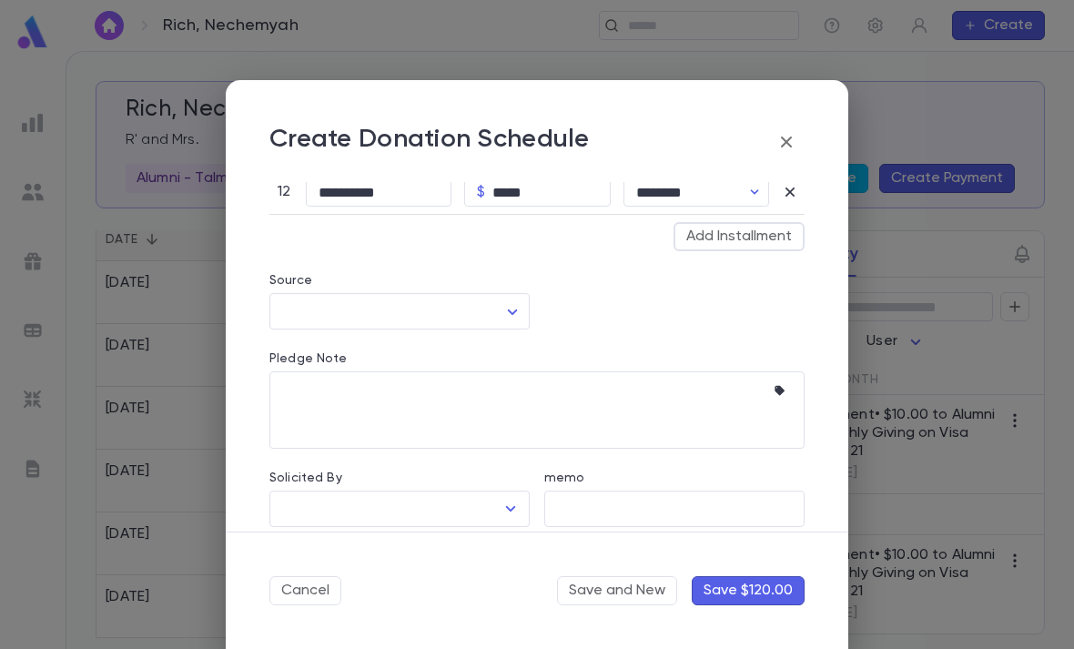
scroll to position [1056, 0]
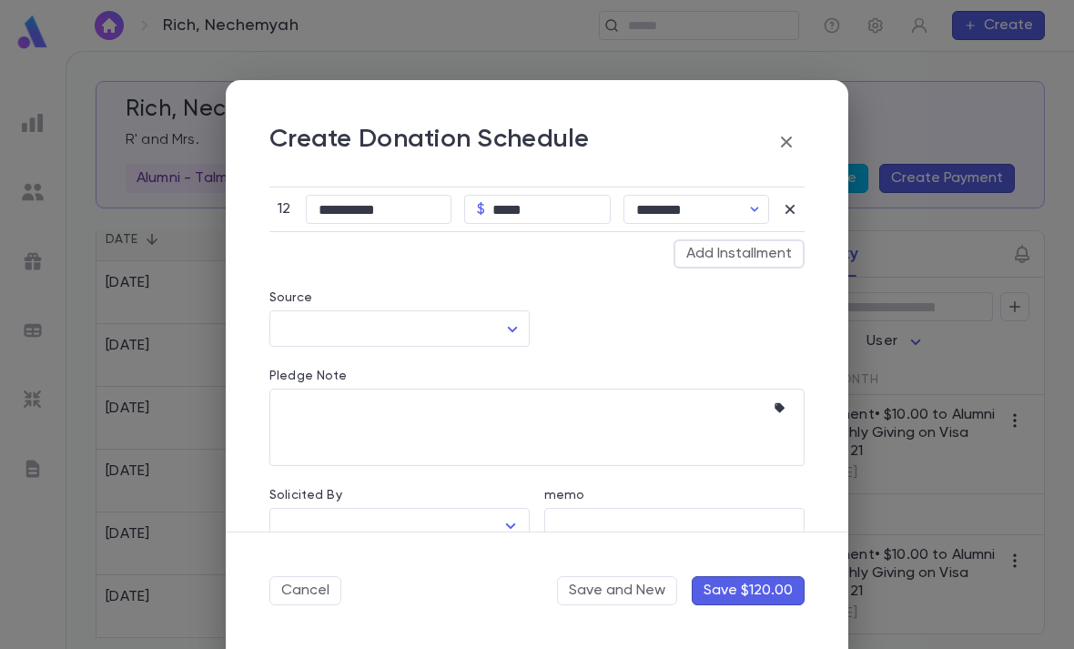
click at [776, 401] on icon "button" at bounding box center [783, 409] width 18 height 18
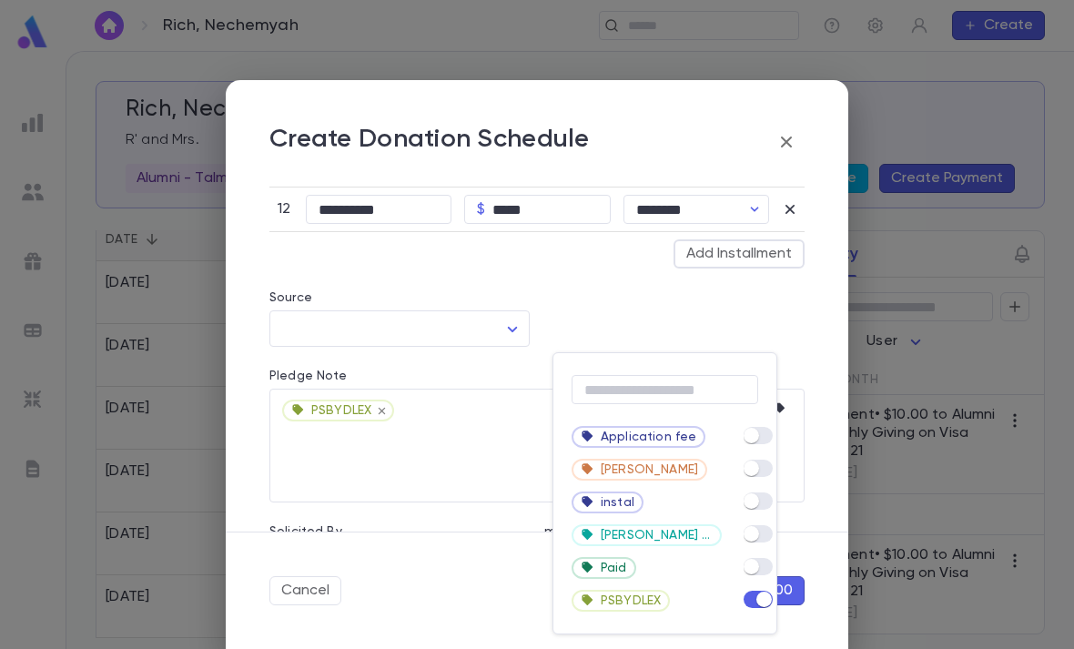
click at [660, 291] on div at bounding box center [537, 324] width 1074 height 649
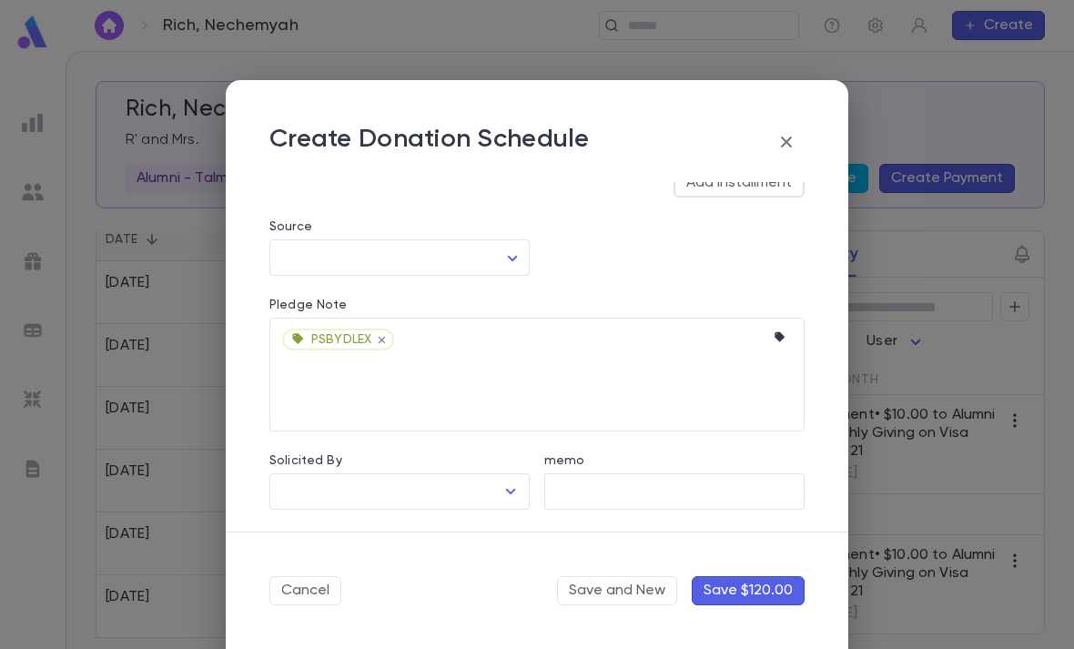
scroll to position [1127, 0]
click at [493, 493] on input "Solicited By" at bounding box center [386, 491] width 217 height 35
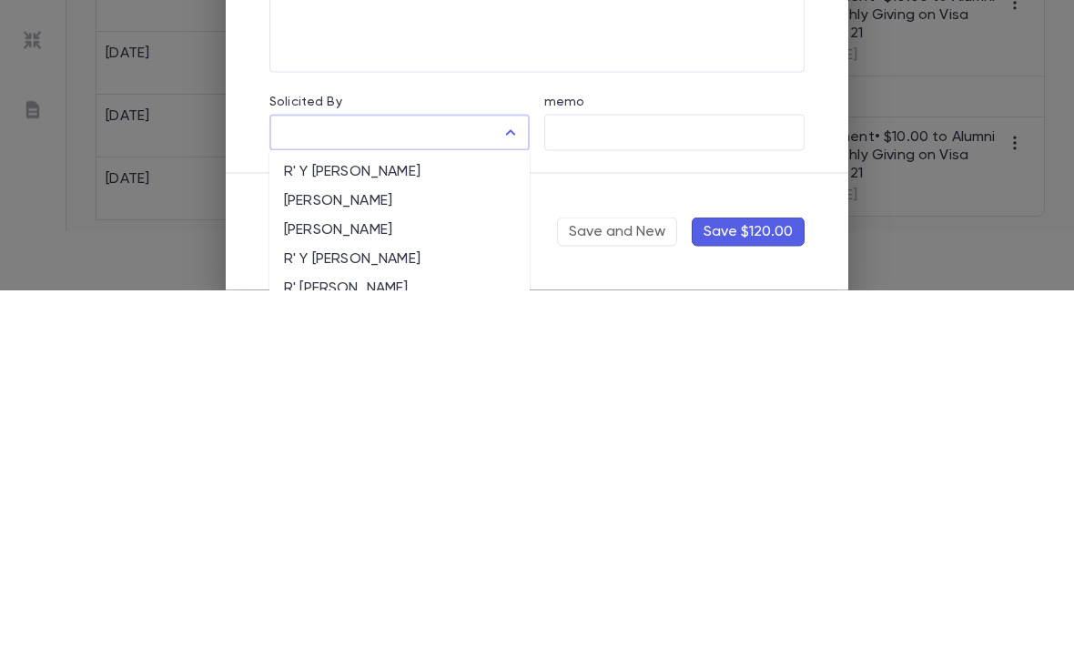
click at [390, 517] on li "R' Y [PERSON_NAME]" at bounding box center [399, 531] width 260 height 29
type input "**********"
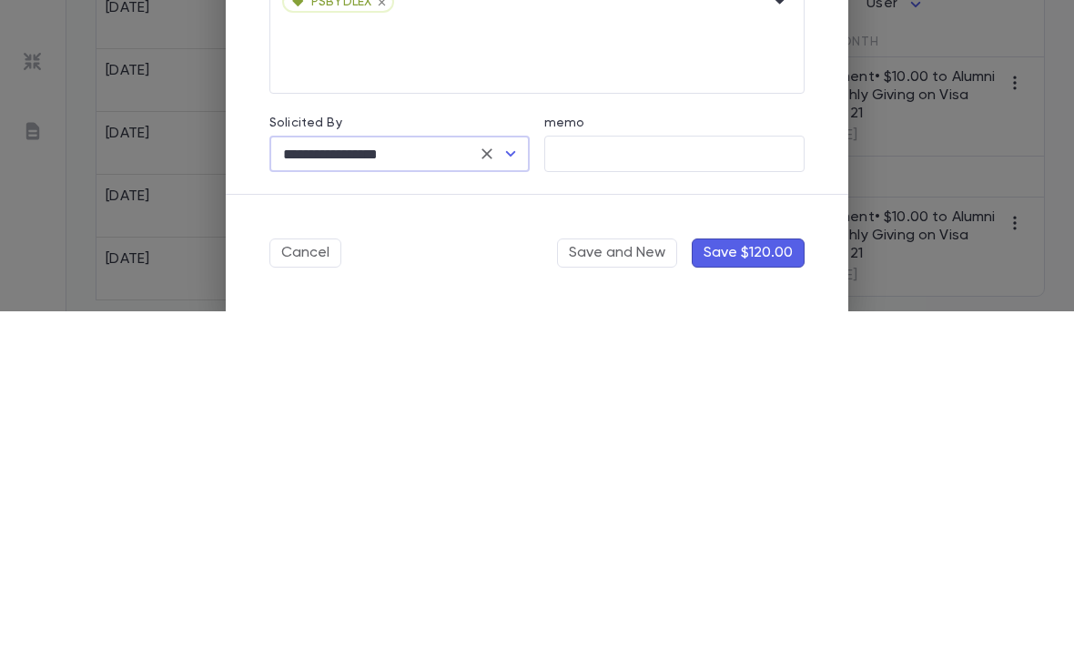
click at [771, 576] on button "Save $120.00" at bounding box center [748, 590] width 113 height 29
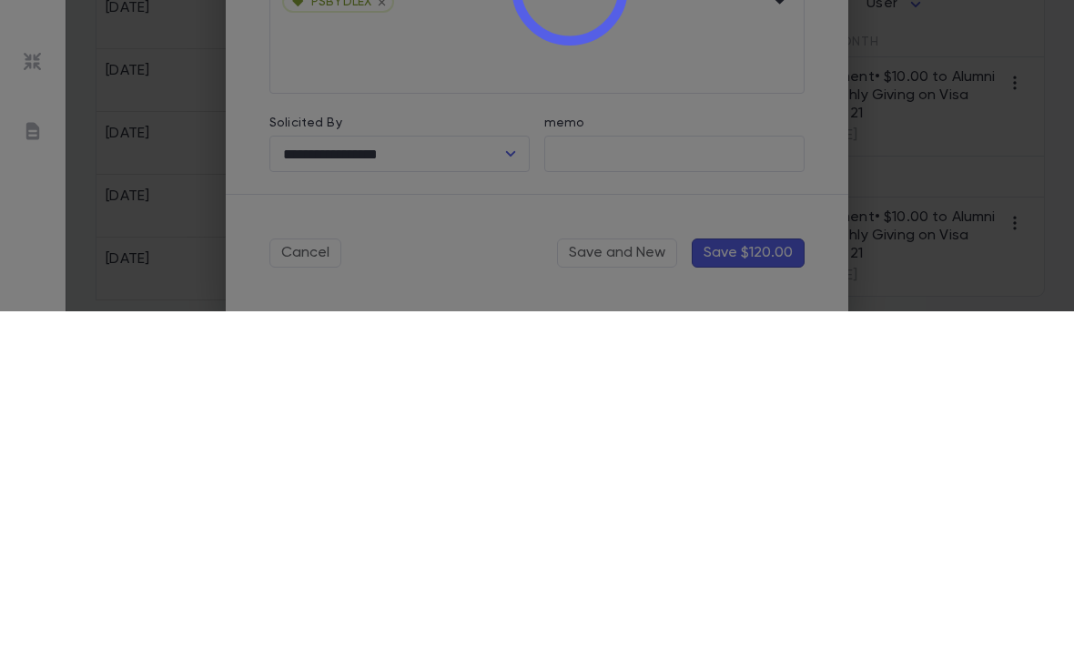
type input "********"
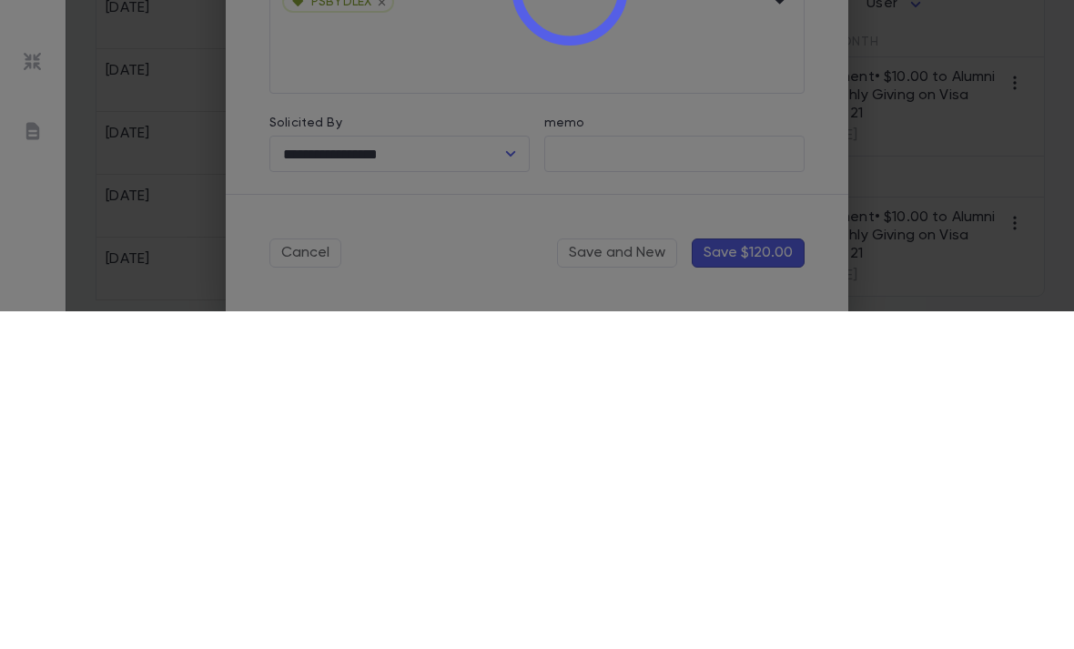
type input "********"
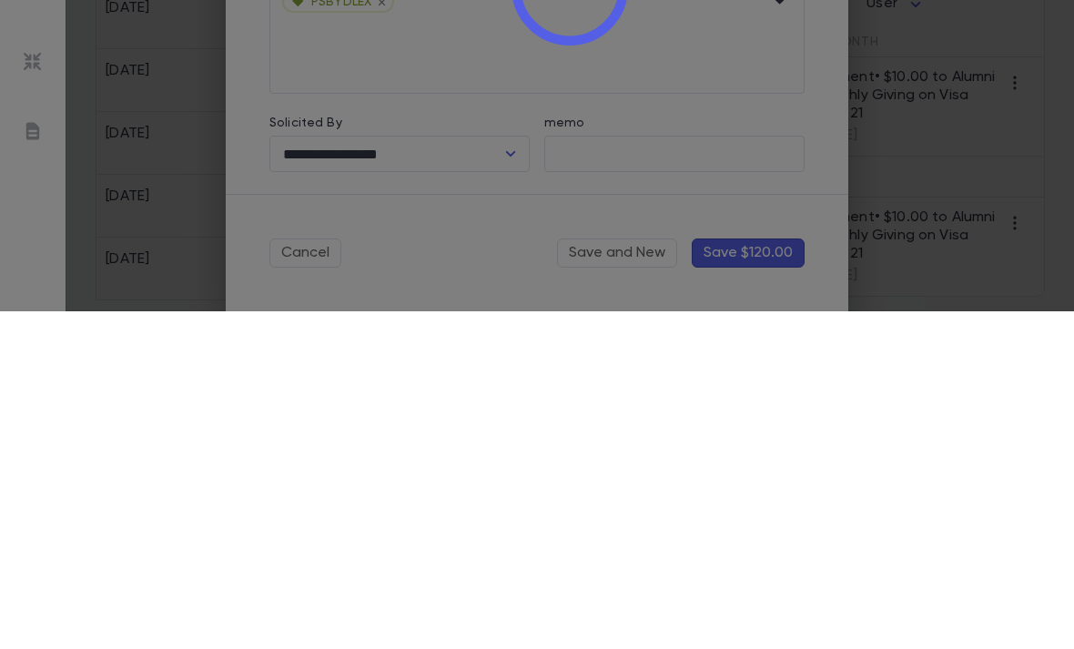
type input "********"
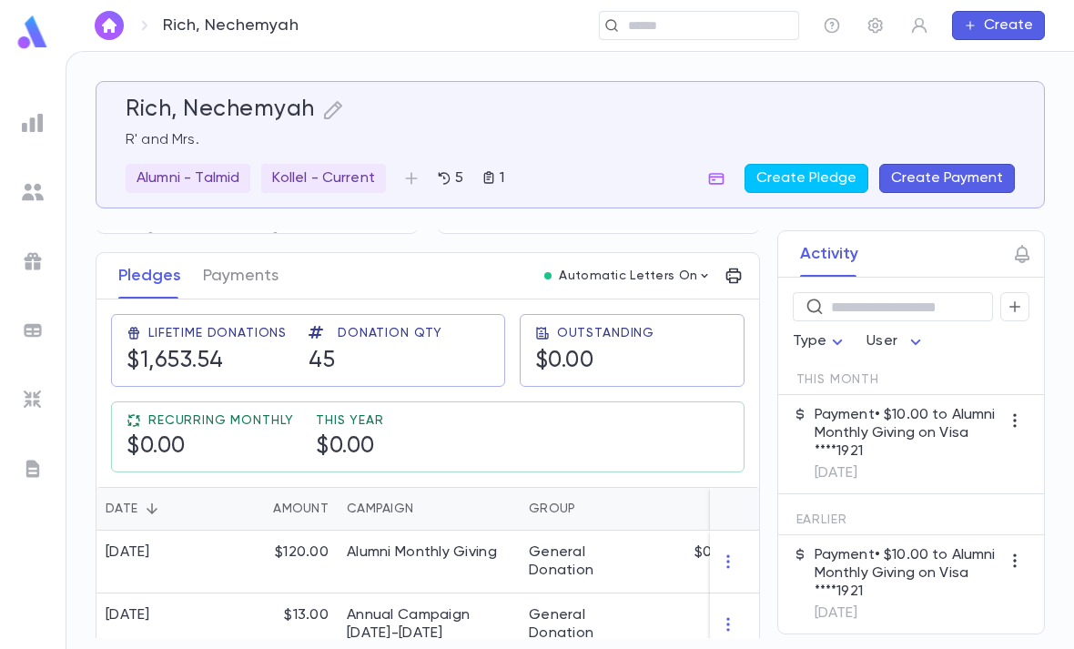
scroll to position [229, 0]
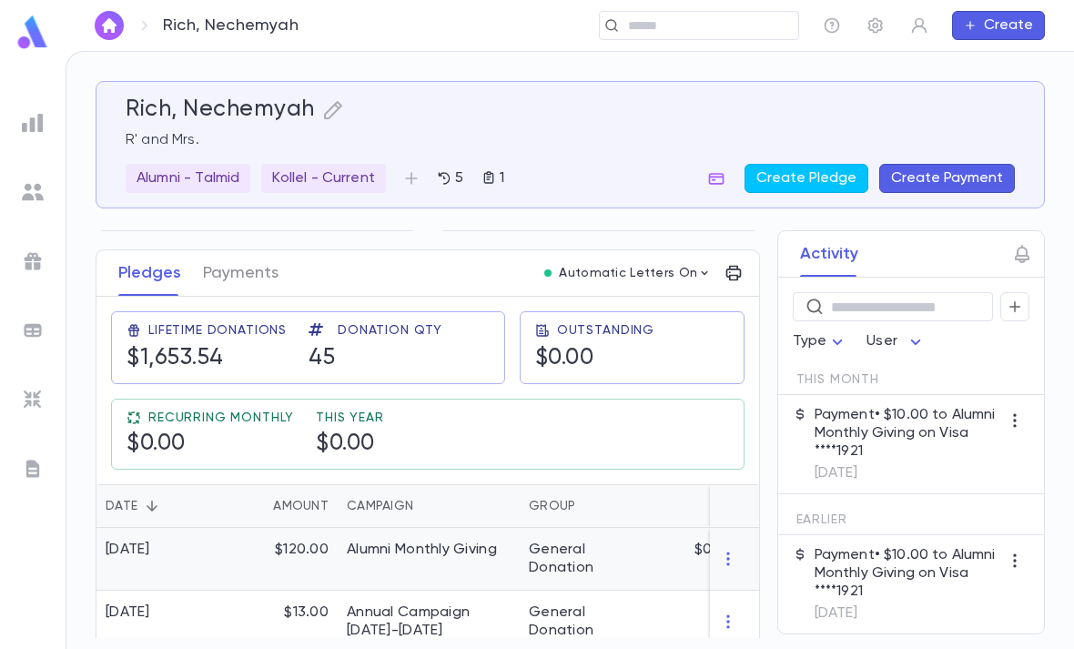
click at [265, 528] on div "$120.00" at bounding box center [278, 559] width 118 height 63
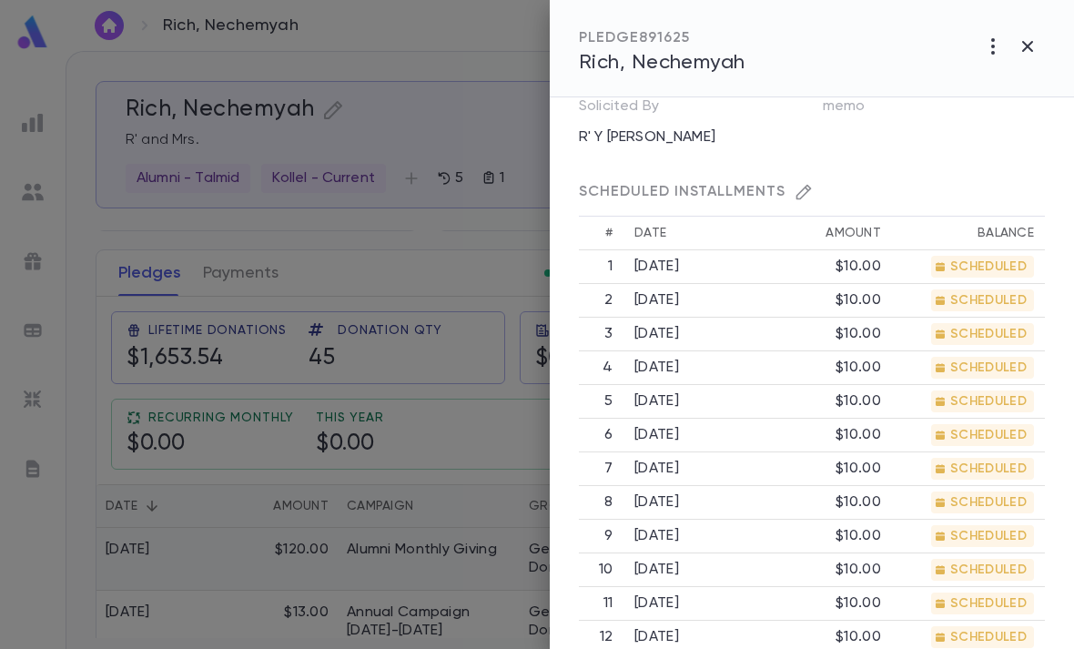
scroll to position [575, 0]
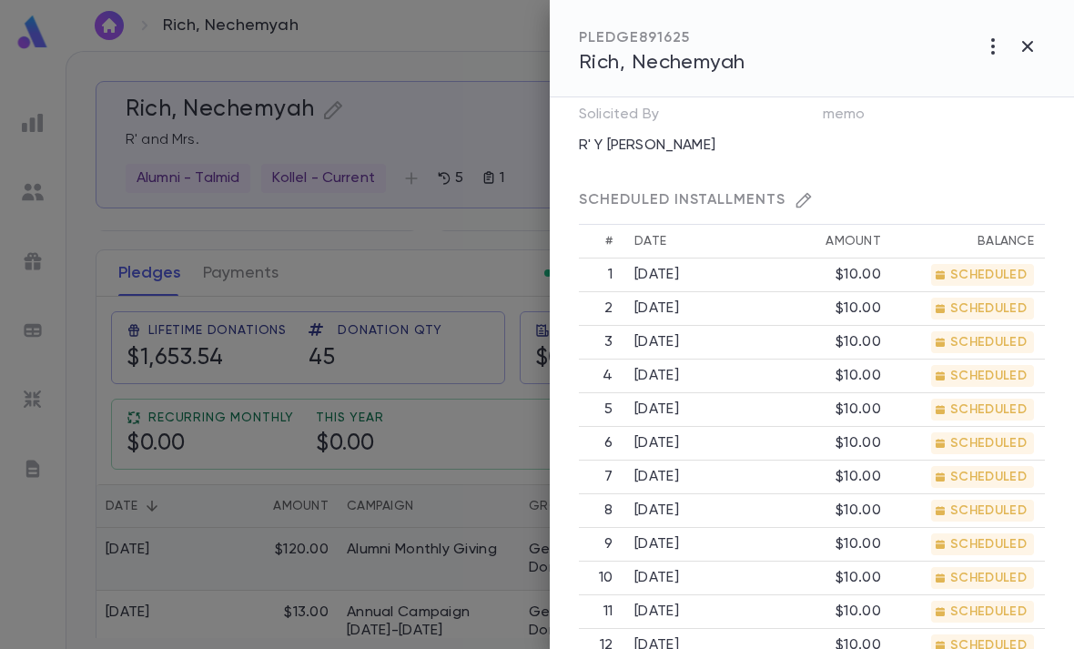
click at [795, 202] on icon "button" at bounding box center [804, 200] width 18 height 18
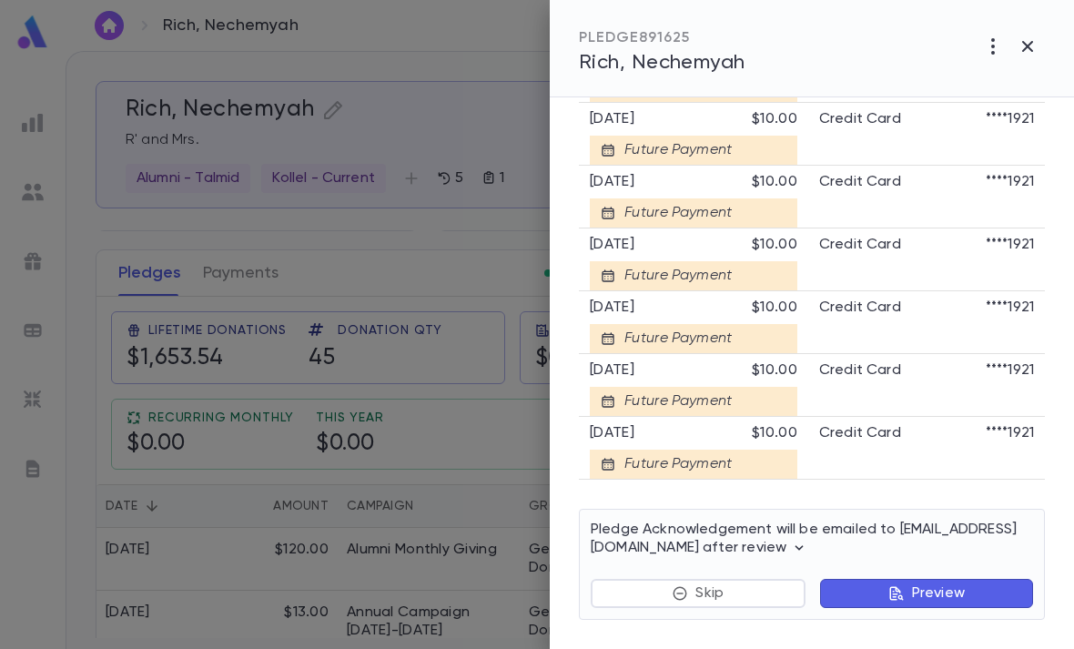
scroll to position [1994, 0]
click at [1028, 36] on icon "button" at bounding box center [1028, 47] width 22 height 22
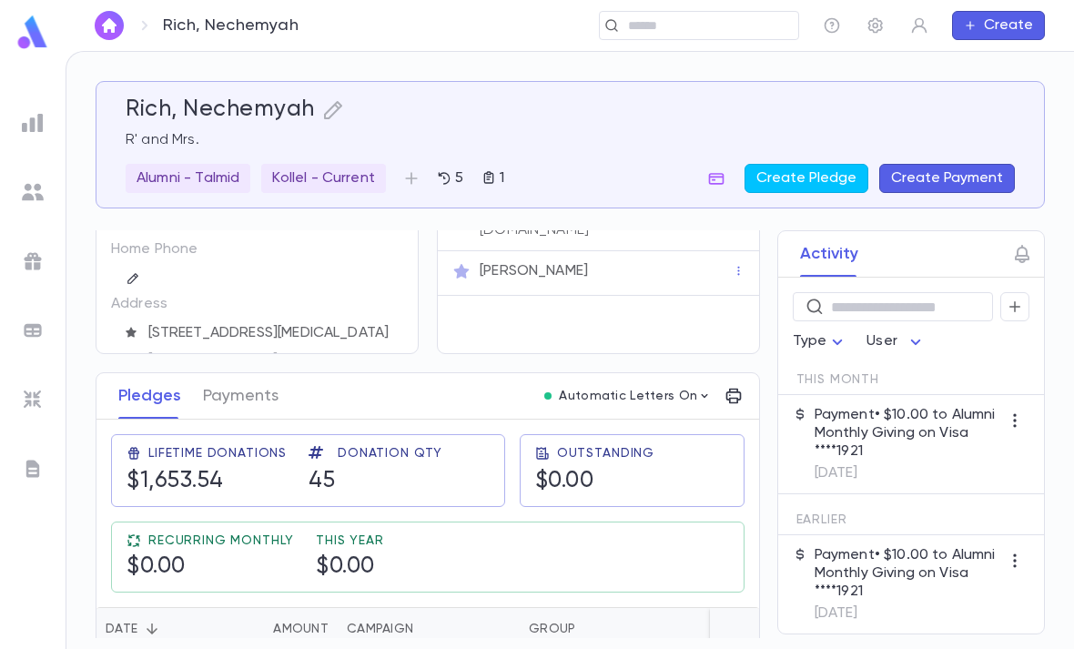
scroll to position [104, 0]
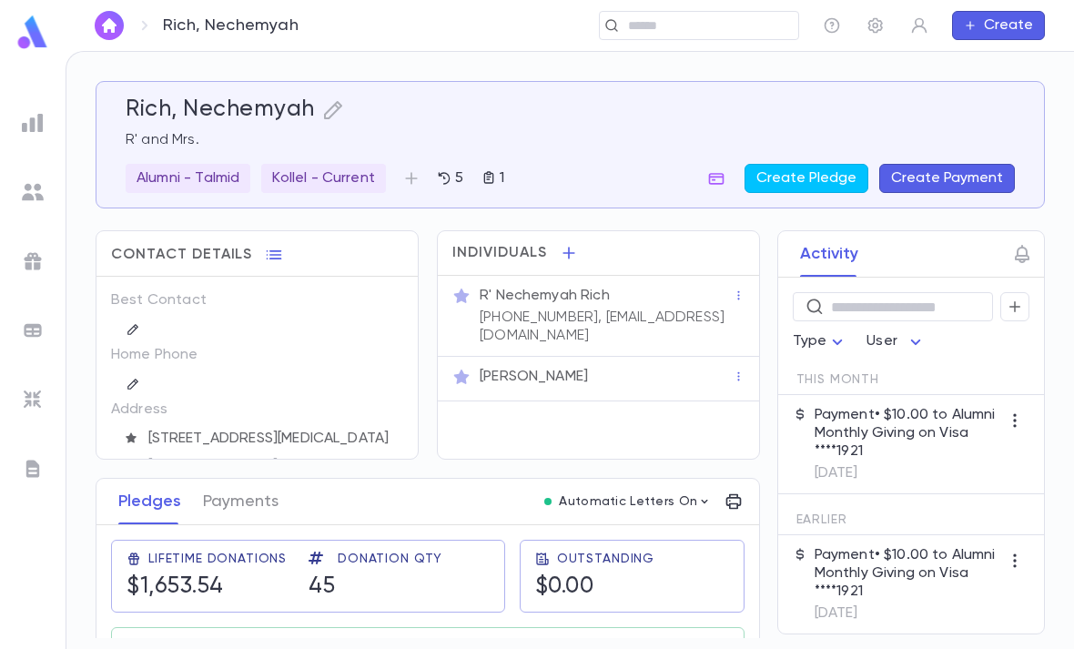
click at [16, 127] on div at bounding box center [32, 123] width 33 height 33
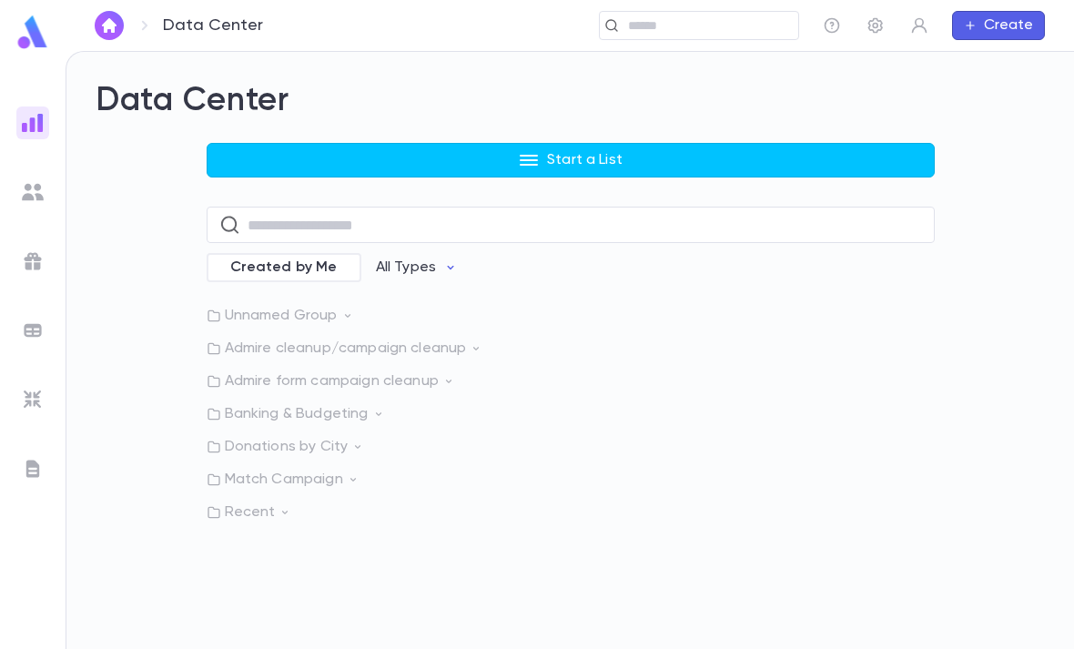
click at [384, 172] on button "Start a List" at bounding box center [571, 160] width 728 height 35
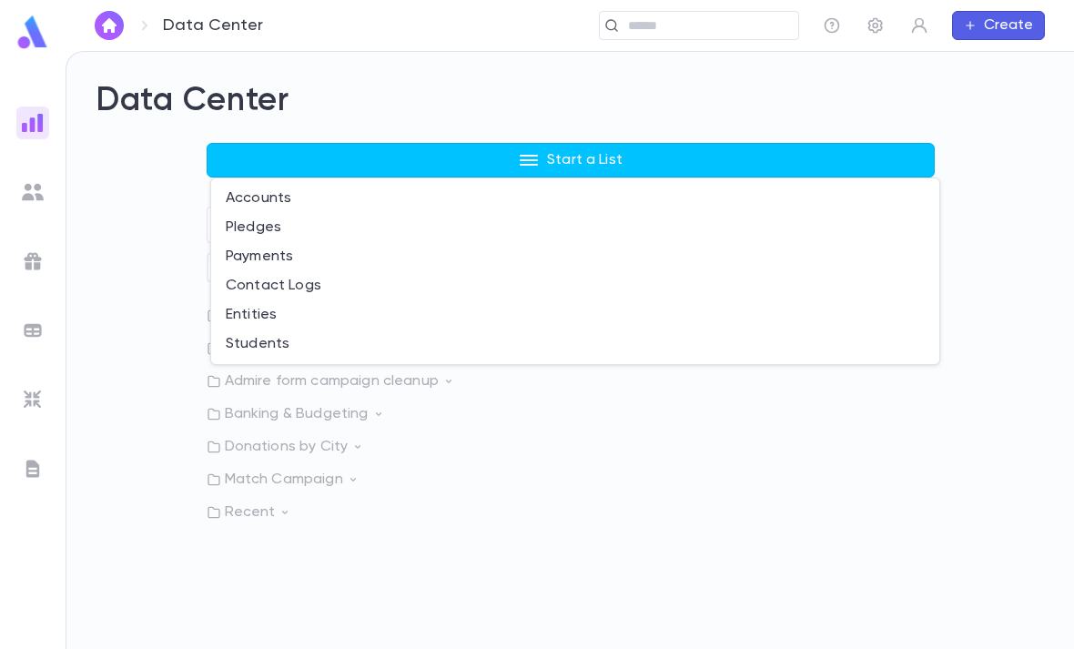
click at [300, 246] on li "Payments" at bounding box center [575, 256] width 728 height 29
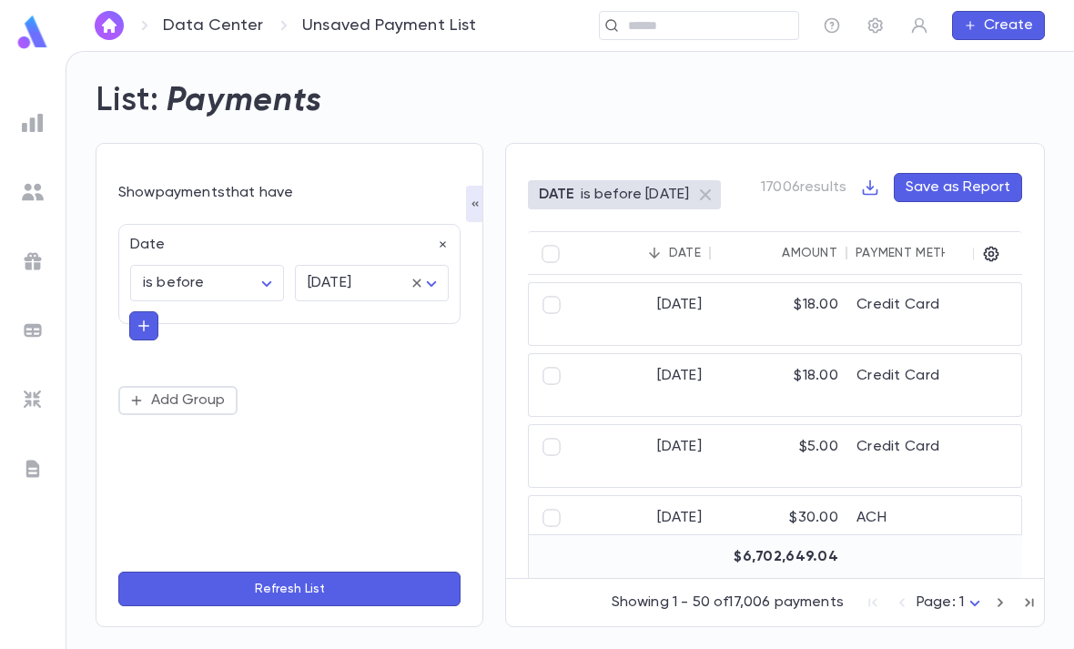
click at [445, 232] on div "Date" at bounding box center [284, 239] width 330 height 29
click at [437, 240] on icon "button" at bounding box center [443, 245] width 13 height 13
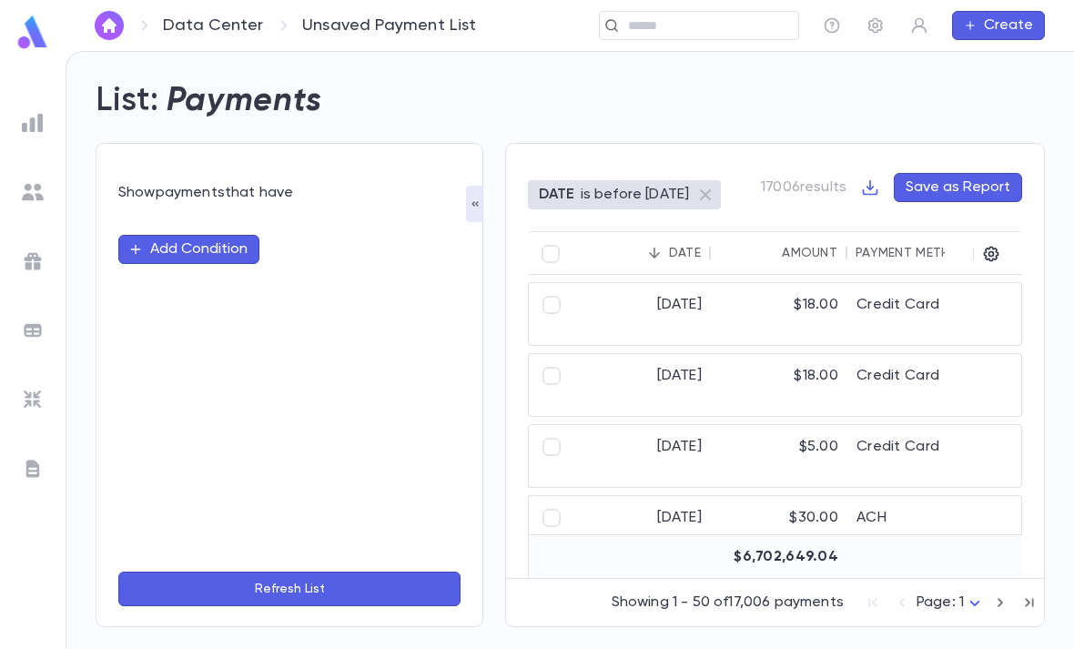
click at [231, 239] on button "Add Condition" at bounding box center [188, 249] width 141 height 29
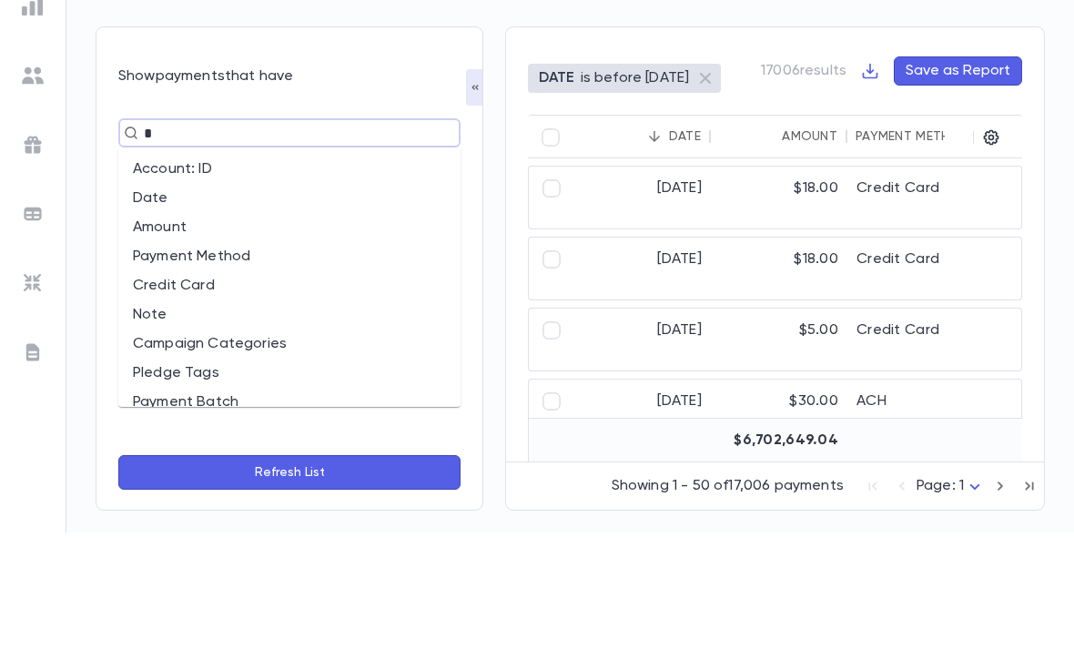
type input "**"
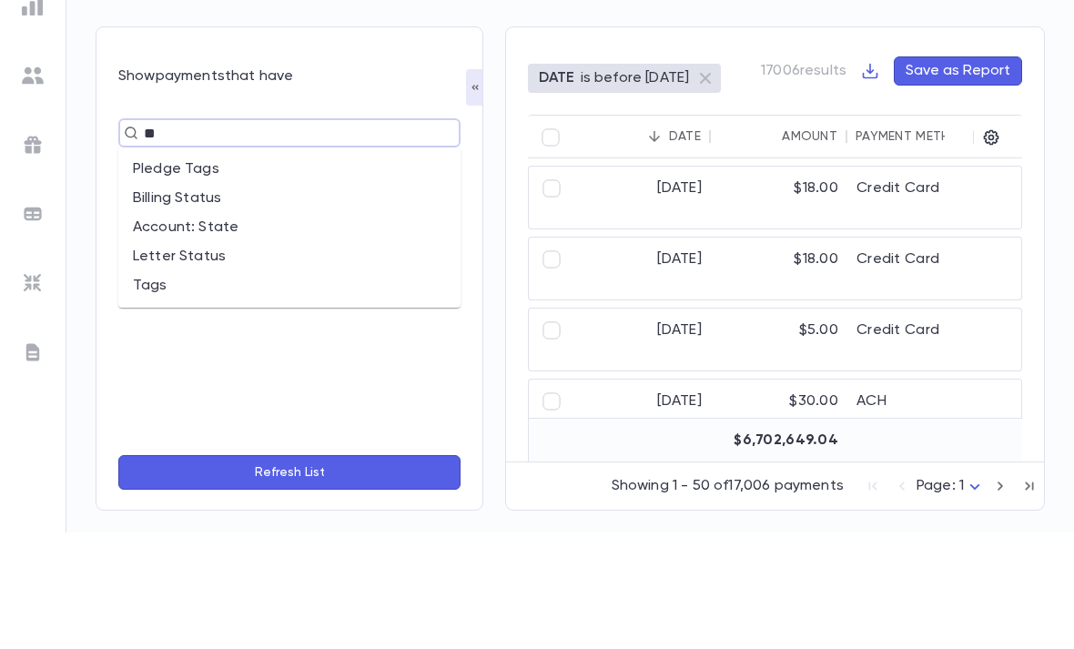
click at [259, 271] on li "Pledge Tags" at bounding box center [289, 285] width 342 height 29
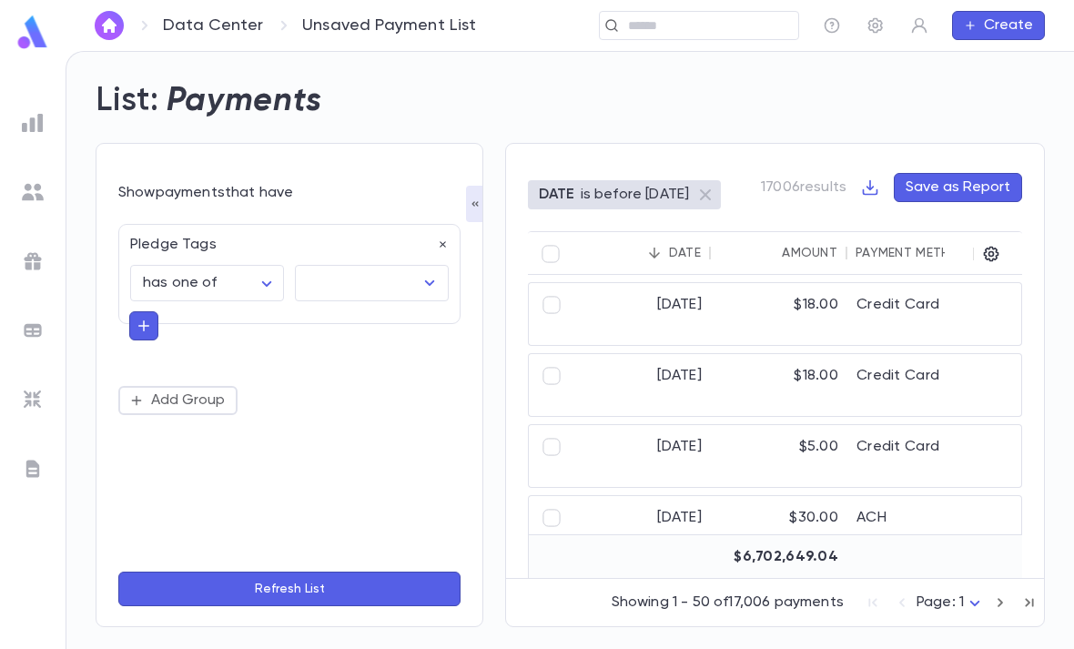
click at [409, 266] on input "text" at bounding box center [358, 283] width 110 height 35
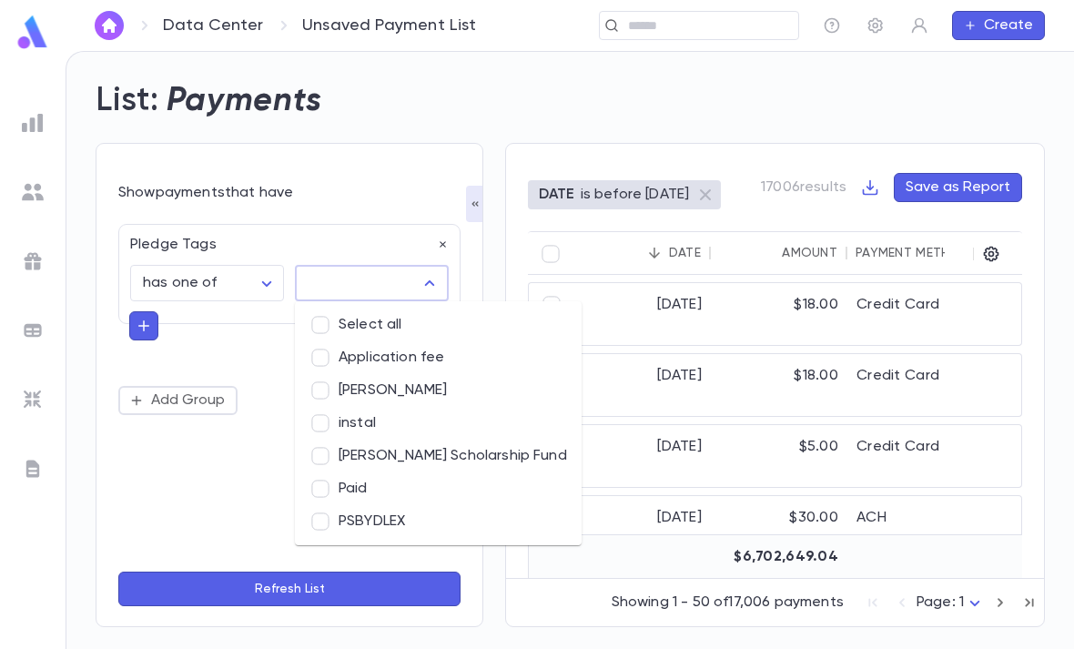
click at [374, 505] on li "PSBYDLEX" at bounding box center [438, 521] width 287 height 33
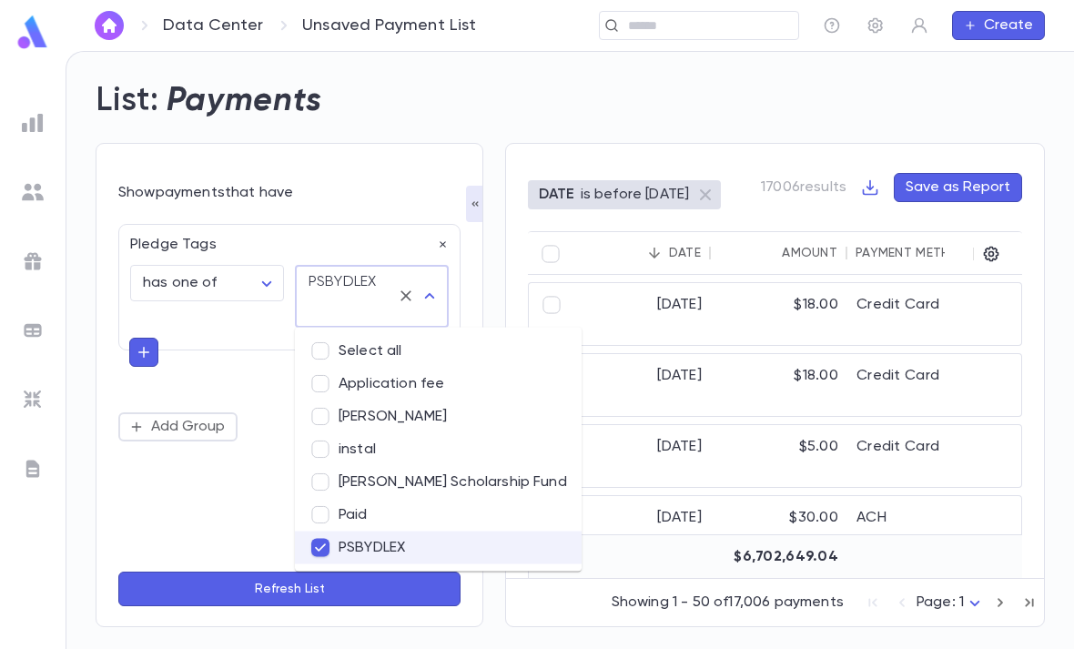
click at [151, 286] on div "**********" at bounding box center [289, 333] width 342 height 218
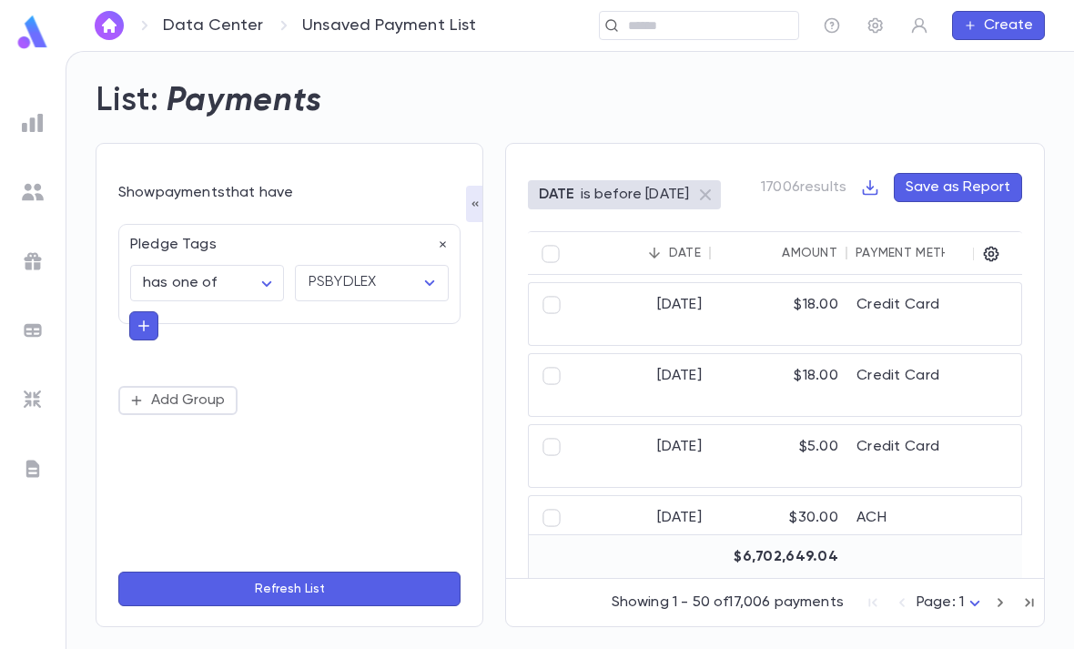
click at [129, 311] on button "button" at bounding box center [143, 325] width 29 height 29
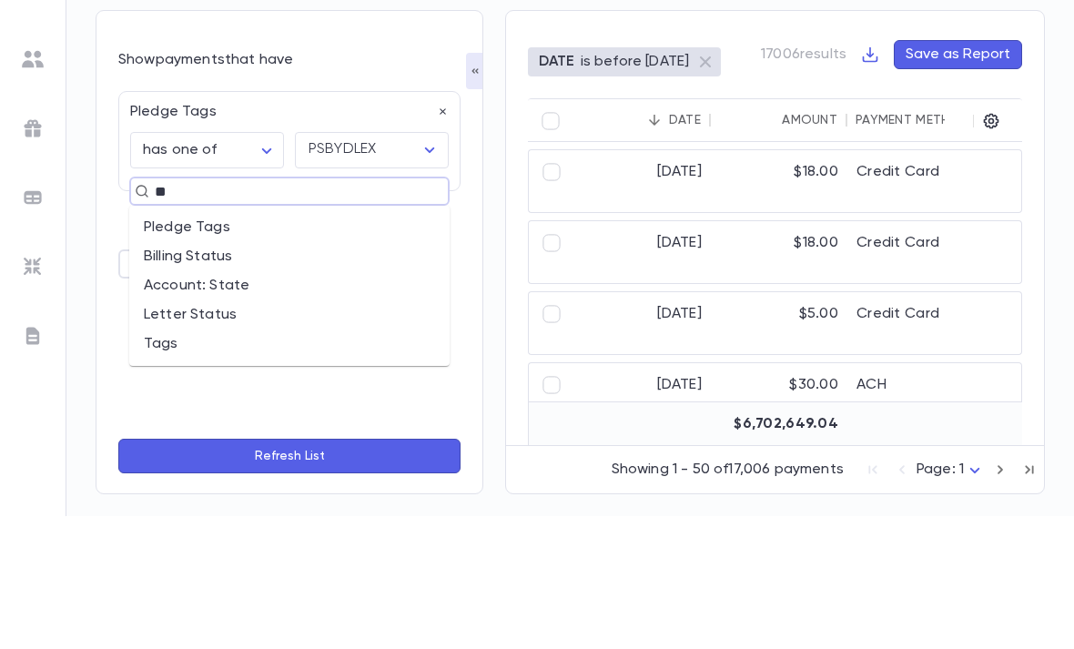
type input "***"
click at [227, 375] on li "Tags" at bounding box center [289, 389] width 320 height 29
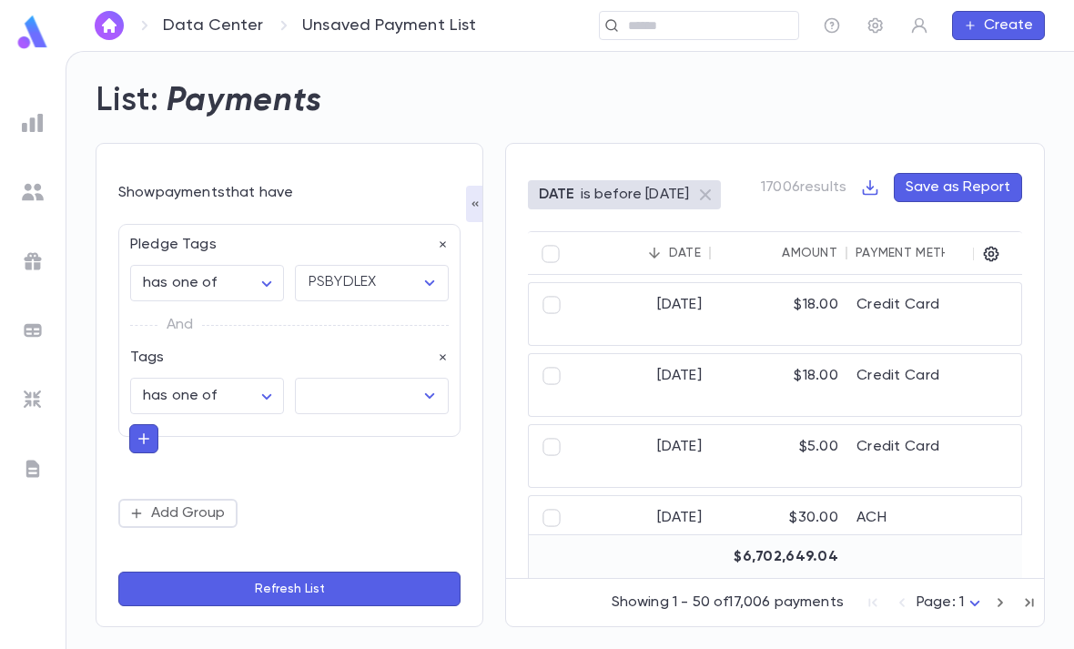
click at [245, 334] on body "**********" at bounding box center [537, 350] width 1074 height 598
click at [236, 442] on span "has none of" at bounding box center [210, 435] width 123 height 18
type input "**********"
click at [385, 379] on input "text" at bounding box center [358, 396] width 110 height 35
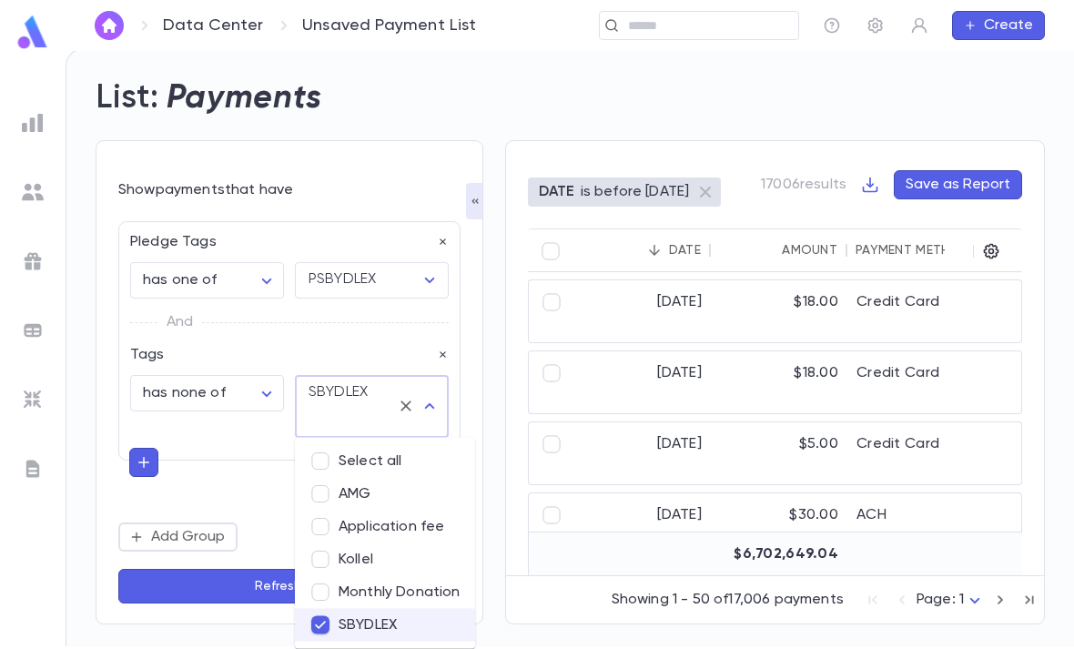
click at [246, 584] on button "Refresh List" at bounding box center [289, 586] width 342 height 35
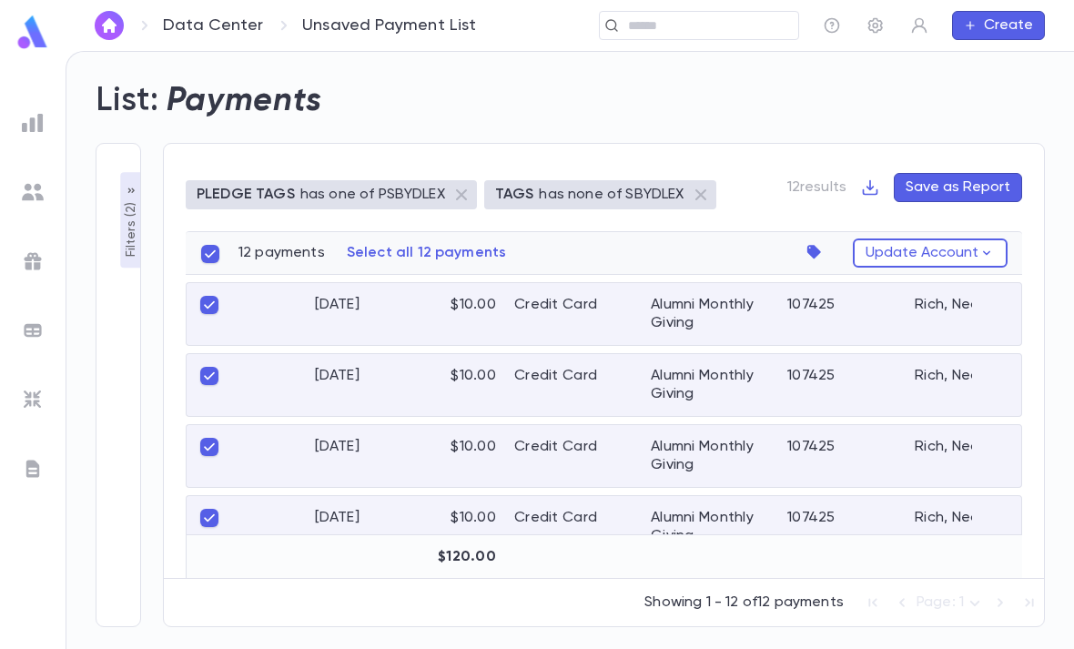
click at [819, 240] on icon "button" at bounding box center [818, 252] width 25 height 25
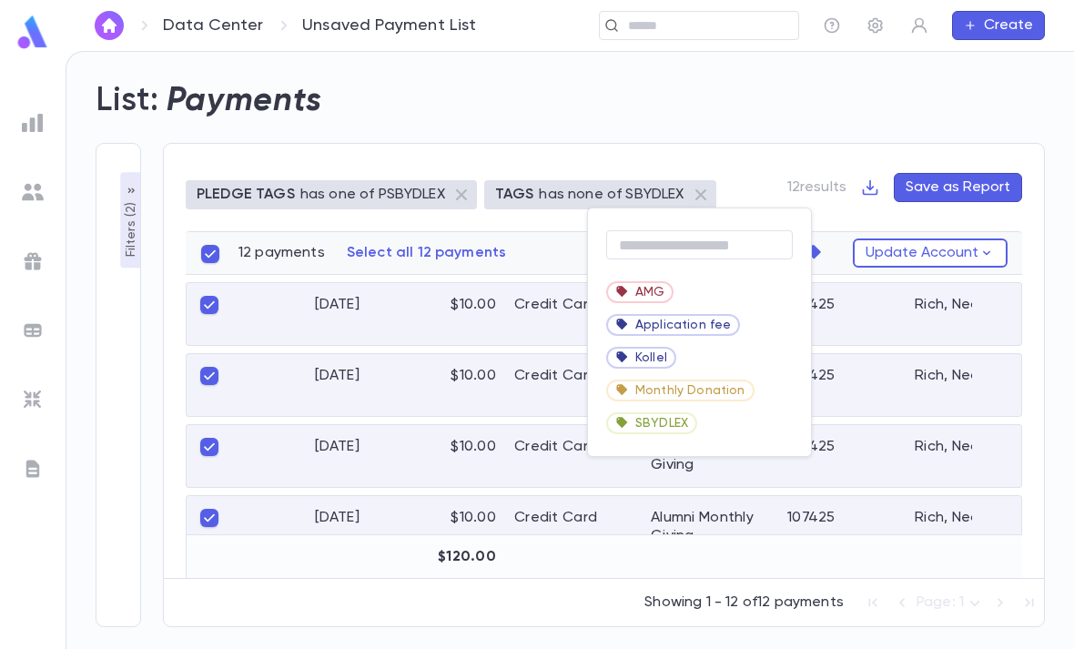
click at [654, 287] on span "AMG" at bounding box center [649, 292] width 29 height 15
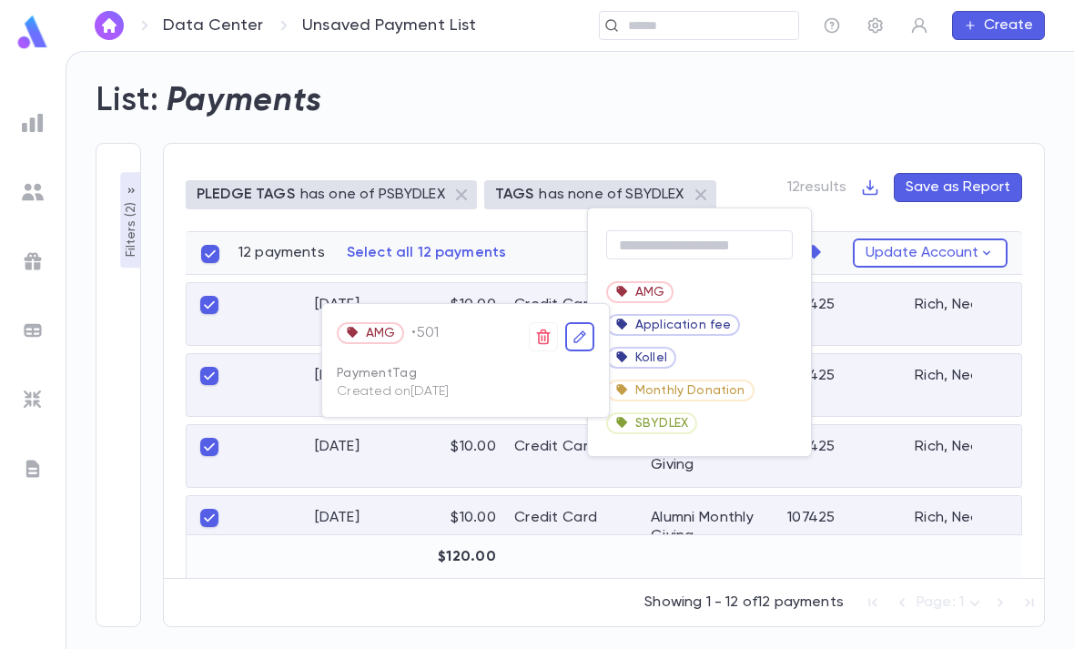
click at [685, 287] on div at bounding box center [537, 324] width 1074 height 649
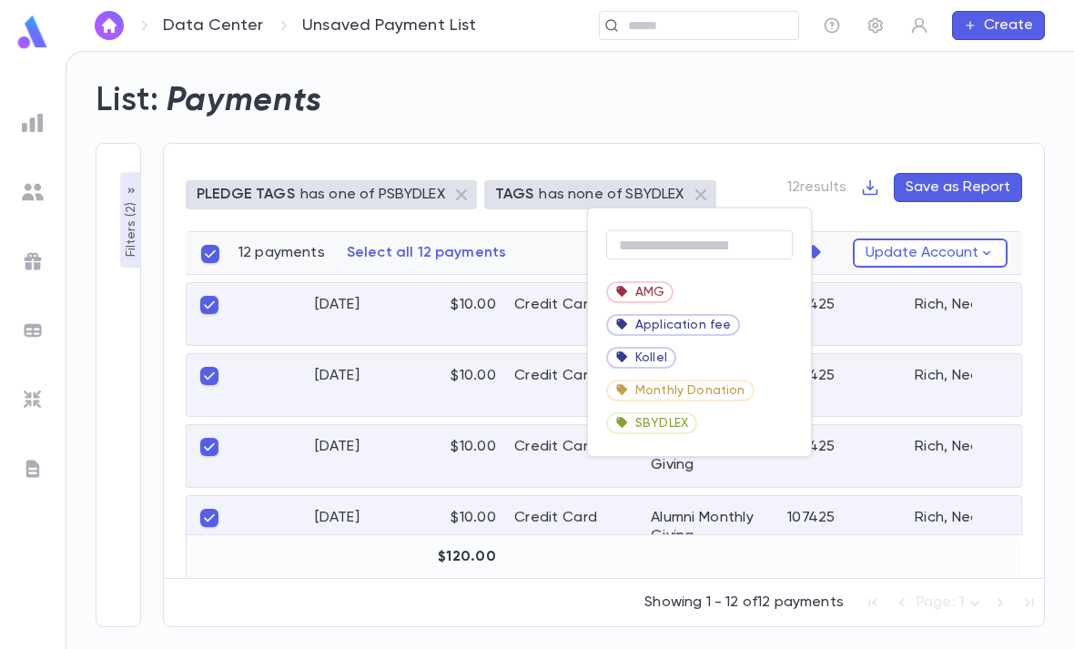
click at [688, 292] on div "AMG" at bounding box center [699, 292] width 223 height 33
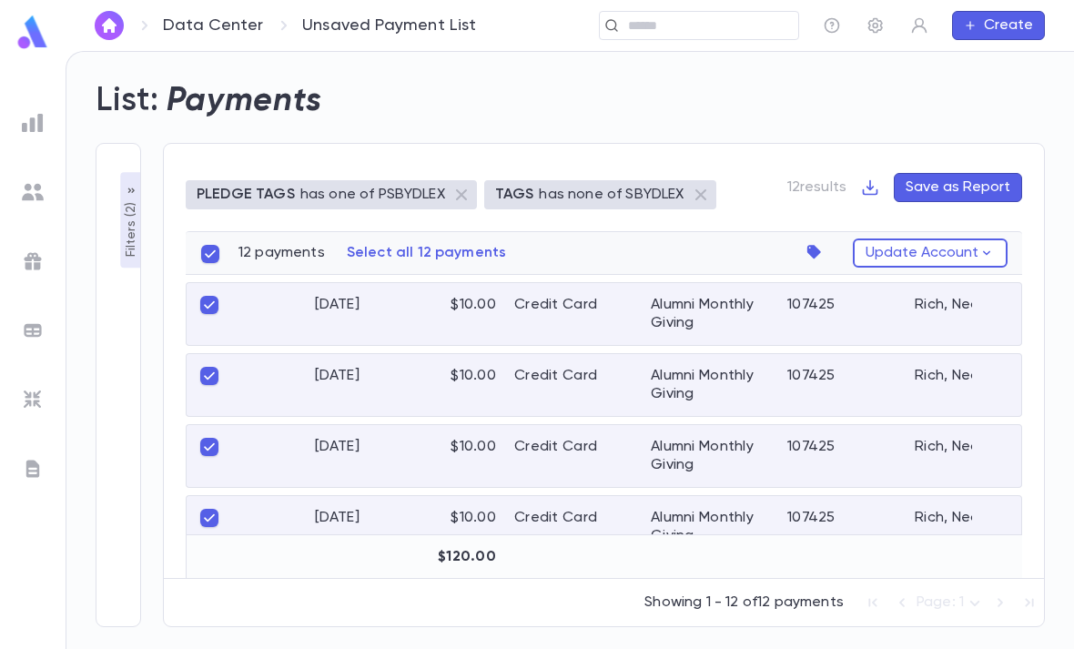
click at [456, 244] on p "Select all 12 payments" at bounding box center [427, 253] width 160 height 18
click at [809, 240] on icon "button" at bounding box center [818, 252] width 25 height 25
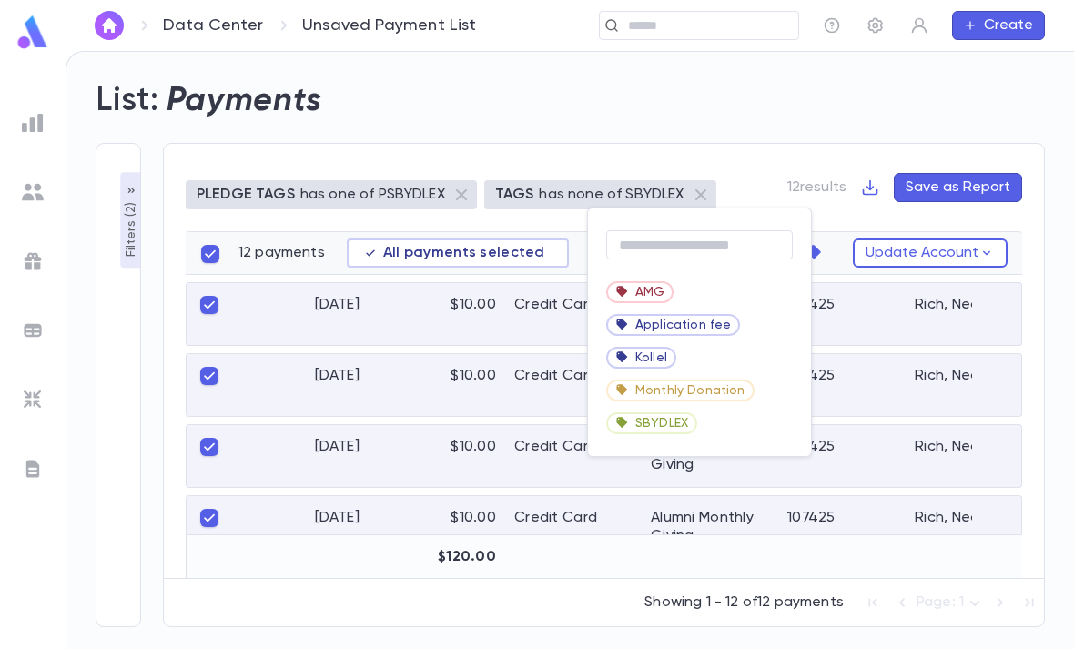
click at [677, 428] on span "SBYDLEX" at bounding box center [661, 423] width 53 height 15
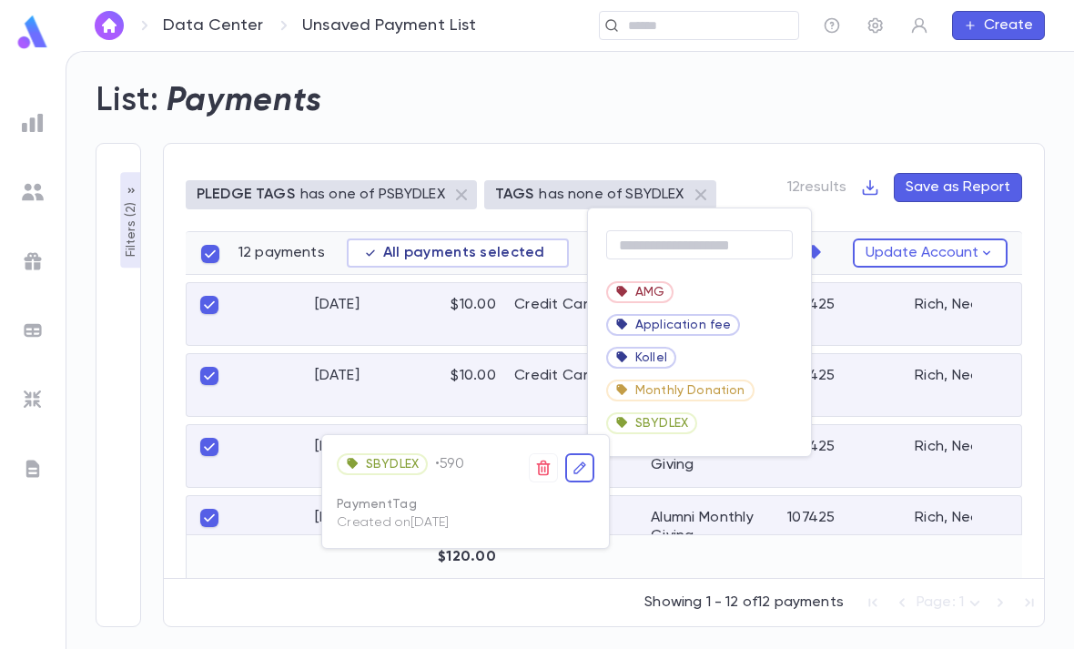
click at [740, 422] on div at bounding box center [537, 324] width 1074 height 649
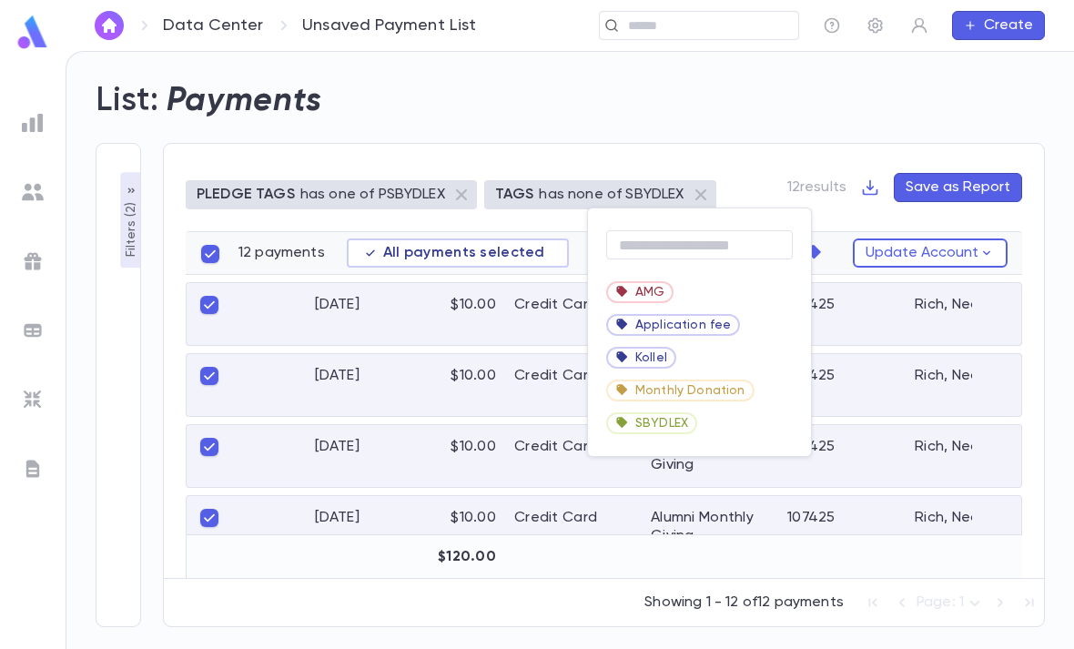
click at [740, 422] on div at bounding box center [537, 324] width 1074 height 649
click at [711, 422] on div "SBYDLEX" at bounding box center [699, 423] width 223 height 33
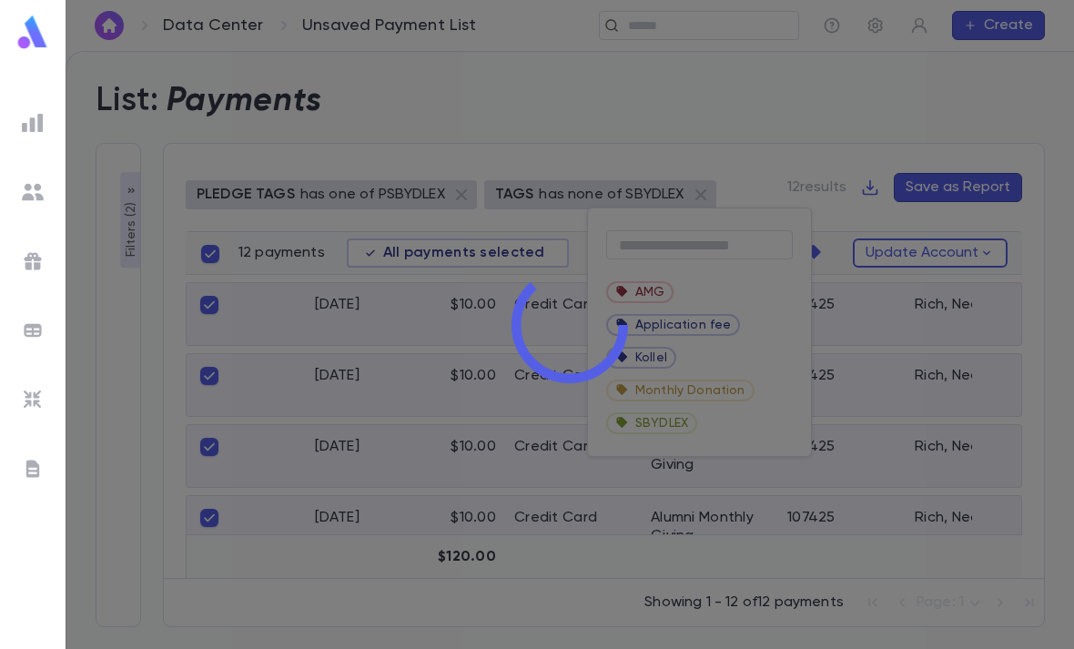
click at [710, 422] on div at bounding box center [570, 324] width 1009 height 649
